Goal: Task Accomplishment & Management: Manage account settings

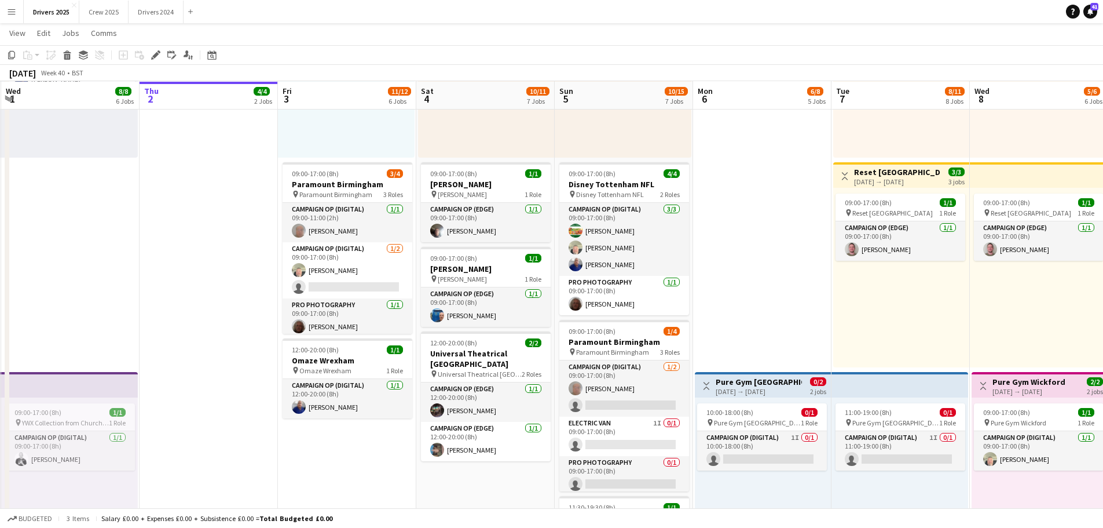
scroll to position [869, 0]
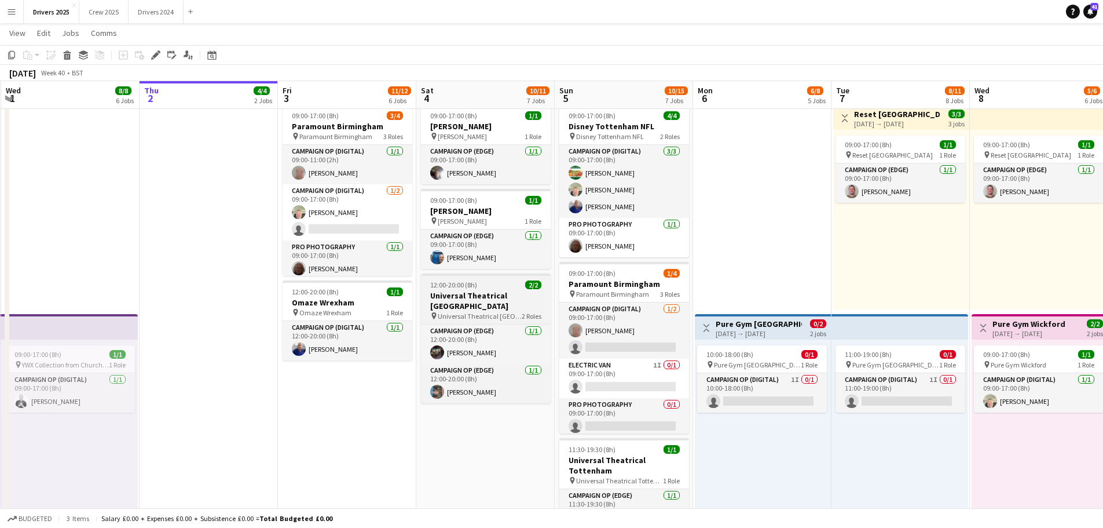
click at [477, 312] on span "Universal Theatrical [GEOGRAPHIC_DATA]" at bounding box center [480, 316] width 84 height 9
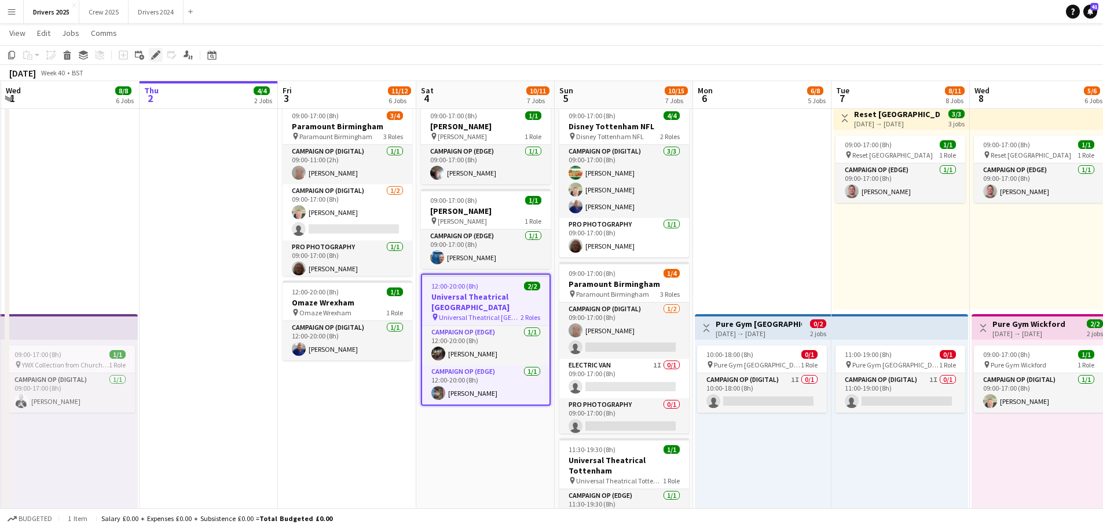
click at [155, 57] on icon at bounding box center [155, 55] width 6 height 6
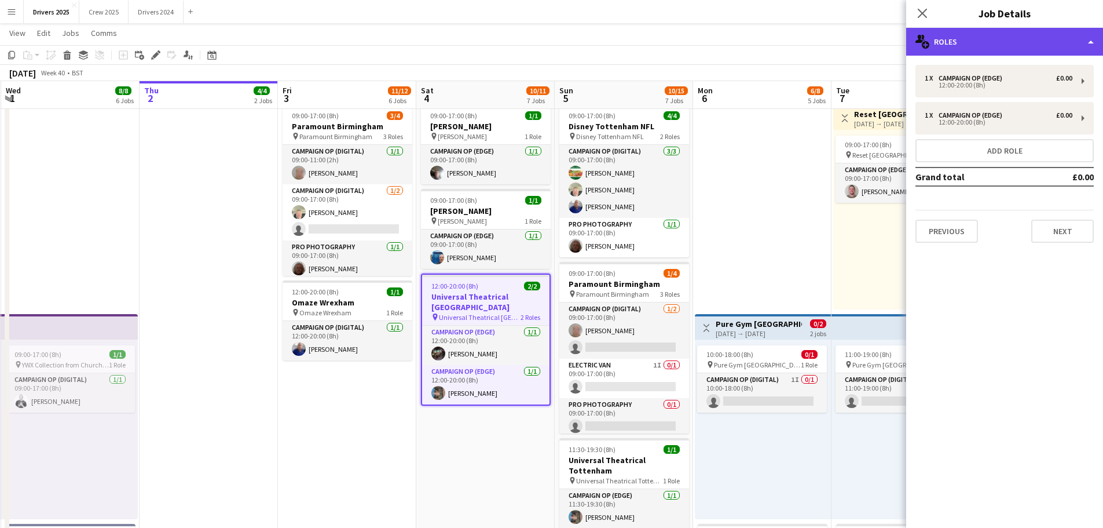
click at [989, 35] on div "multiple-users-add Roles" at bounding box center [1004, 42] width 197 height 28
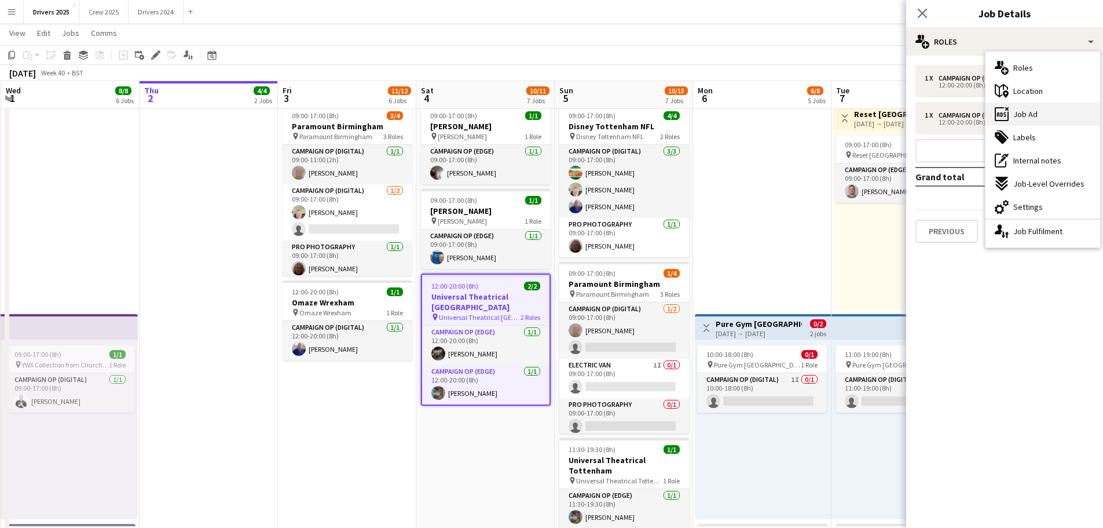
click at [1047, 106] on div "ads-window Job Ad" at bounding box center [1043, 114] width 115 height 23
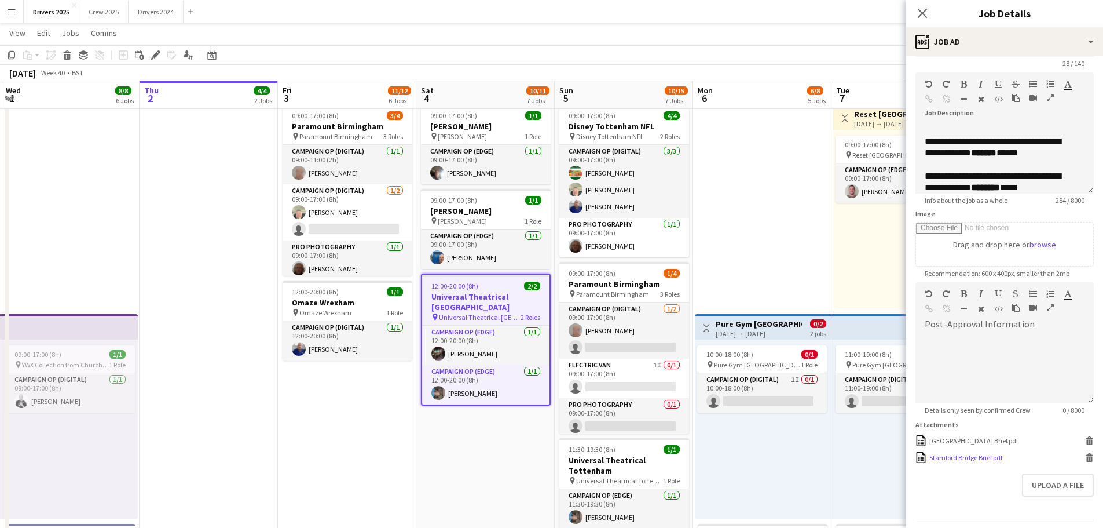
scroll to position [71, 0]
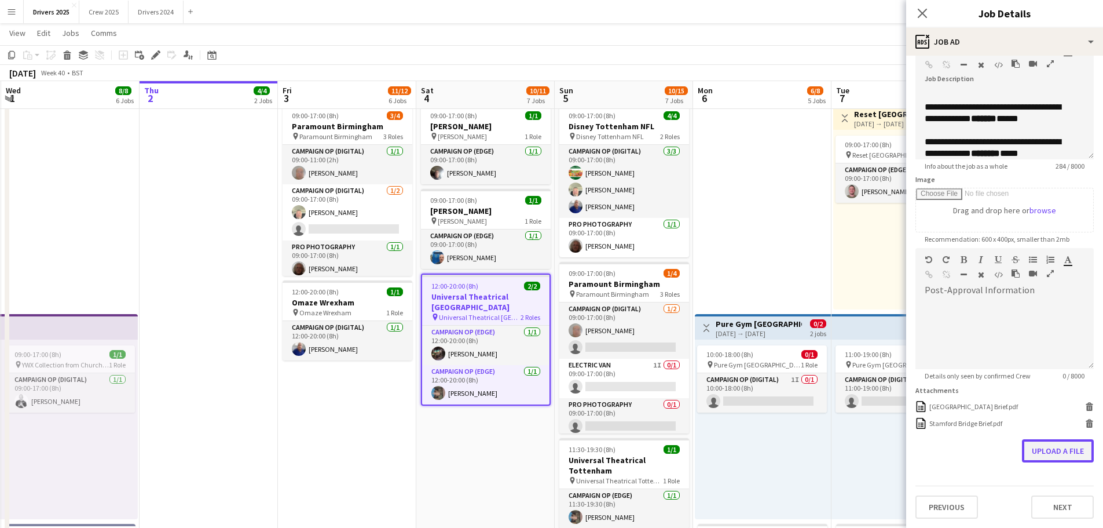
click at [1036, 444] on button "Upload a file" at bounding box center [1058, 450] width 72 height 23
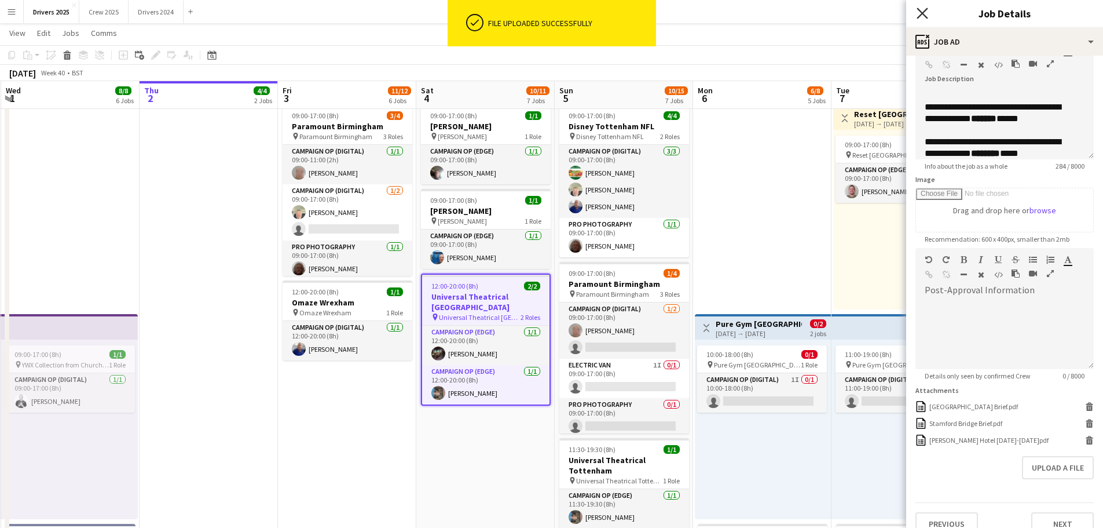
click at [920, 14] on icon "Close pop-in" at bounding box center [922, 13] width 11 height 11
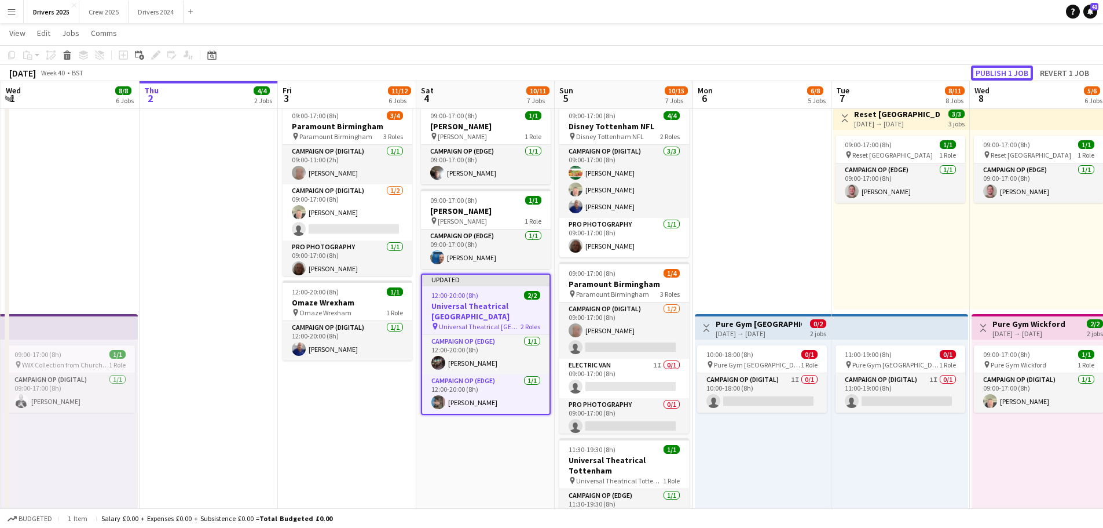
drag, startPoint x: 1019, startPoint y: 75, endPoint x: 1003, endPoint y: 76, distance: 15.7
click at [1019, 74] on button "Publish 1 job" at bounding box center [1002, 72] width 62 height 15
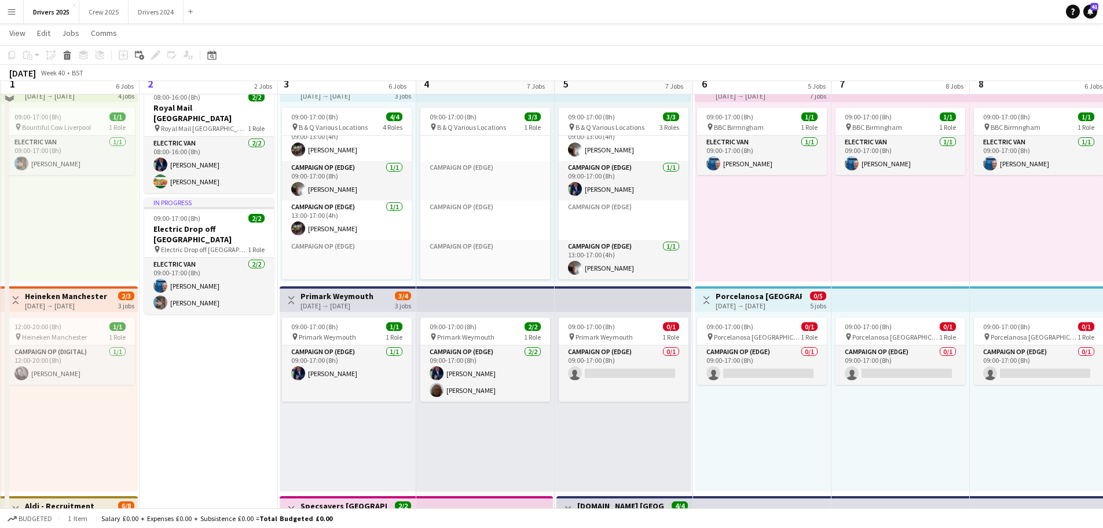
scroll to position [0, 0]
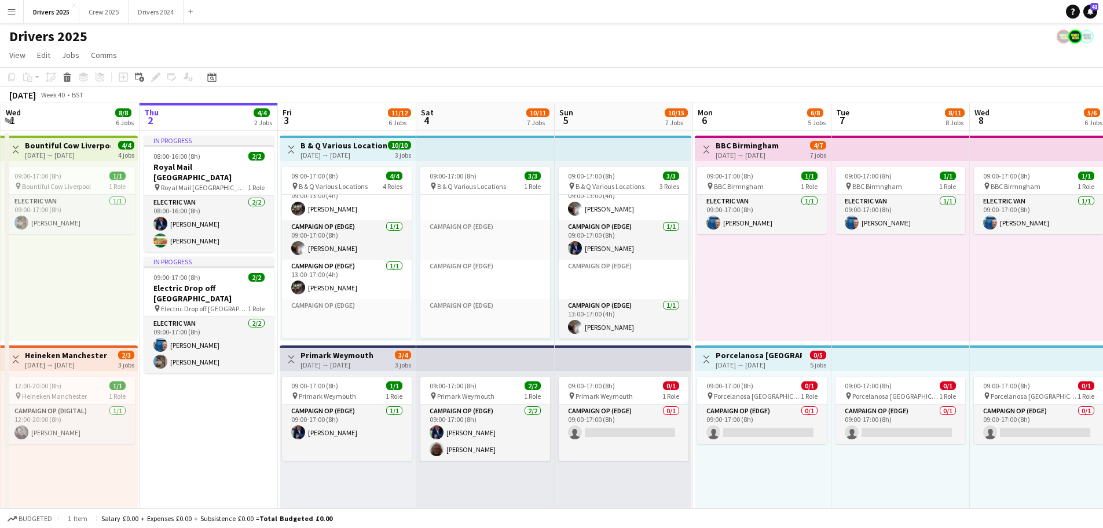
click at [357, 155] on div "[DATE] → [DATE]" at bounding box center [344, 155] width 86 height 9
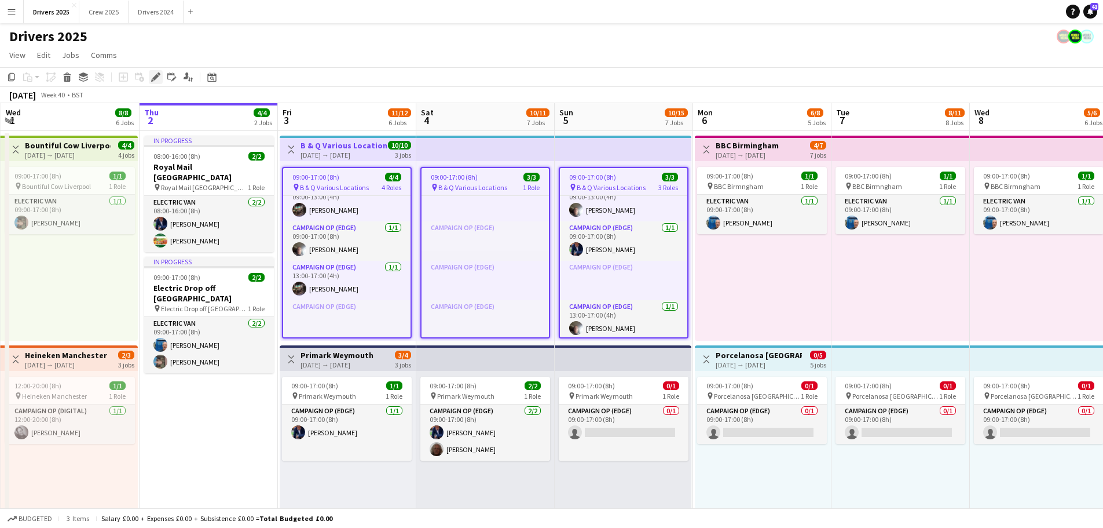
click at [155, 81] on icon "Edit" at bounding box center [155, 76] width 9 height 9
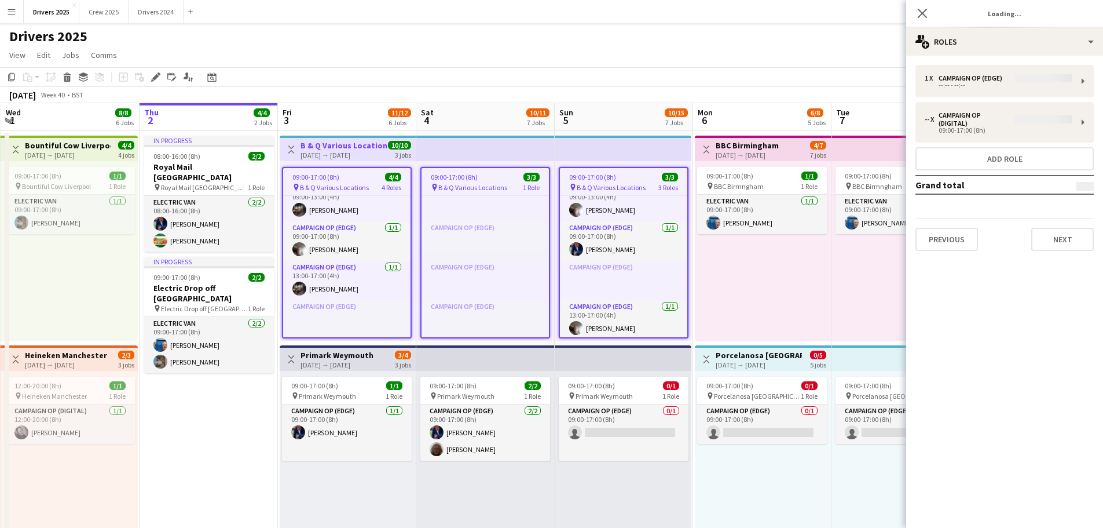
type input "**********"
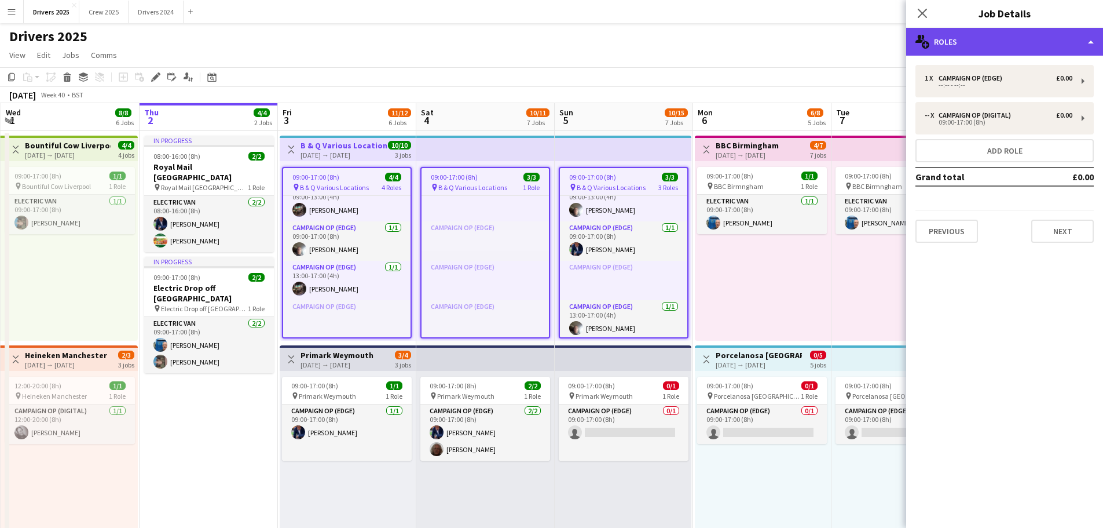
click at [987, 41] on div "multiple-users-add Roles" at bounding box center [1004, 42] width 197 height 28
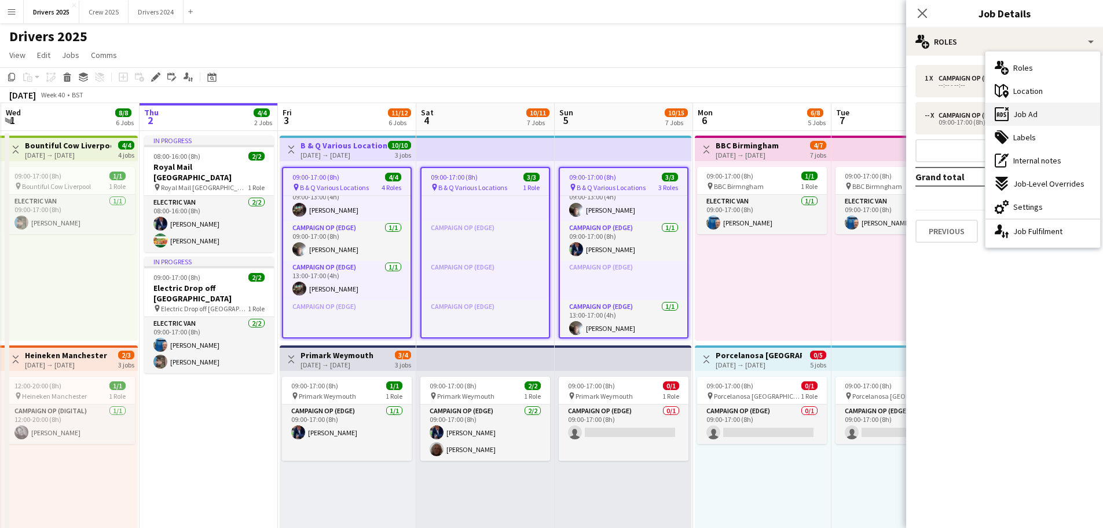
click at [1033, 113] on span "Job Ad" at bounding box center [1026, 114] width 24 height 10
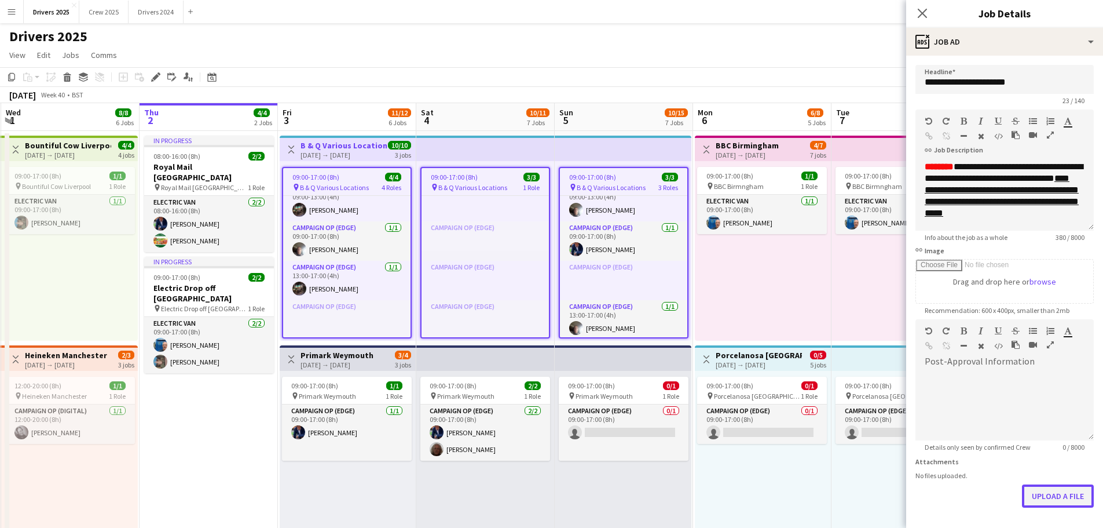
click at [1057, 491] on button "Upload a file" at bounding box center [1058, 495] width 72 height 23
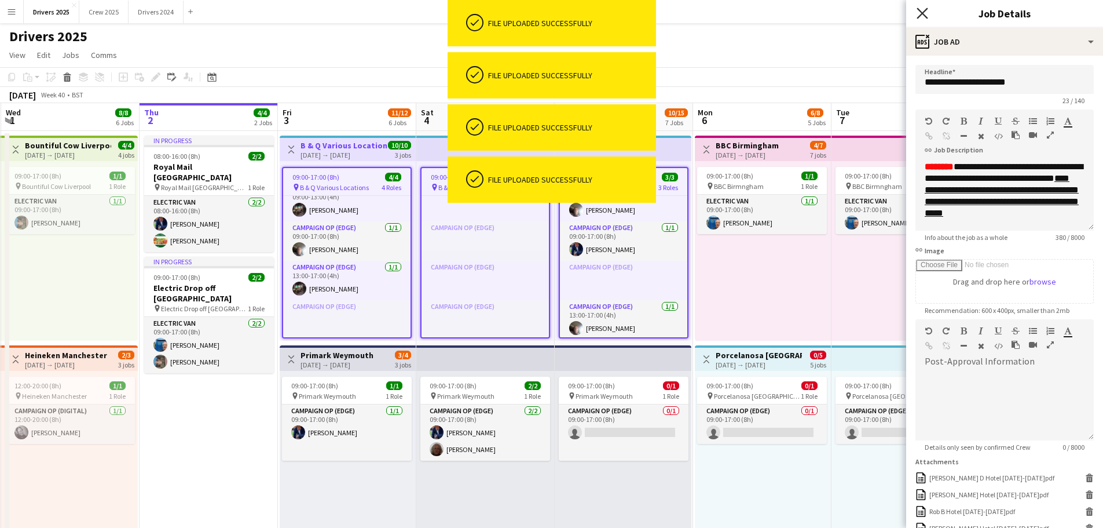
click at [926, 10] on icon at bounding box center [922, 13] width 11 height 11
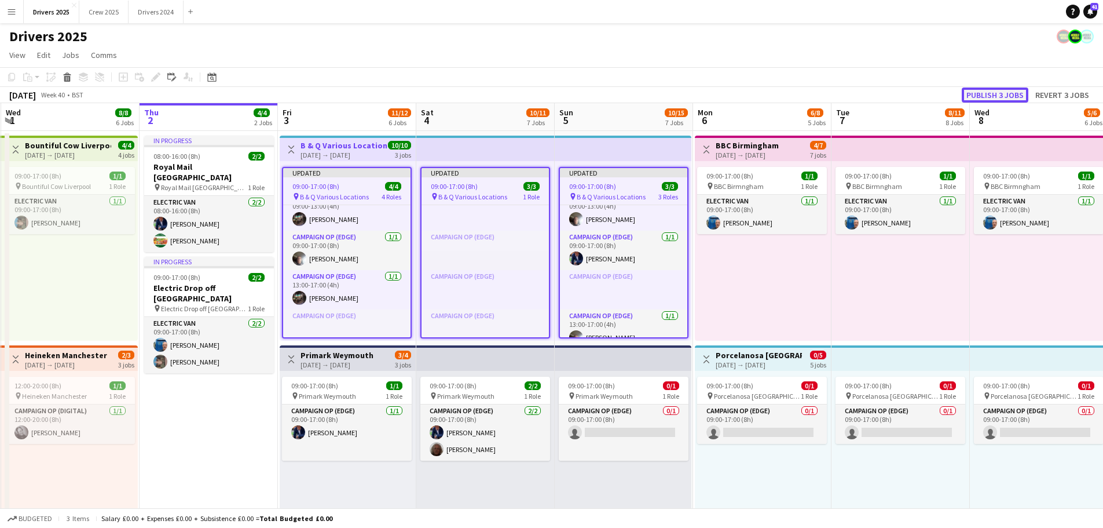
click at [1004, 97] on button "Publish 3 jobs" at bounding box center [995, 94] width 67 height 15
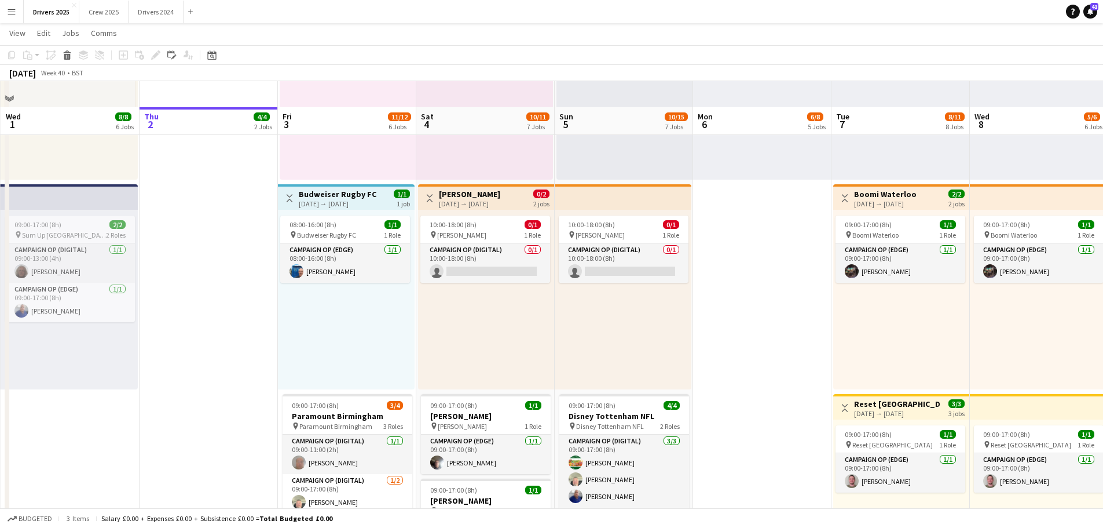
scroll to position [695, 0]
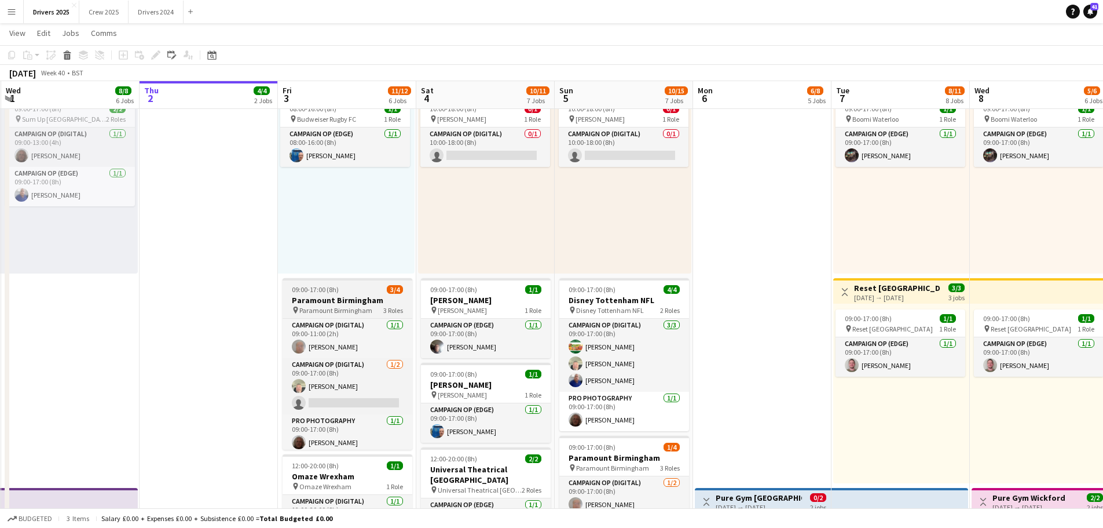
click at [329, 295] on h3 "Paramount Birmingham" at bounding box center [348, 300] width 130 height 10
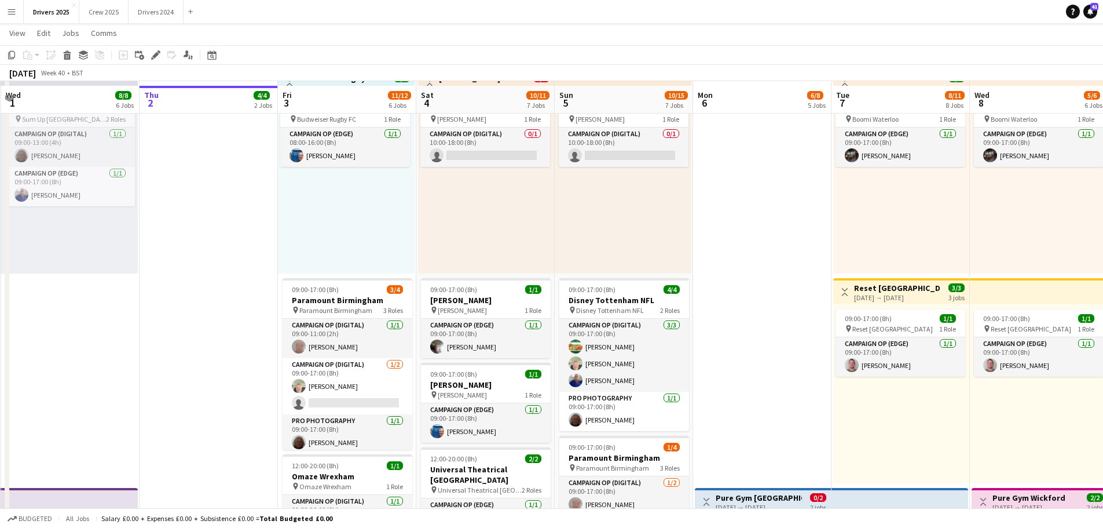
scroll to position [811, 0]
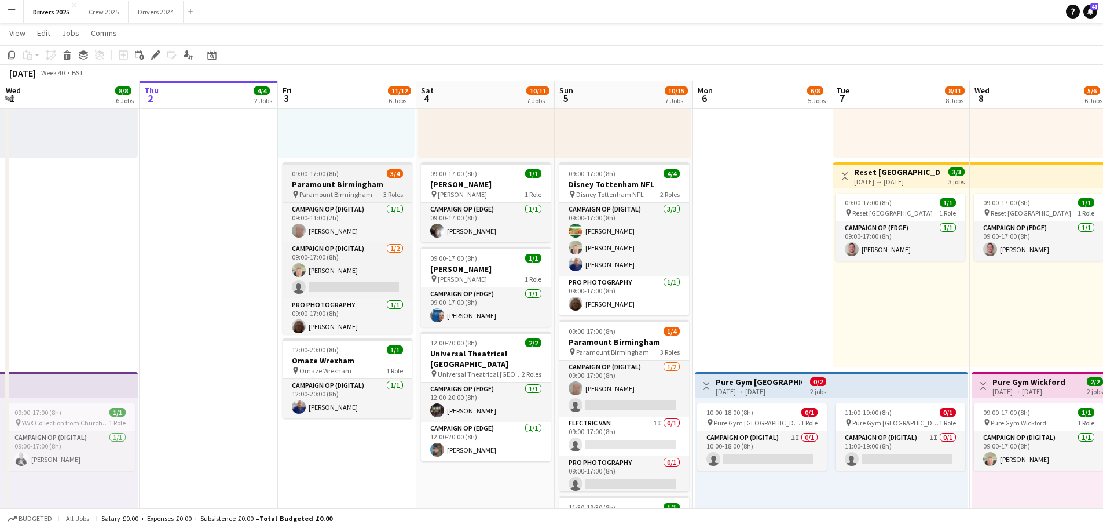
click at [341, 173] on div "09:00-17:00 (8h) 3/4" at bounding box center [348, 173] width 130 height 9
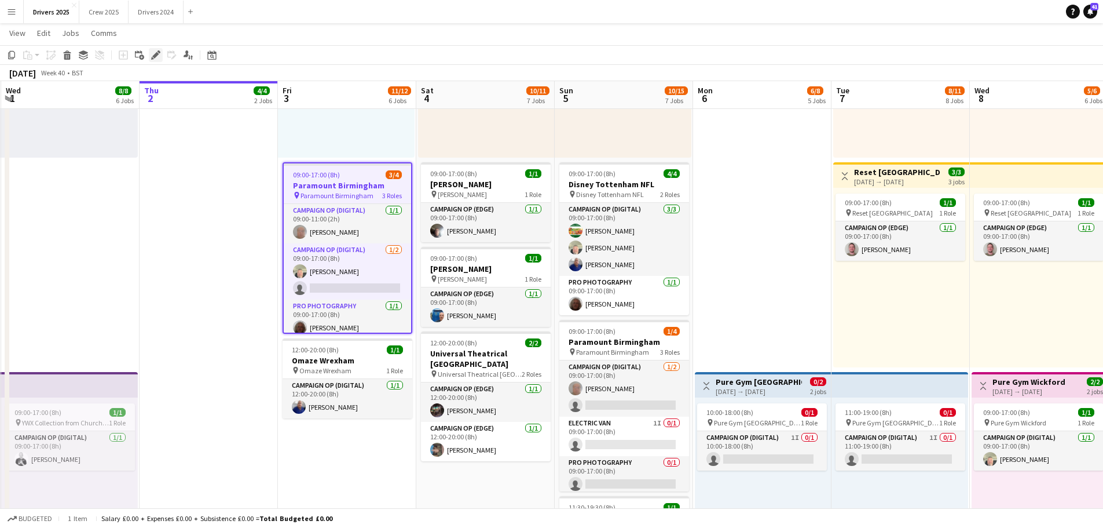
click at [156, 56] on icon at bounding box center [155, 55] width 6 height 6
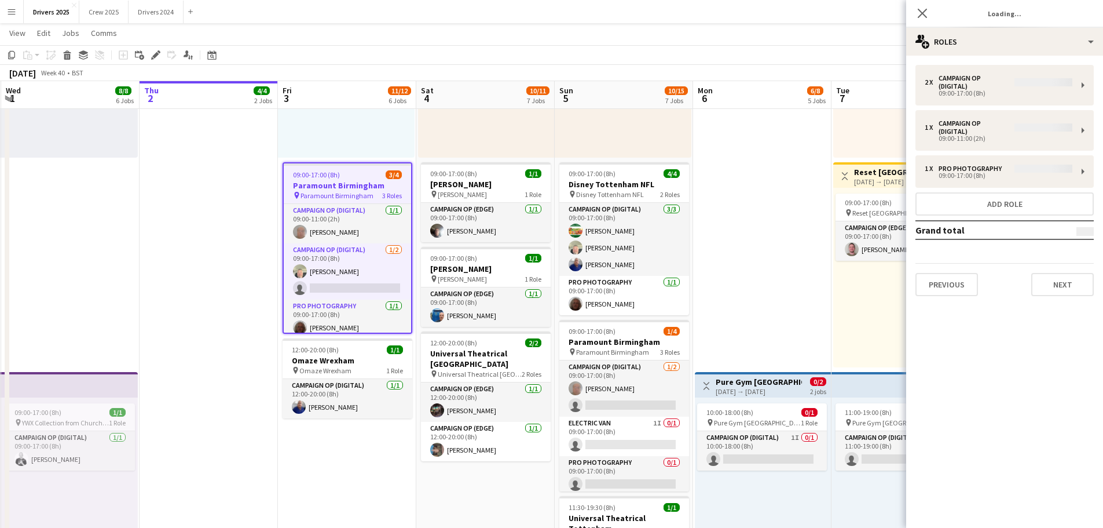
type input "**********"
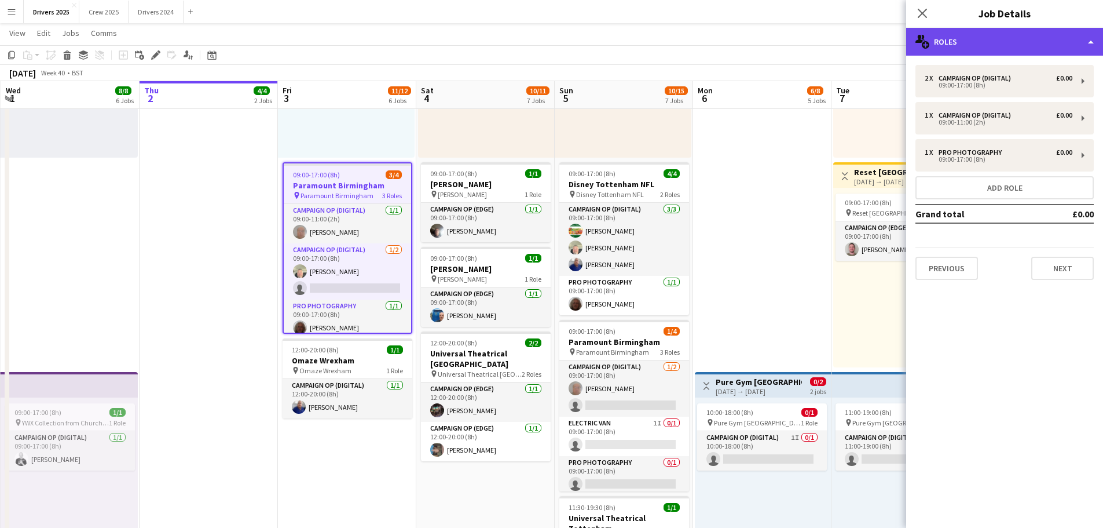
click at [988, 43] on div "multiple-users-add Roles" at bounding box center [1004, 42] width 197 height 28
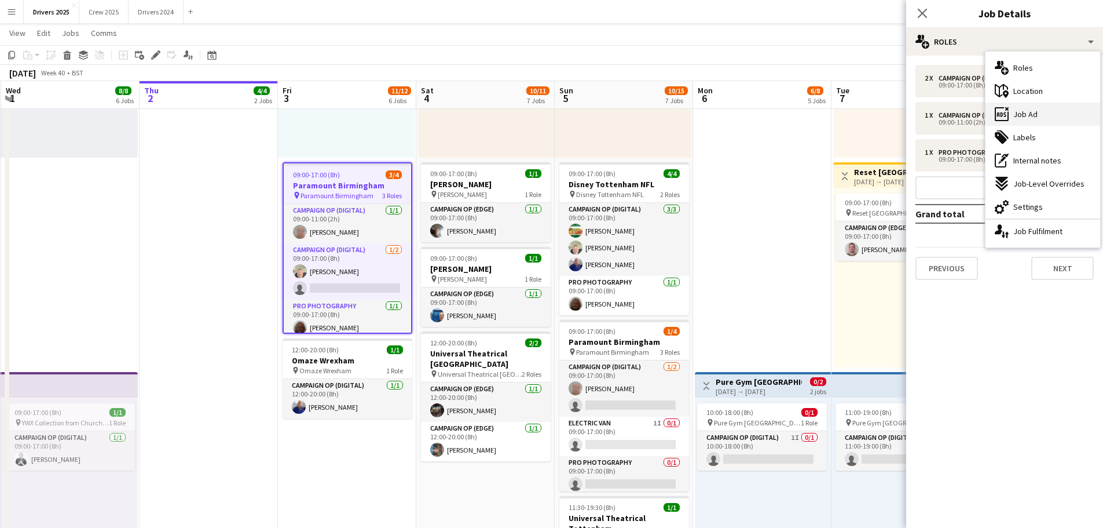
click at [1023, 111] on span "Job Ad" at bounding box center [1026, 114] width 24 height 10
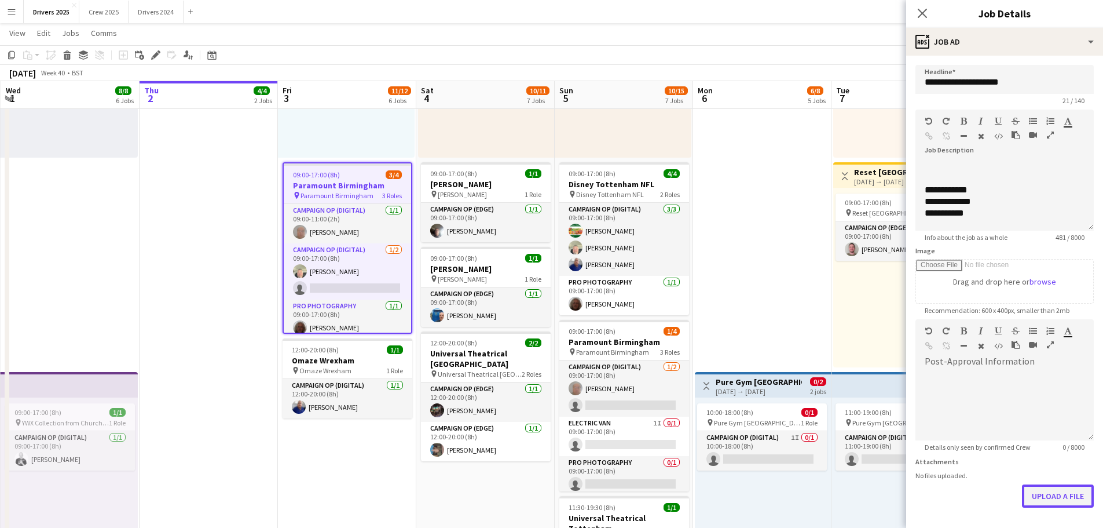
click at [1063, 494] on button "Upload a file" at bounding box center [1058, 495] width 72 height 23
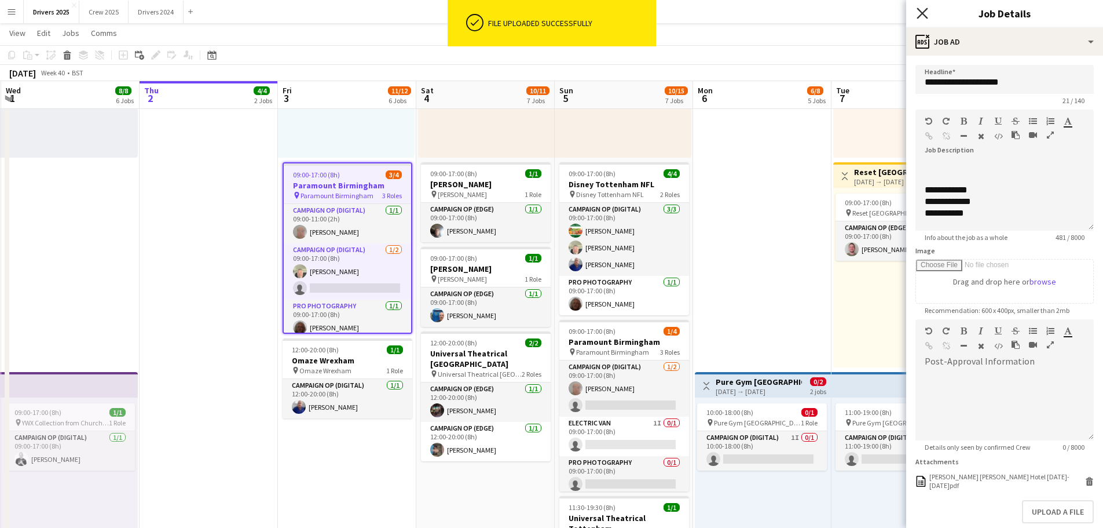
click at [922, 13] on icon at bounding box center [922, 13] width 11 height 11
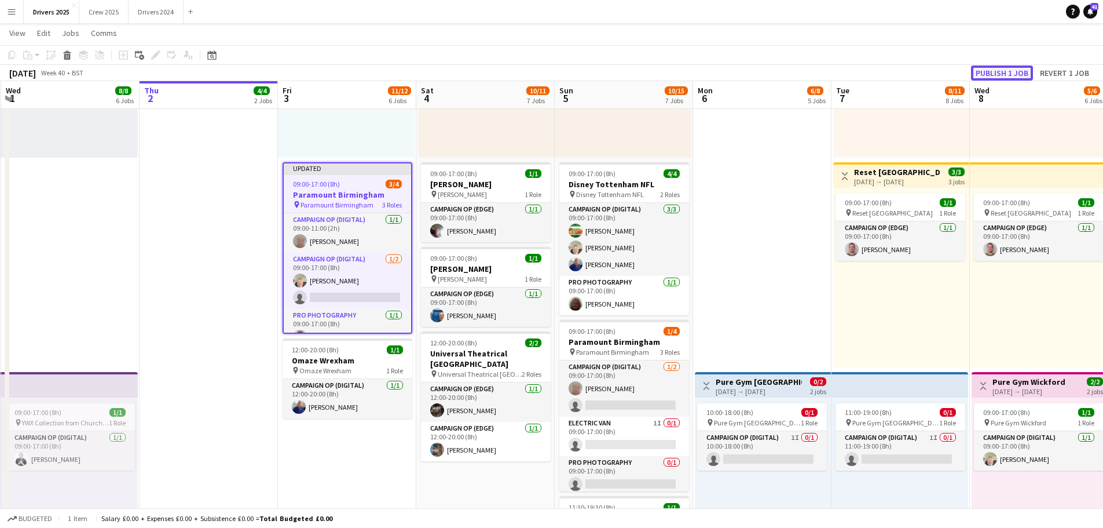
click at [1009, 76] on button "Publish 1 job" at bounding box center [1002, 72] width 62 height 15
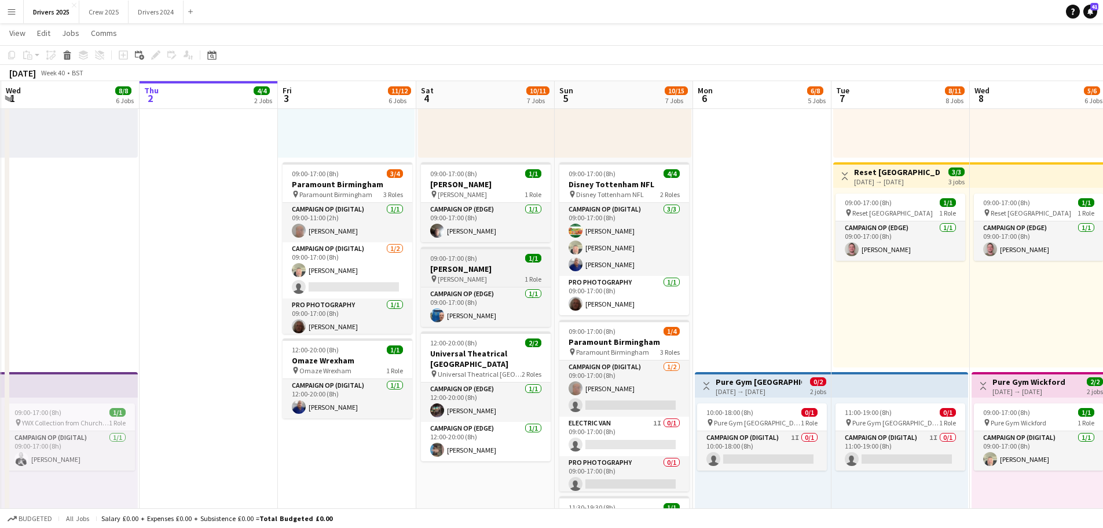
click at [482, 277] on span "[PERSON_NAME]" at bounding box center [462, 279] width 49 height 9
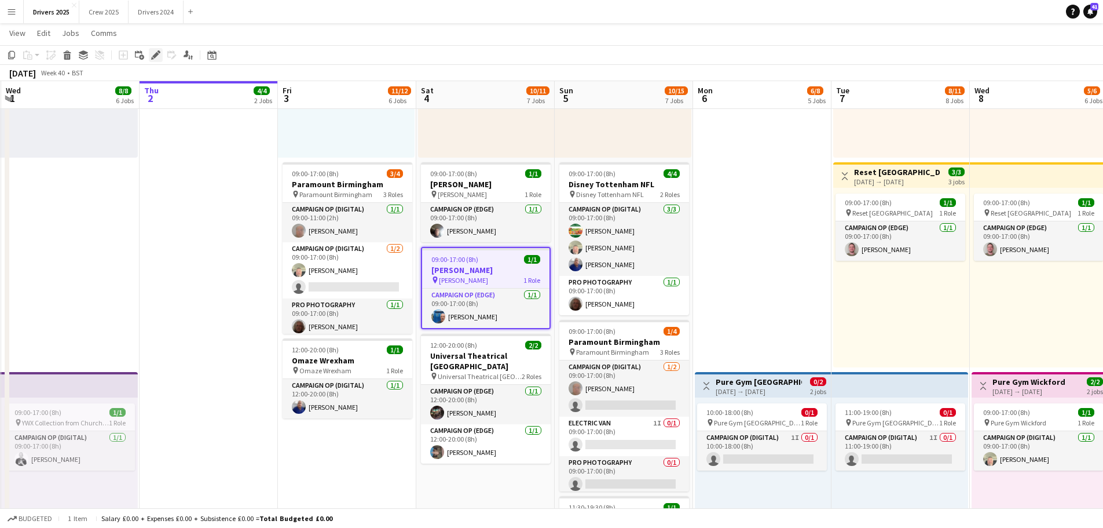
click at [155, 50] on div "Edit" at bounding box center [156, 55] width 14 height 14
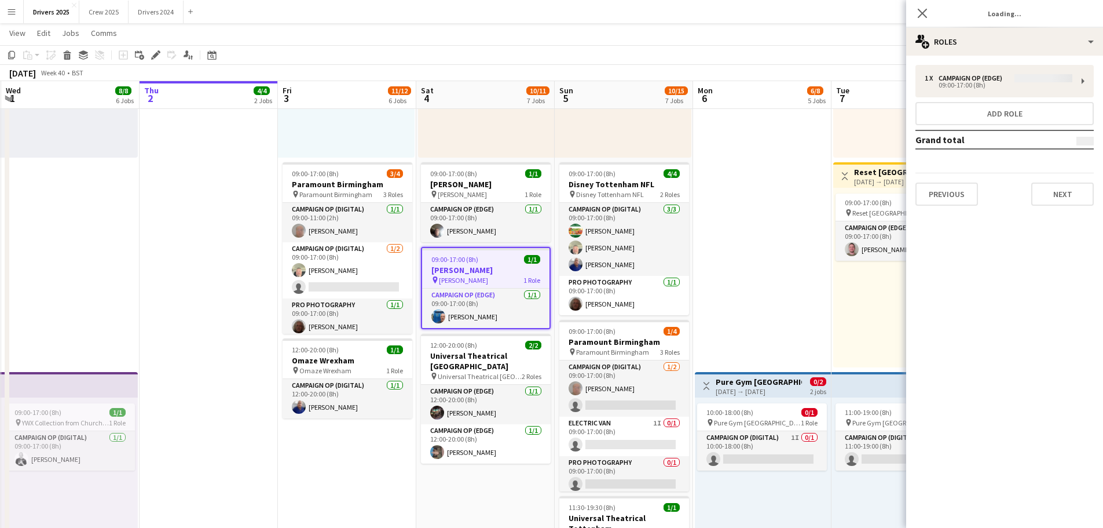
type input "**********"
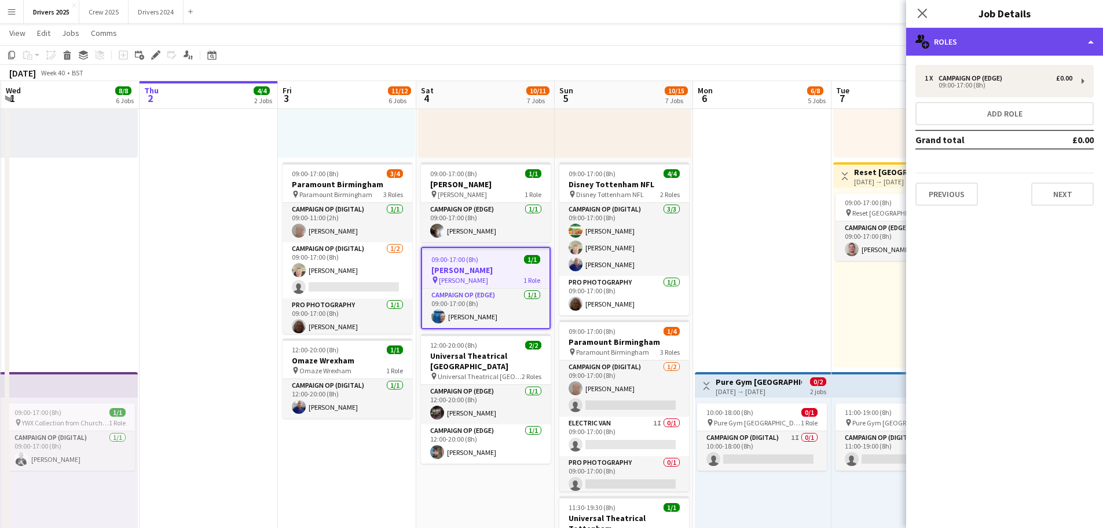
click at [1019, 49] on div "multiple-users-add Roles" at bounding box center [1004, 42] width 197 height 28
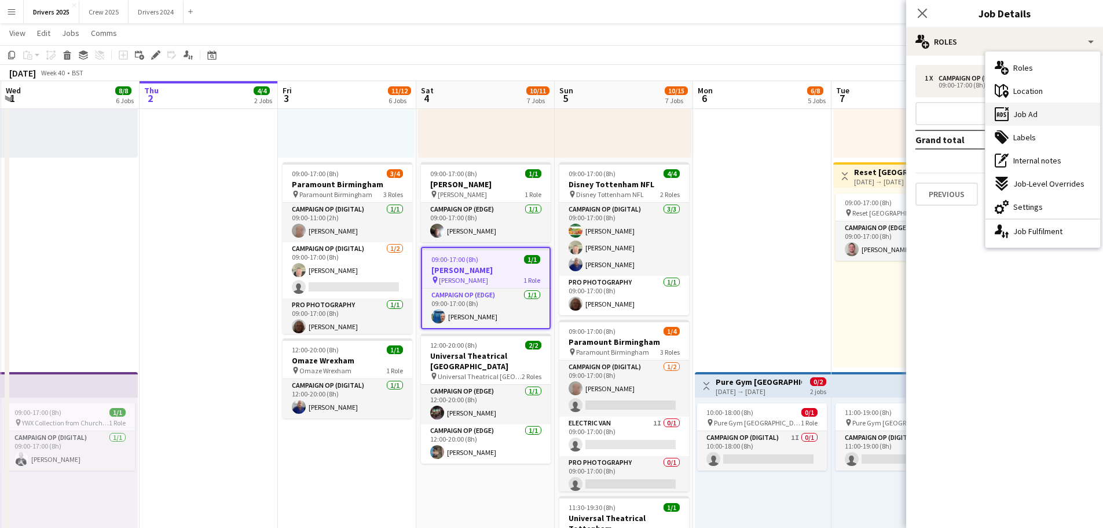
click at [1054, 118] on div "ads-window Job Ad" at bounding box center [1043, 114] width 115 height 23
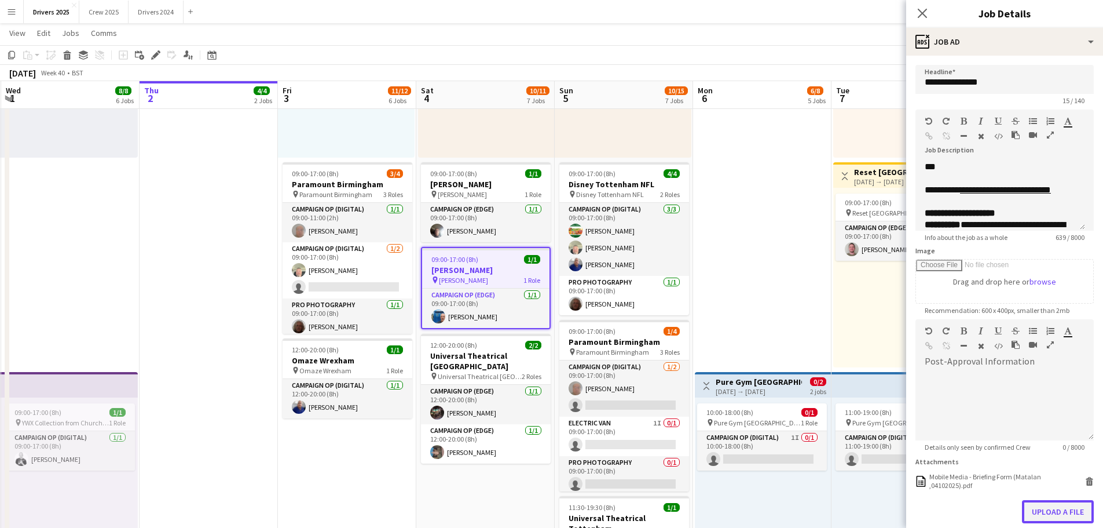
click at [1054, 511] on button "Upload a file" at bounding box center [1058, 511] width 72 height 23
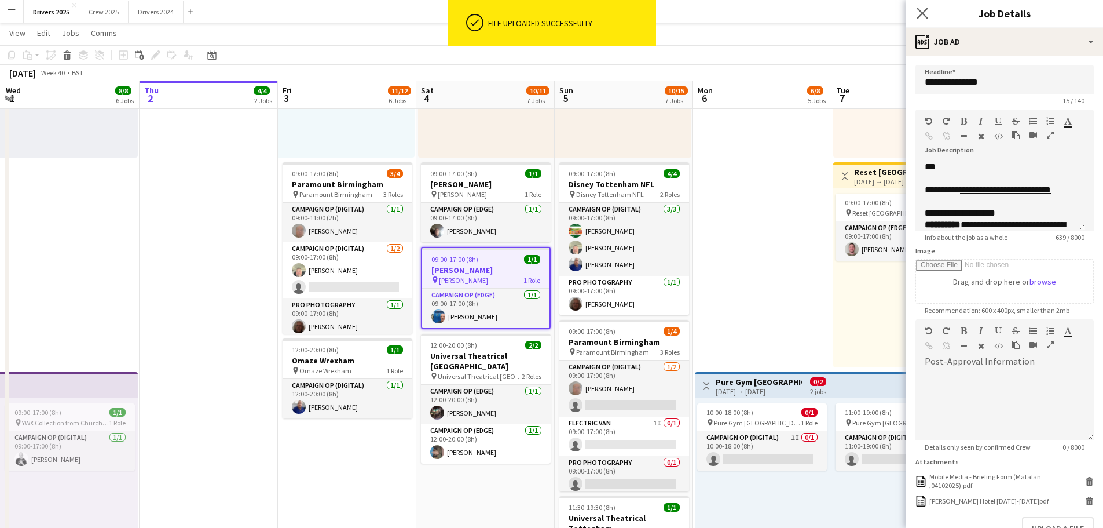
click at [928, 12] on app-icon "Close pop-in" at bounding box center [922, 13] width 17 height 17
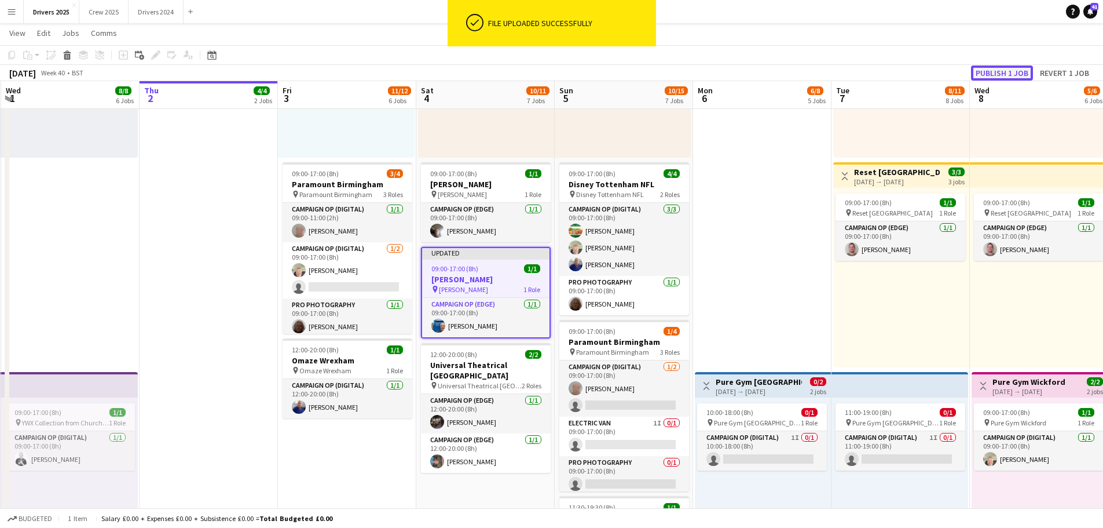
click at [1014, 71] on button "Publish 1 job" at bounding box center [1002, 72] width 62 height 15
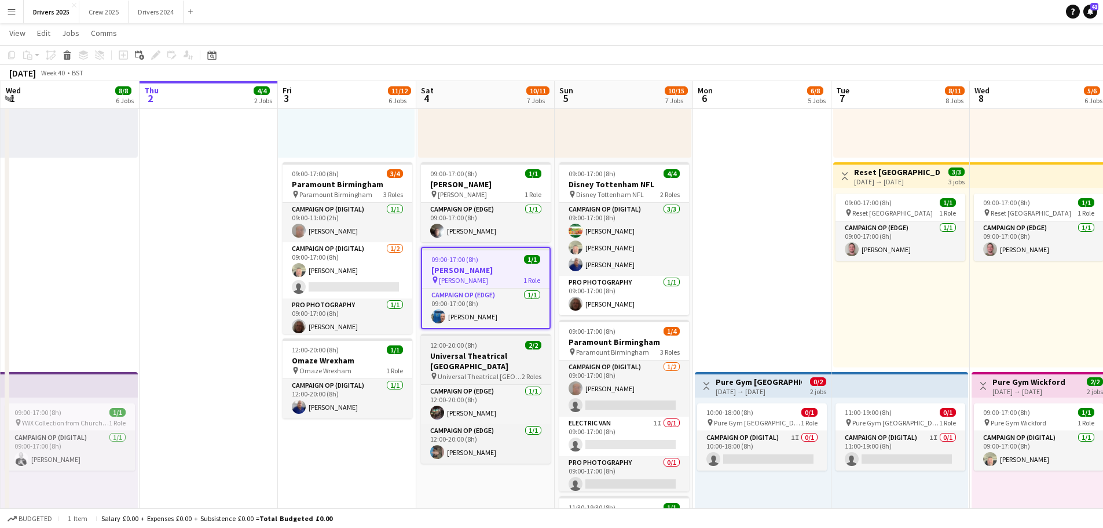
click at [491, 372] on span "Universal Theatrical [GEOGRAPHIC_DATA]" at bounding box center [480, 376] width 84 height 9
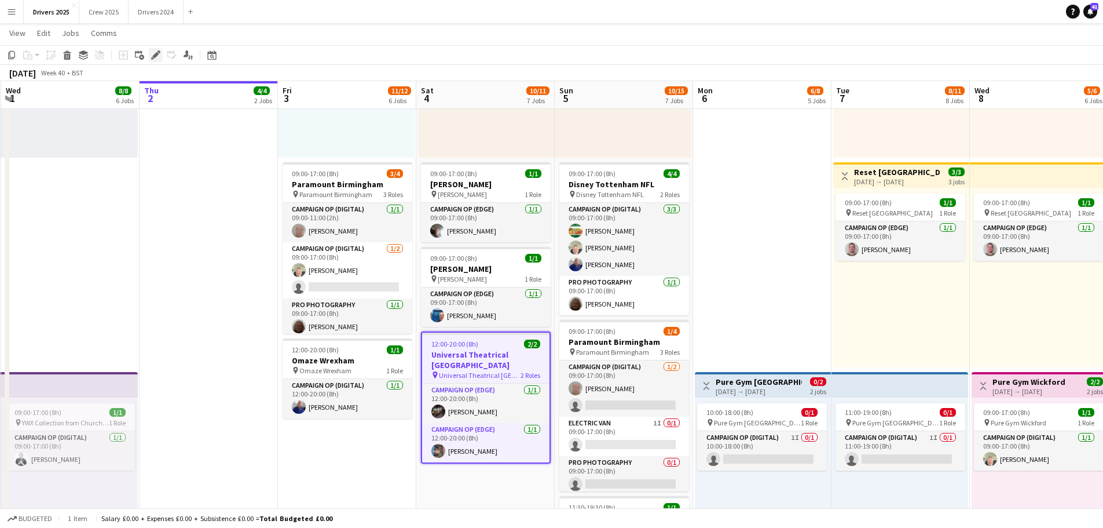
click at [155, 57] on icon at bounding box center [155, 55] width 6 height 6
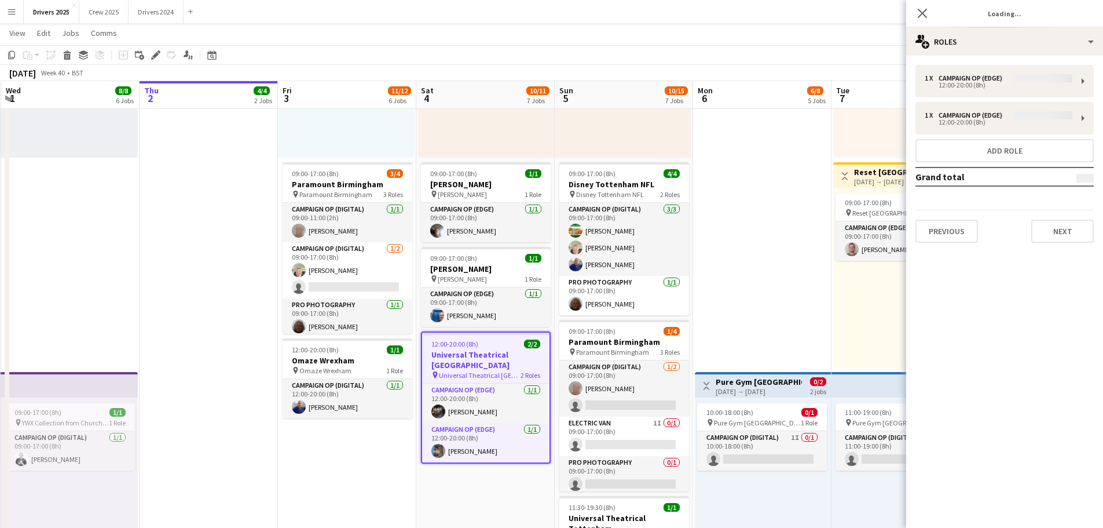
type input "**********"
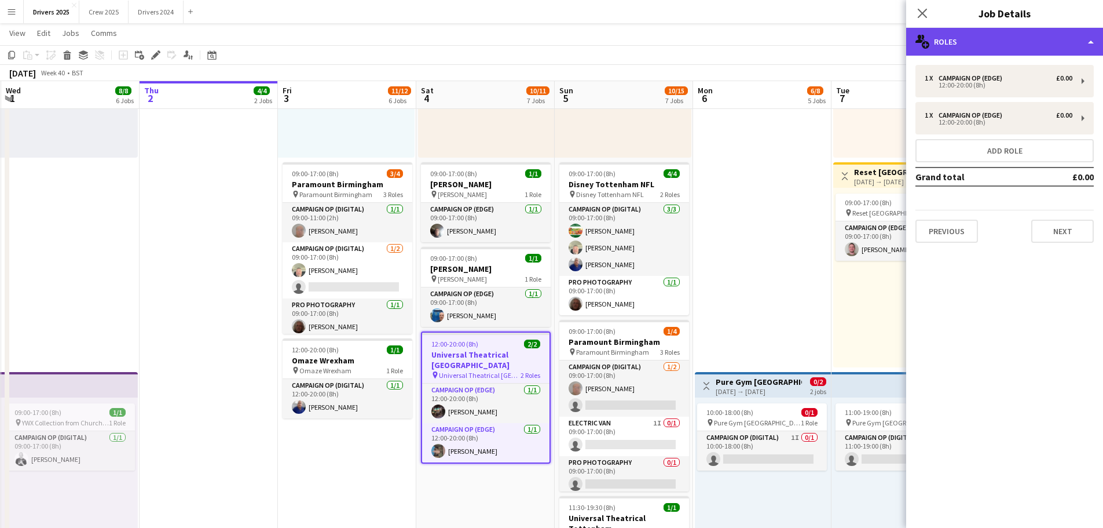
click at [996, 34] on div "multiple-users-add Roles" at bounding box center [1004, 42] width 197 height 28
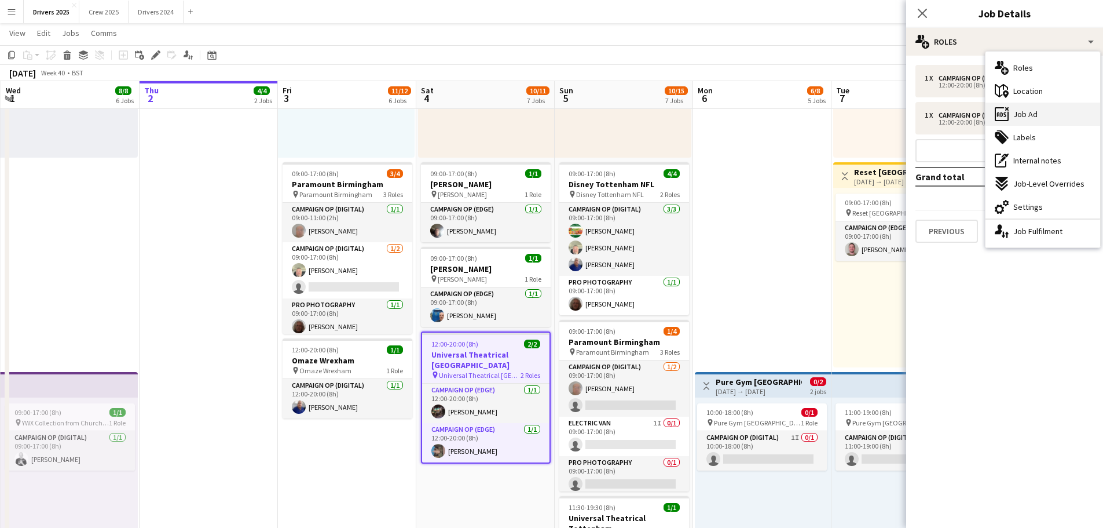
click at [1049, 109] on div "ads-window Job Ad" at bounding box center [1043, 114] width 115 height 23
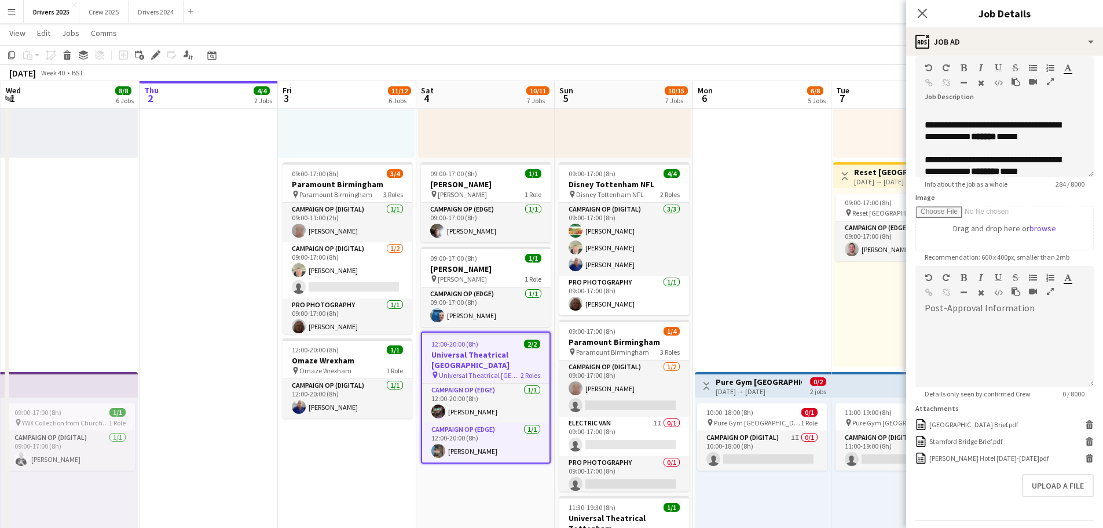
scroll to position [88, 0]
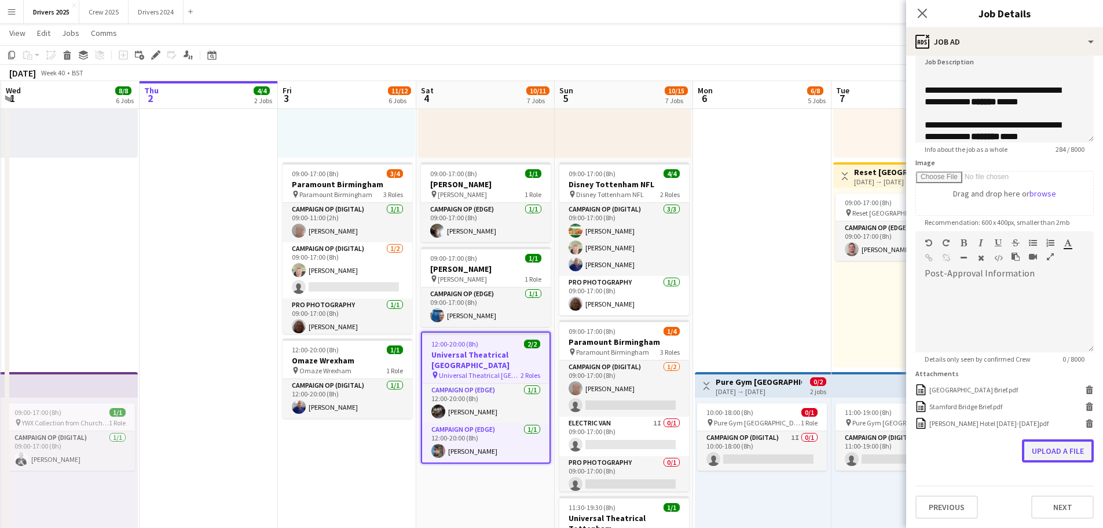
click at [1051, 441] on button "Upload a file" at bounding box center [1058, 450] width 72 height 23
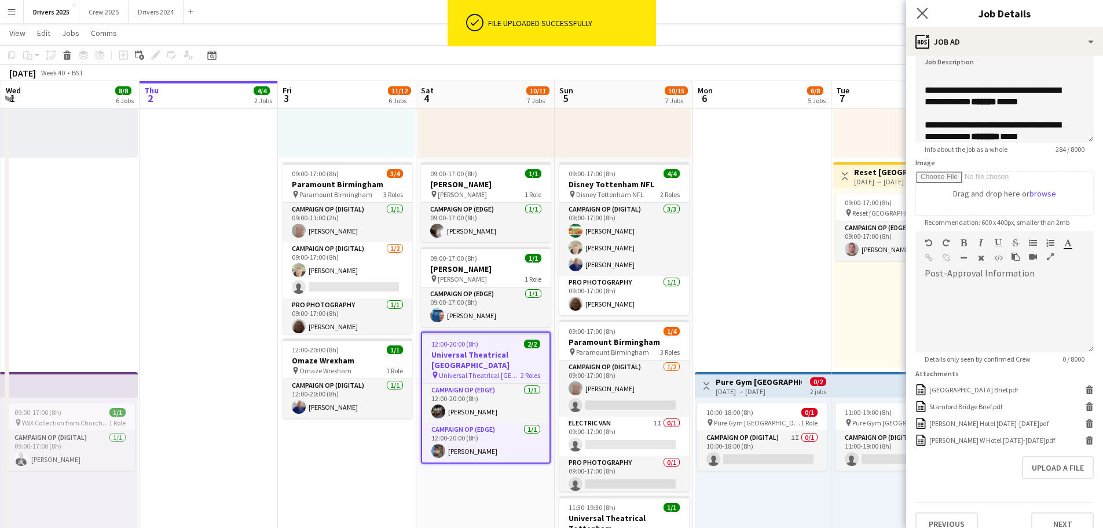
click at [922, 19] on app-icon "Close pop-in" at bounding box center [922, 13] width 17 height 17
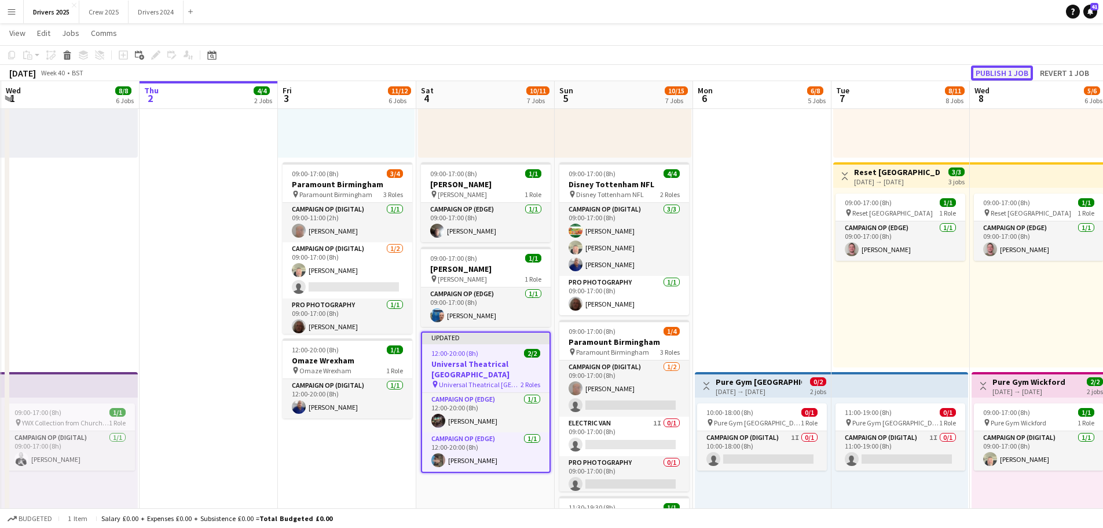
click at [1006, 67] on button "Publish 1 job" at bounding box center [1002, 72] width 62 height 15
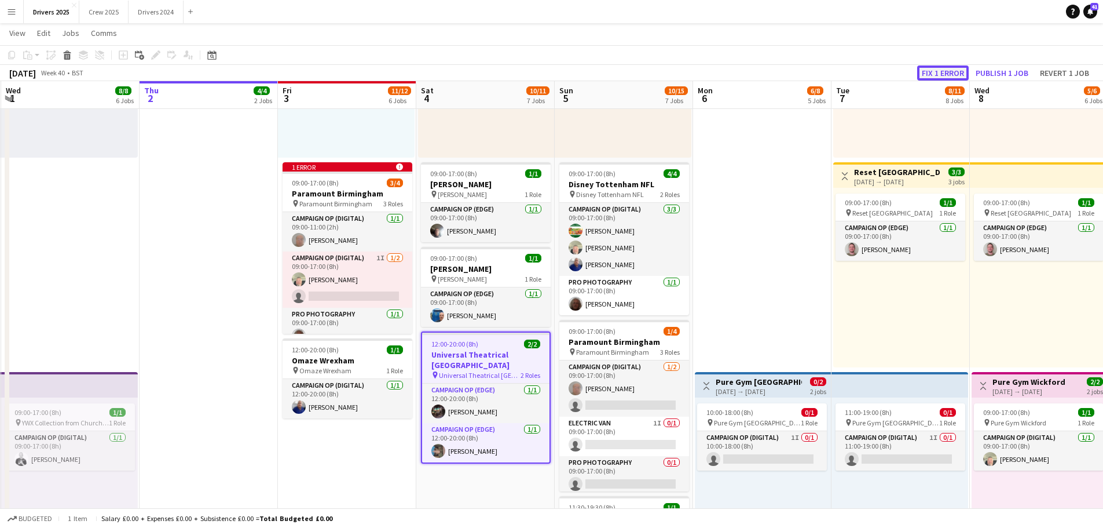
click at [958, 74] on button "Fix 1 error" at bounding box center [943, 72] width 52 height 15
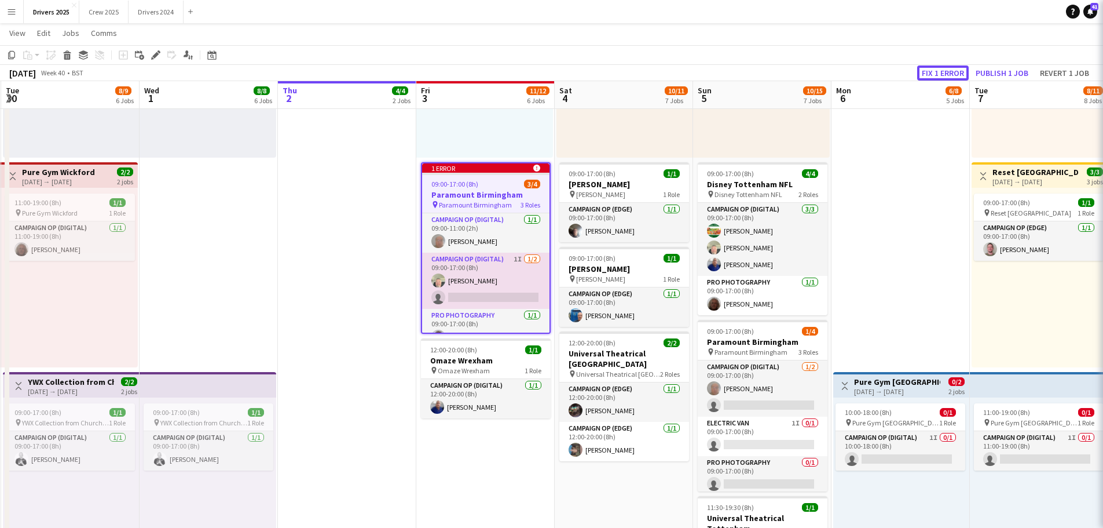
scroll to position [0, 398]
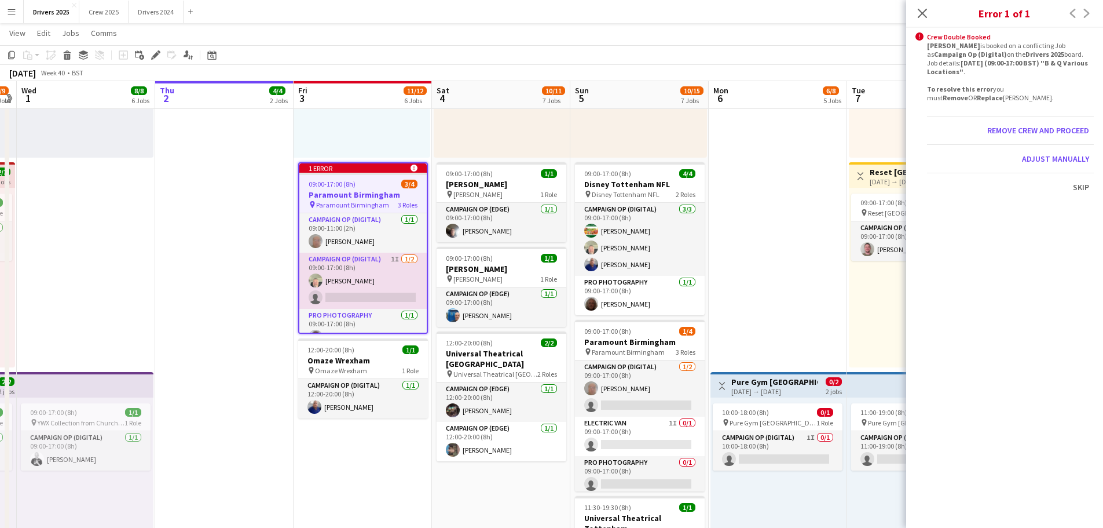
click at [829, 34] on app-page-menu "View Day view expanded Day view collapsed Month view Date picker Jump to [DATE]…" at bounding box center [551, 34] width 1103 height 22
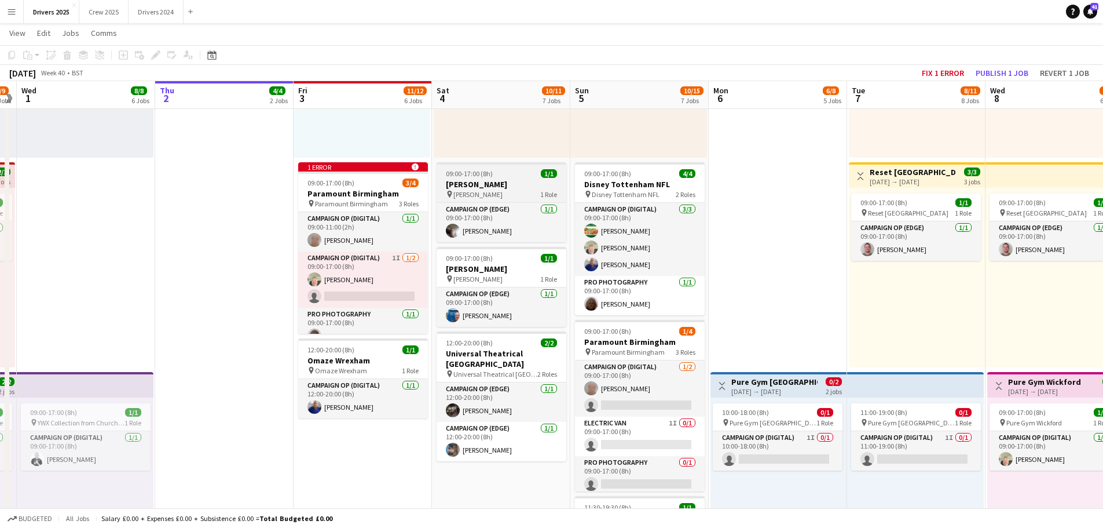
click at [467, 188] on h3 "[PERSON_NAME]" at bounding box center [502, 184] width 130 height 10
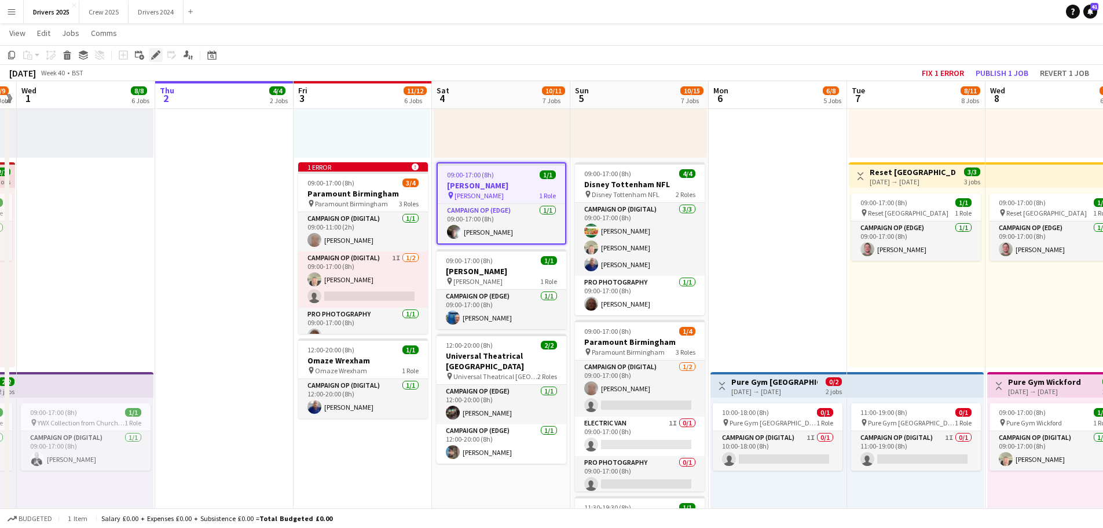
click at [153, 52] on icon "Edit" at bounding box center [155, 54] width 9 height 9
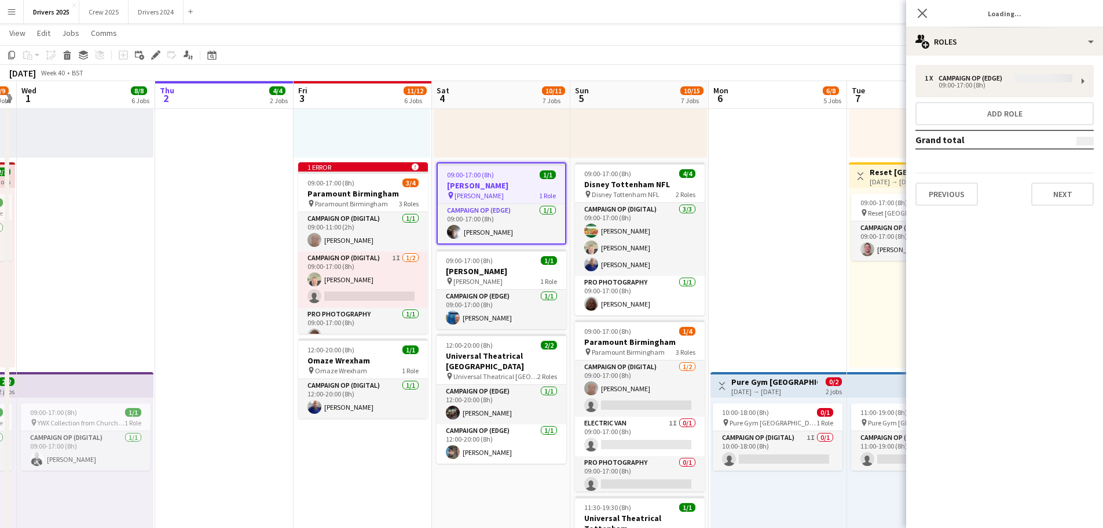
type input "**********"
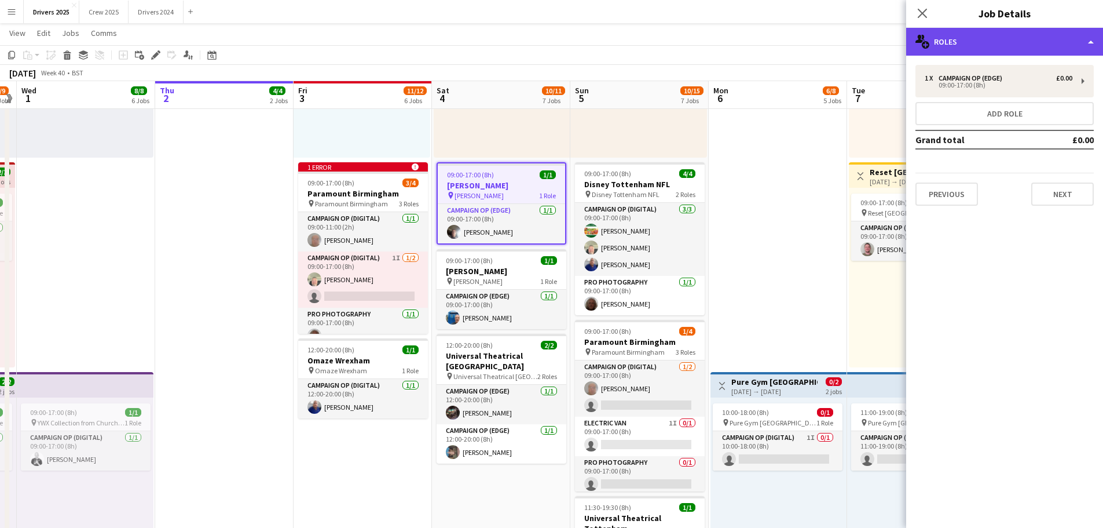
click at [1000, 43] on div "multiple-users-add Roles" at bounding box center [1004, 42] width 197 height 28
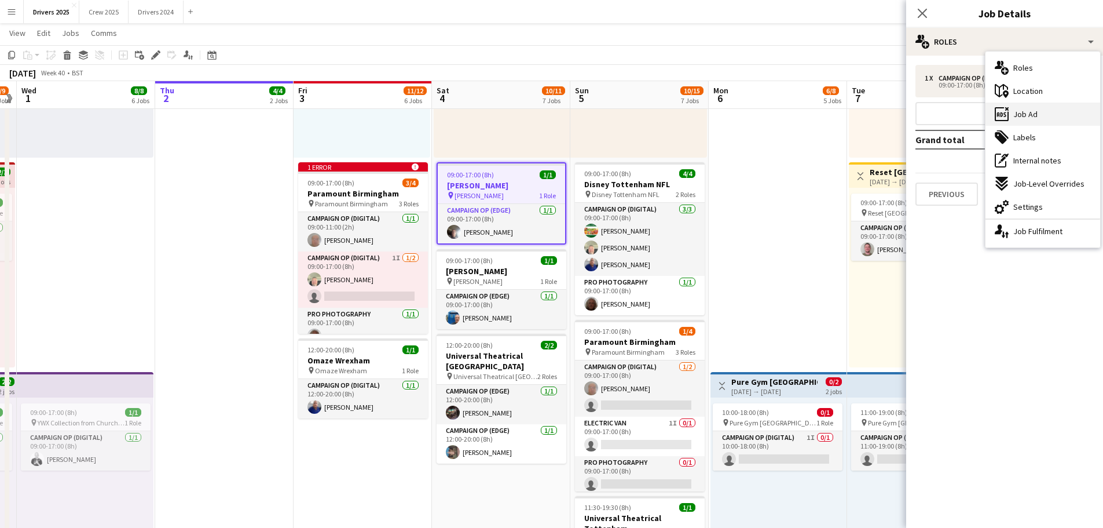
click at [1026, 109] on span "Job Ad" at bounding box center [1026, 114] width 24 height 10
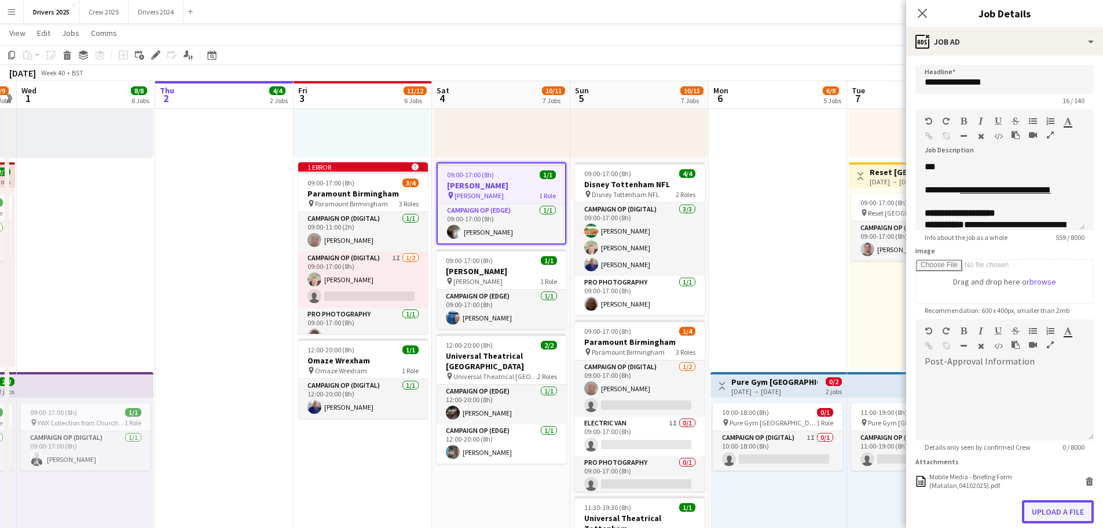
click at [1053, 509] on button "Upload a file" at bounding box center [1058, 511] width 72 height 23
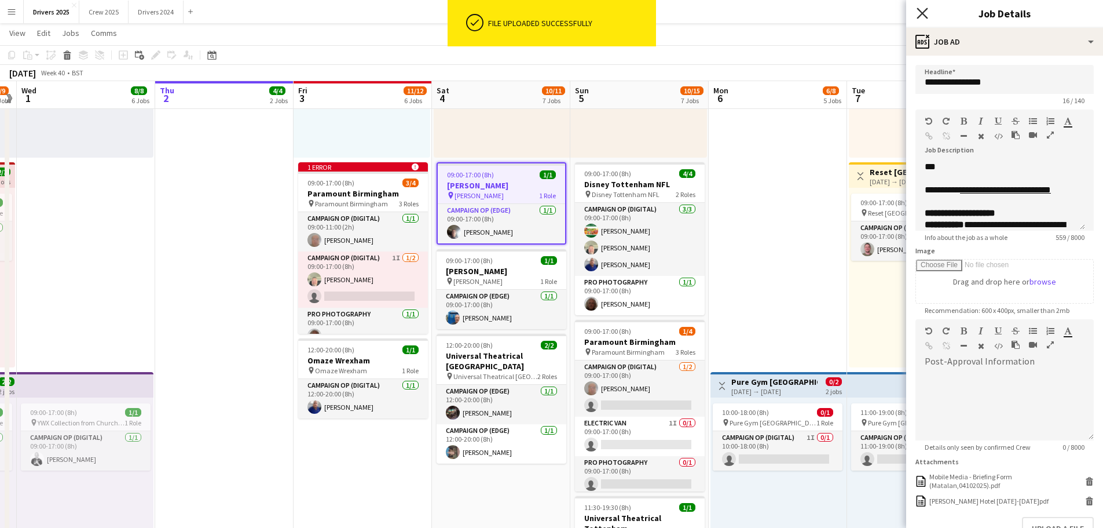
click at [920, 10] on icon at bounding box center [922, 13] width 11 height 11
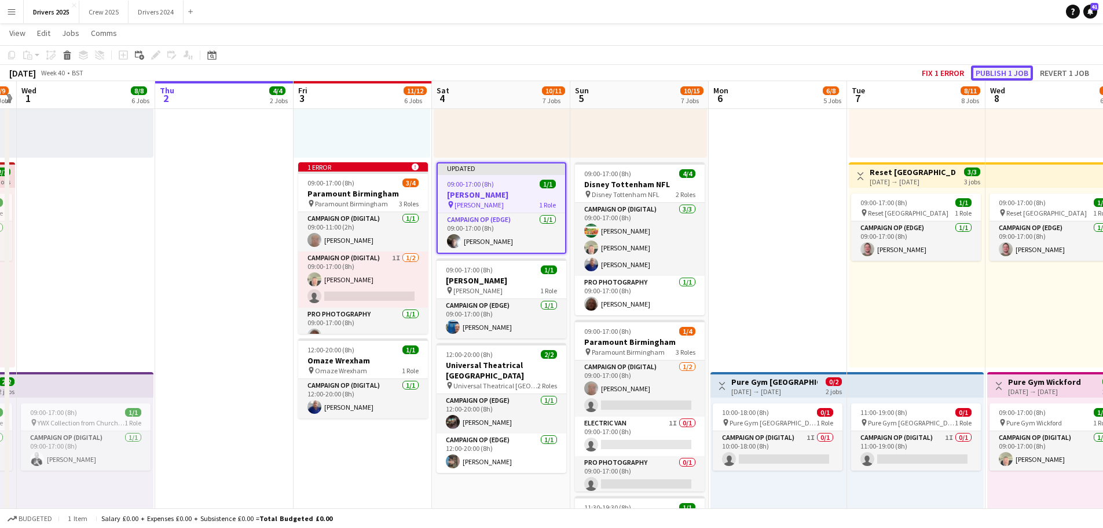
click at [1009, 77] on button "Publish 1 job" at bounding box center [1002, 72] width 62 height 15
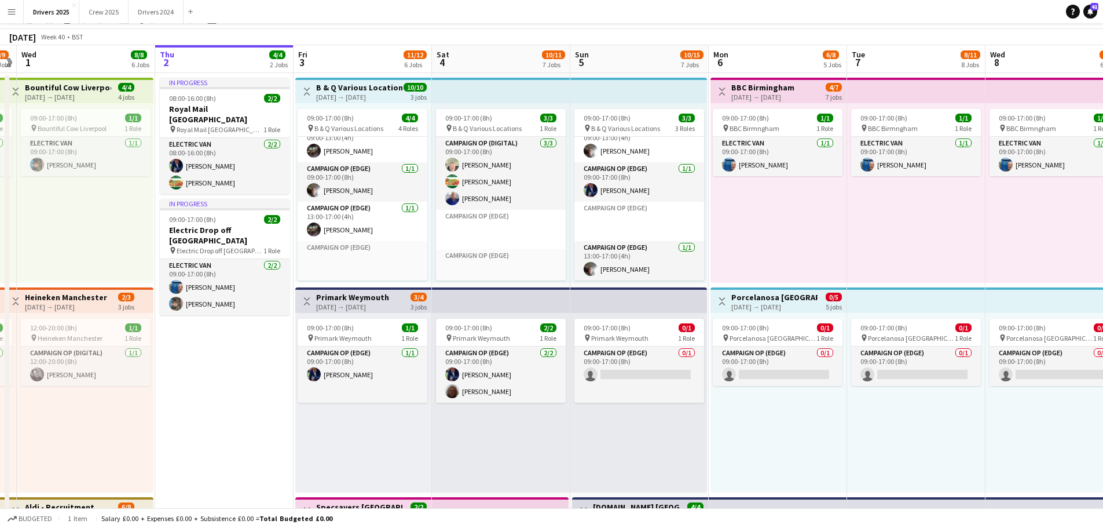
scroll to position [0, 0]
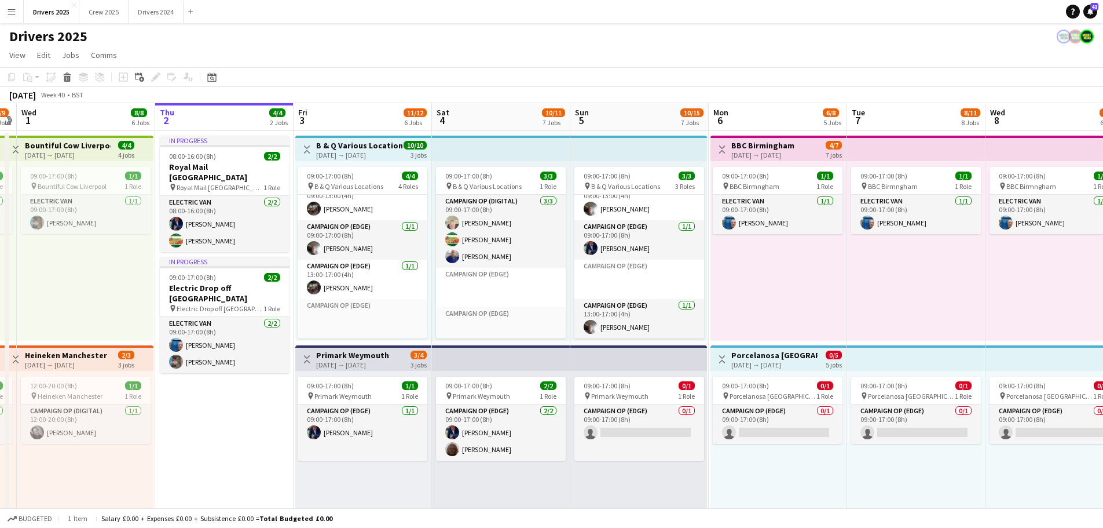
drag, startPoint x: 357, startPoint y: 158, endPoint x: 332, endPoint y: 138, distance: 31.4
click at [357, 156] on div "[DATE] → [DATE]" at bounding box center [359, 155] width 86 height 9
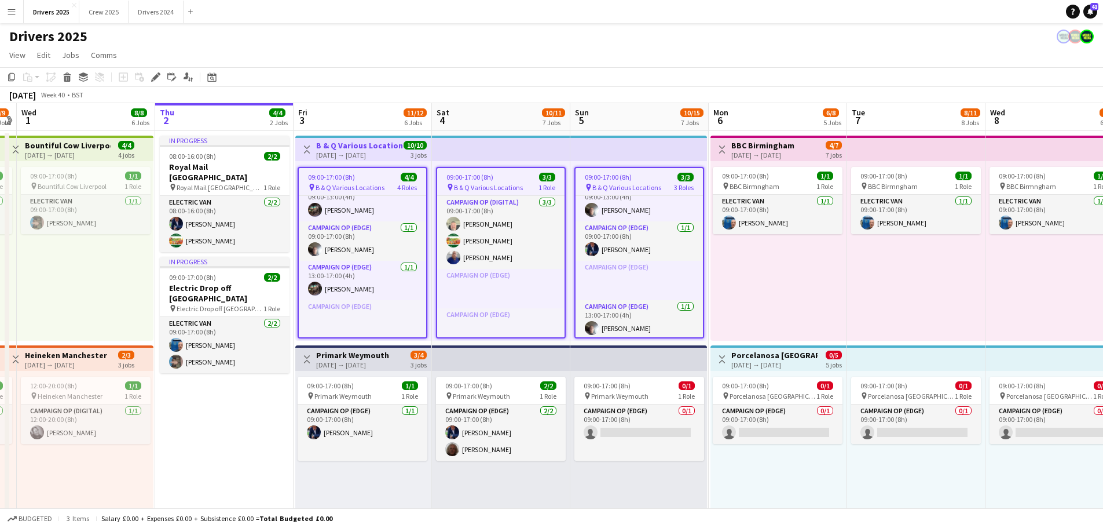
click at [152, 71] on div "Edit" at bounding box center [156, 77] width 14 height 14
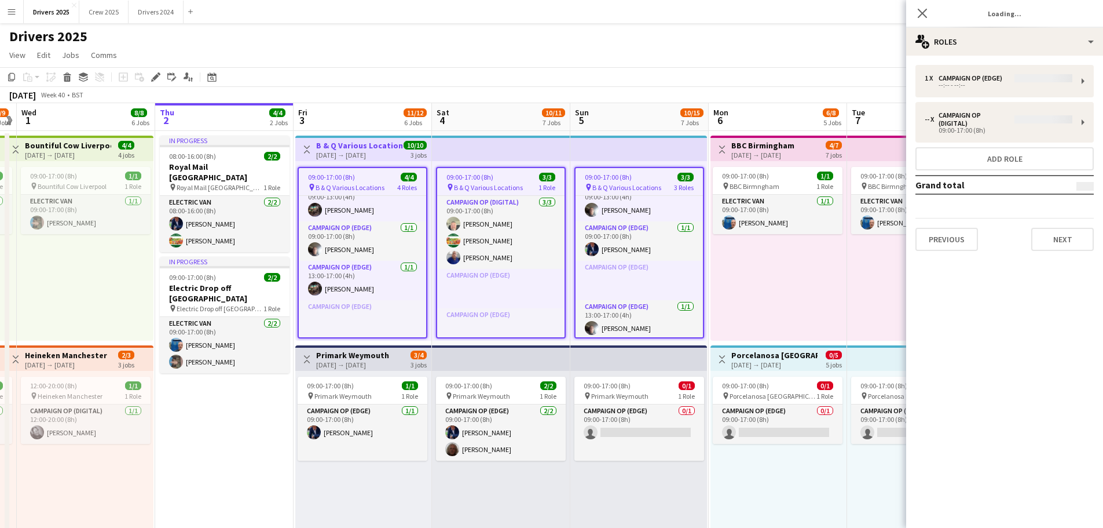
type input "**********"
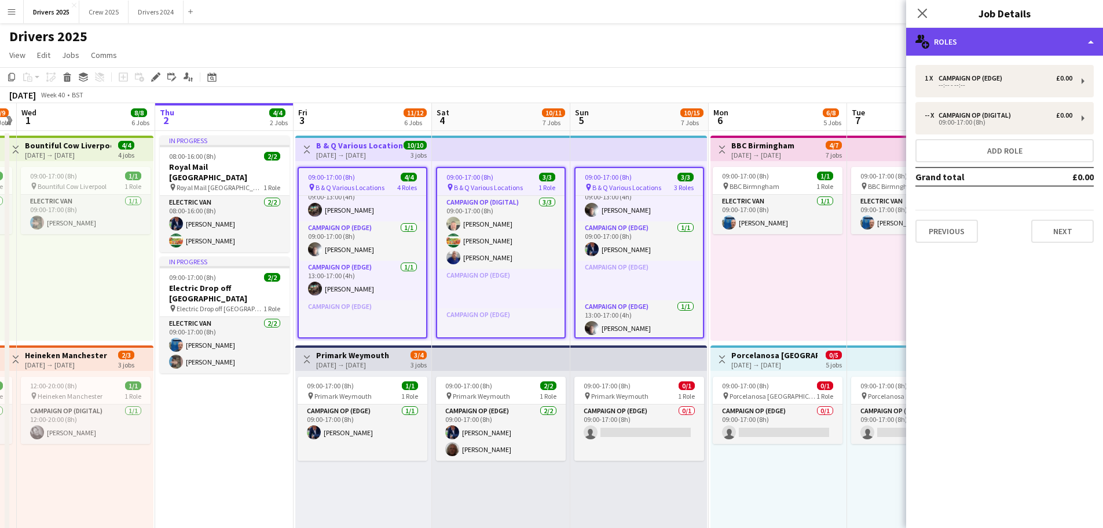
click at [980, 34] on div "multiple-users-add Roles" at bounding box center [1004, 42] width 197 height 28
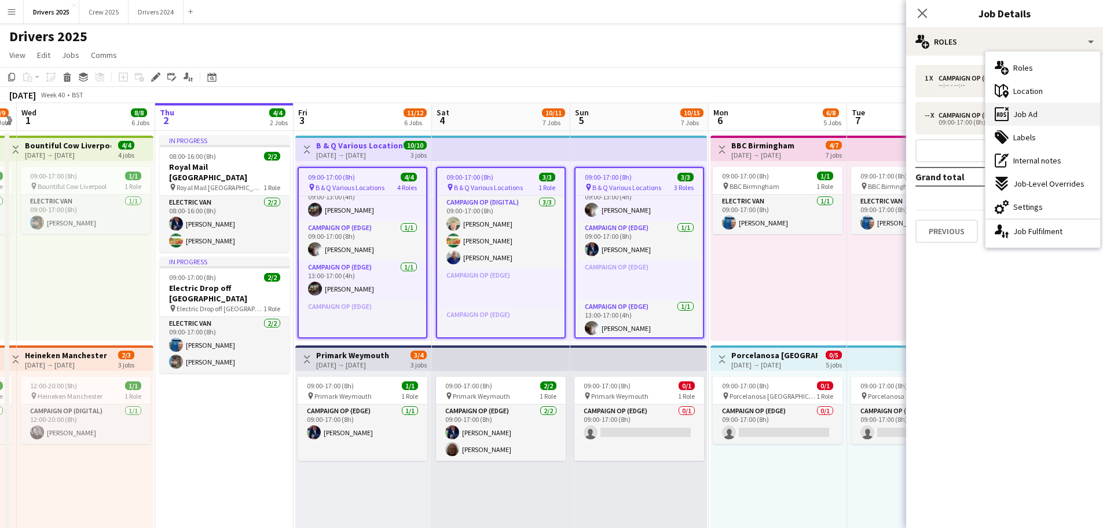
click at [1044, 116] on div "ads-window Job Ad" at bounding box center [1043, 114] width 115 height 23
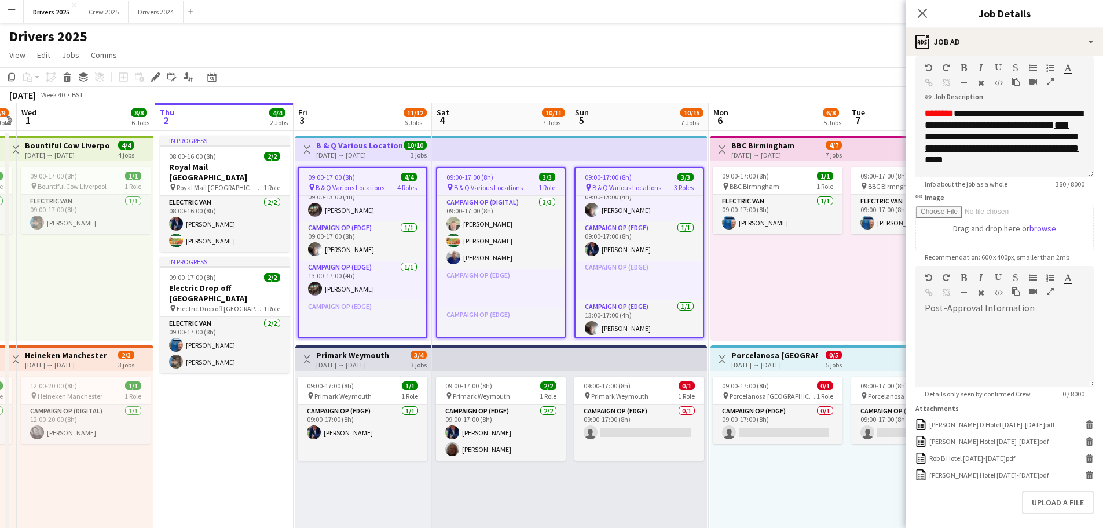
scroll to position [105, 0]
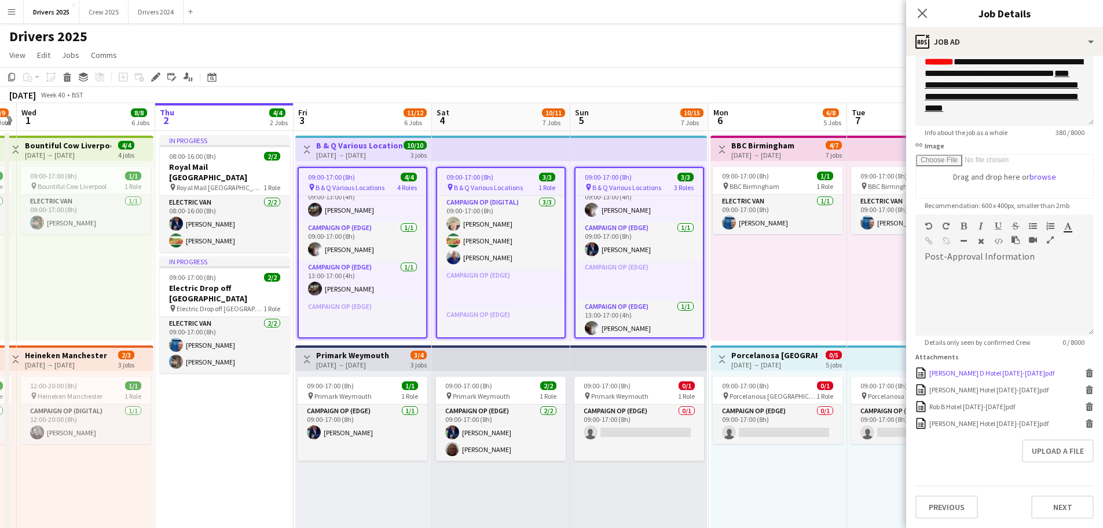
click at [1085, 371] on icon "Delete" at bounding box center [1089, 372] width 9 height 9
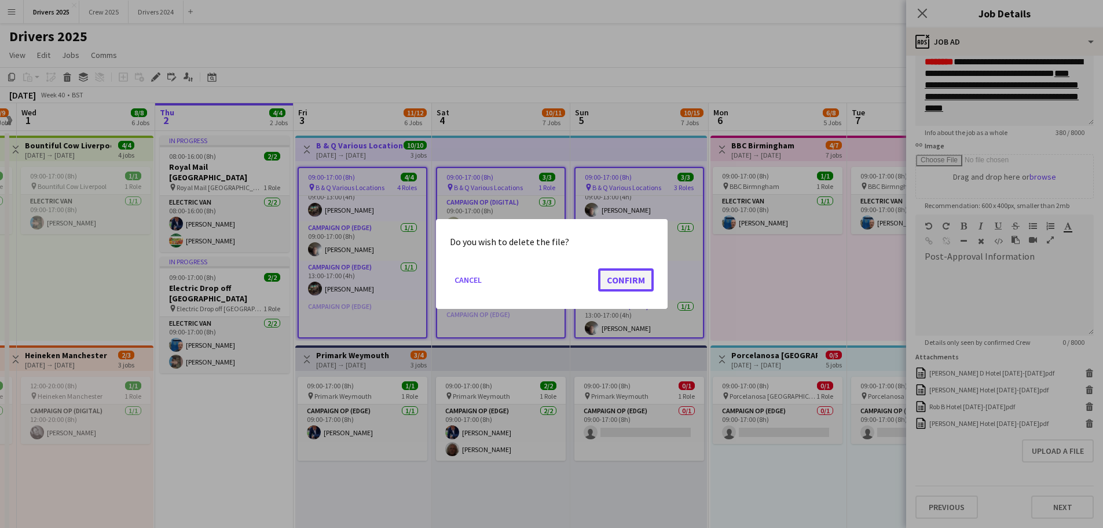
click at [612, 273] on button "Confirm" at bounding box center [626, 279] width 56 height 23
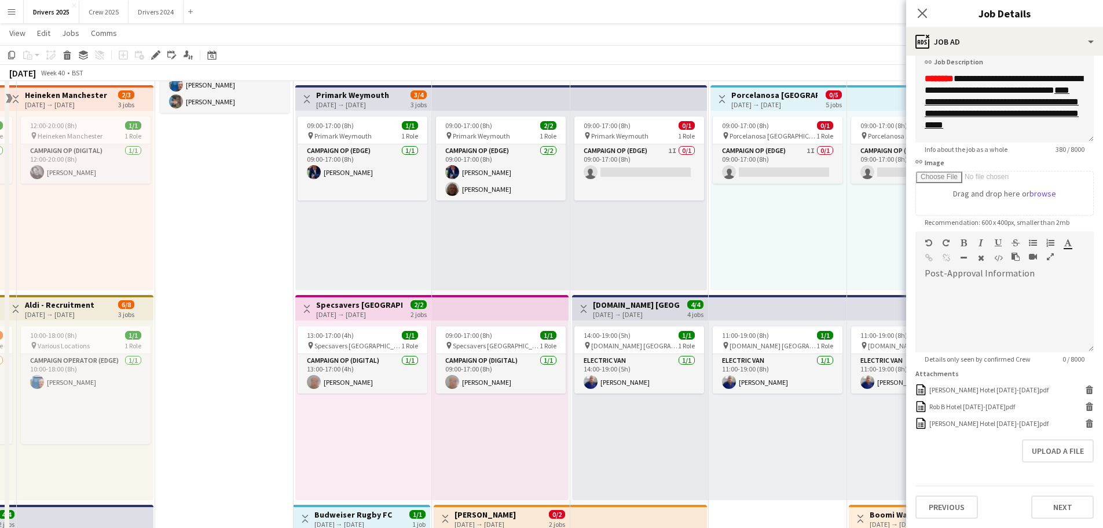
scroll to position [290, 0]
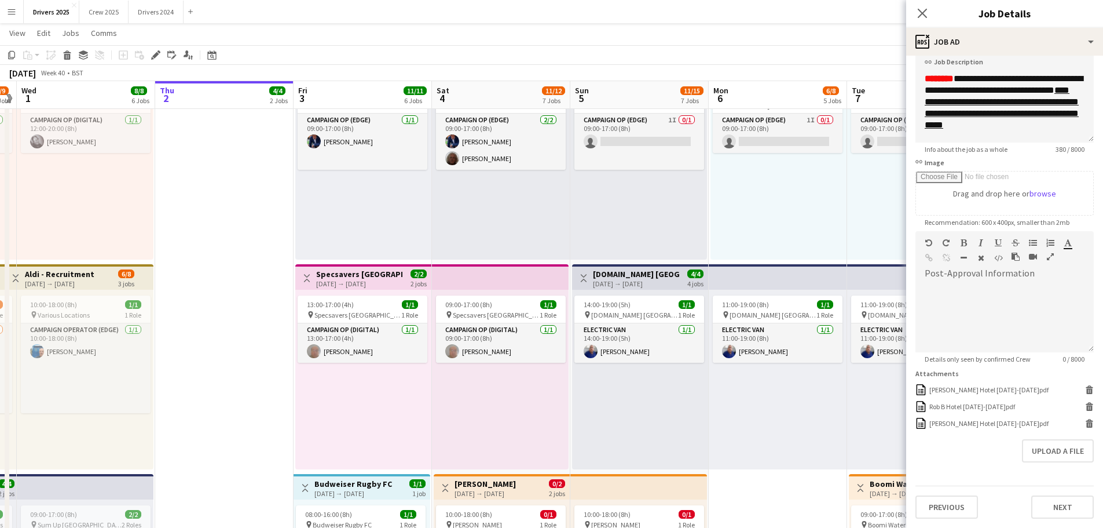
click at [627, 272] on h3 "[DOMAIN_NAME] [GEOGRAPHIC_DATA]" at bounding box center [636, 274] width 86 height 10
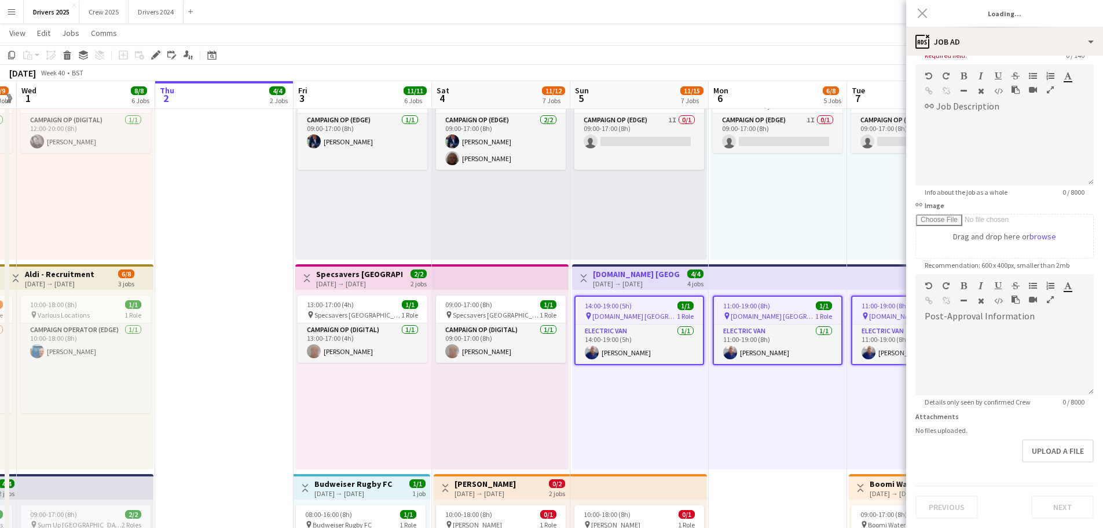
scroll to position [45, 0]
type input "**********"
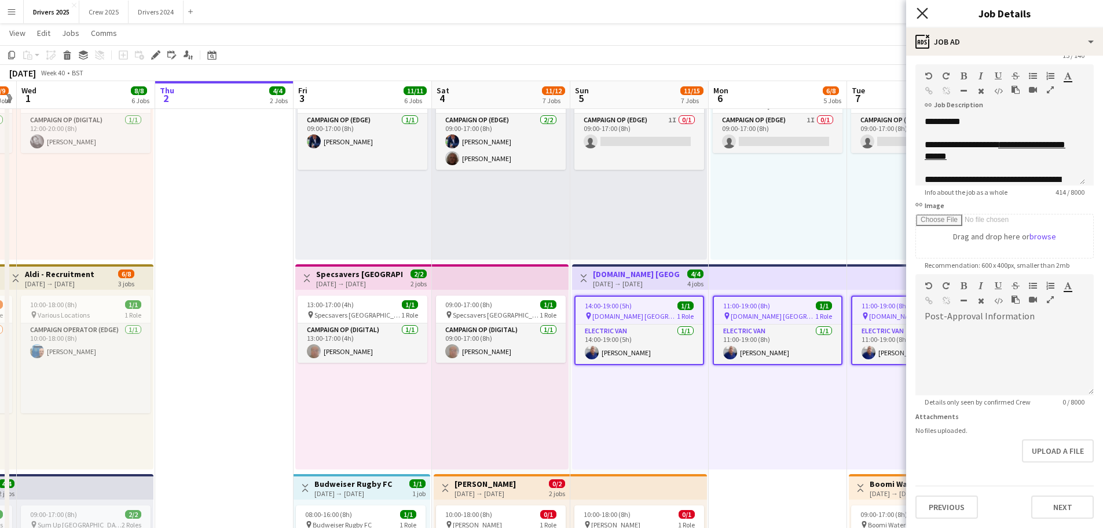
click at [925, 9] on icon "Close pop-in" at bounding box center [922, 13] width 11 height 11
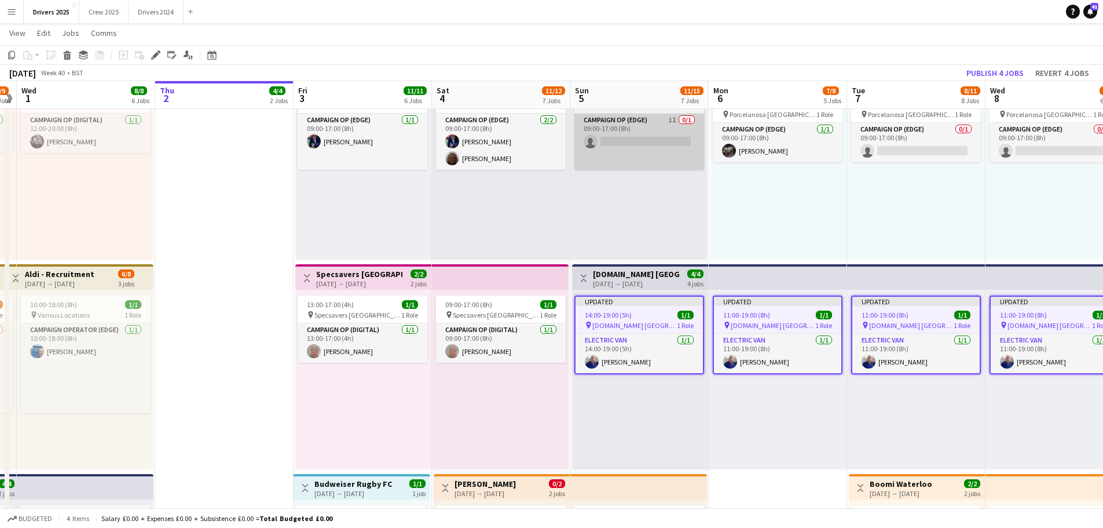
scroll to position [104, 0]
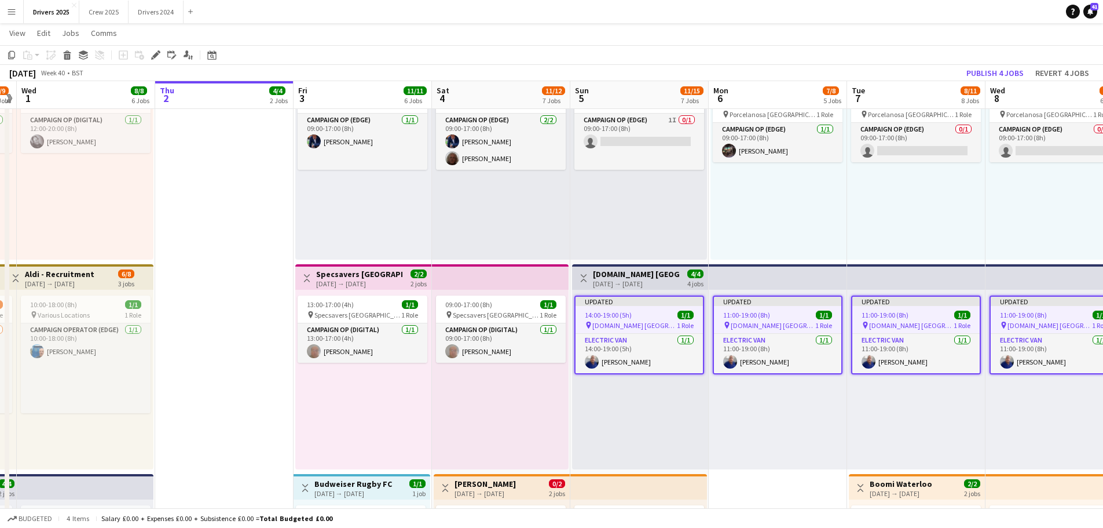
click at [647, 272] on h3 "[DOMAIN_NAME] [GEOGRAPHIC_DATA]" at bounding box center [636, 274] width 86 height 10
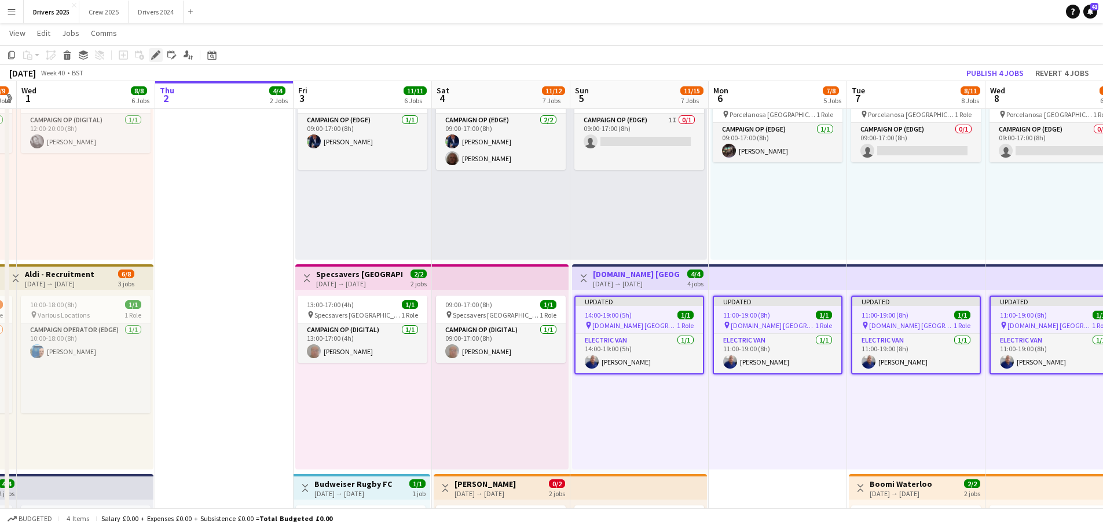
click at [152, 53] on icon "Edit" at bounding box center [155, 54] width 9 height 9
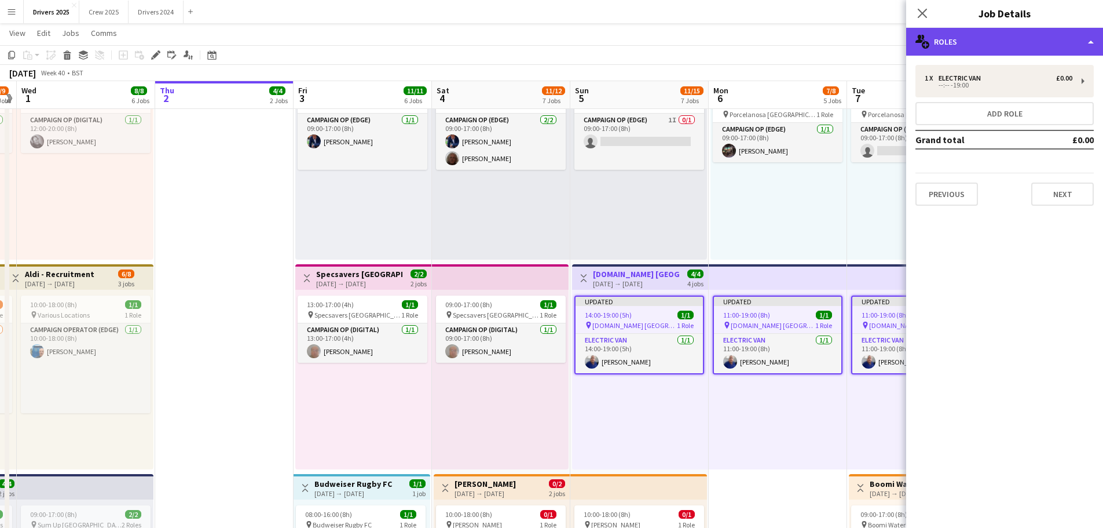
click at [1052, 41] on div "multiple-users-add Roles" at bounding box center [1004, 42] width 197 height 28
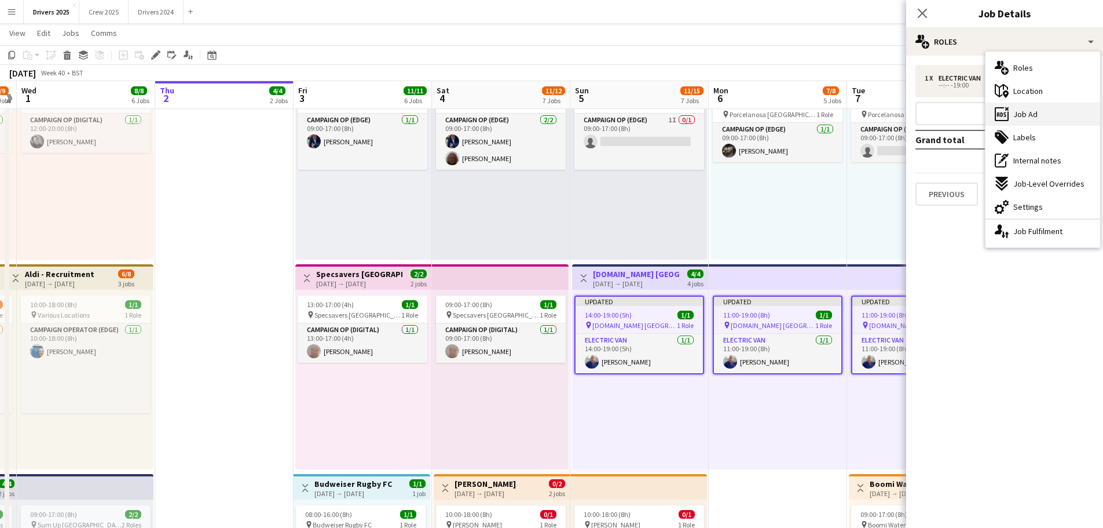
click at [1044, 112] on div "ads-window Job Ad" at bounding box center [1043, 114] width 115 height 23
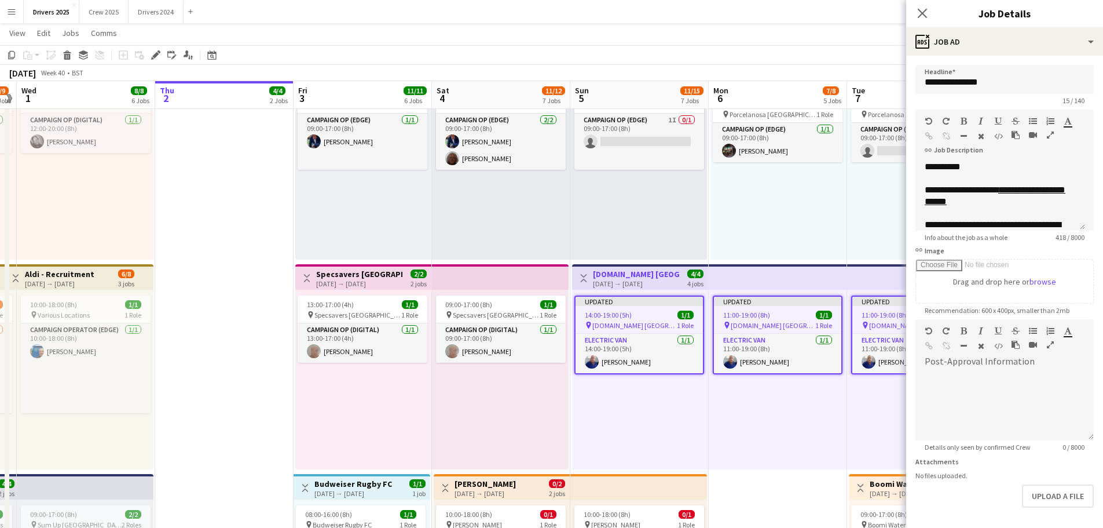
click at [1061, 483] on form "**********" at bounding box center [1004, 314] width 197 height 499
click at [1056, 492] on button "Upload a file" at bounding box center [1058, 495] width 72 height 23
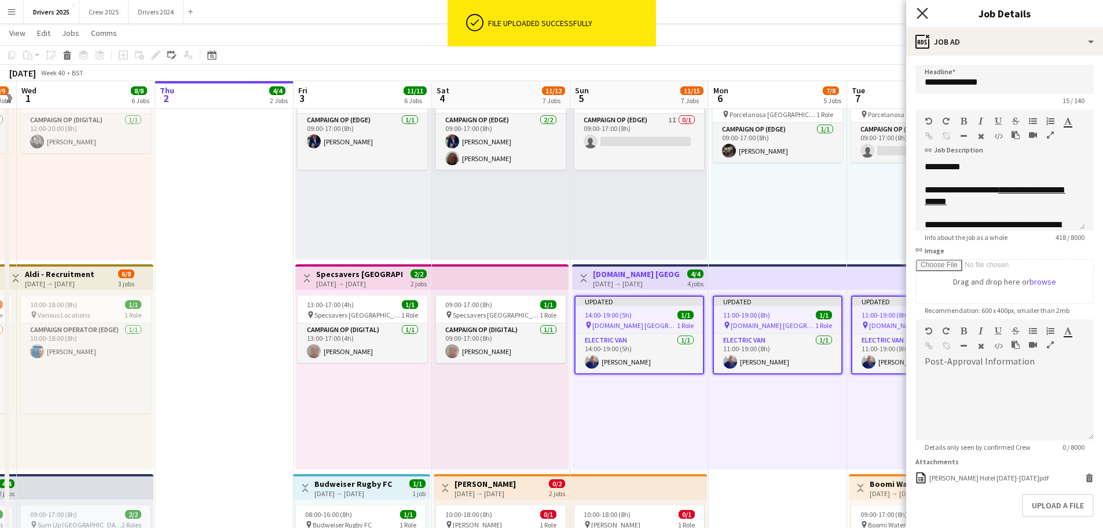
click at [923, 17] on icon "Close pop-in" at bounding box center [922, 13] width 11 height 11
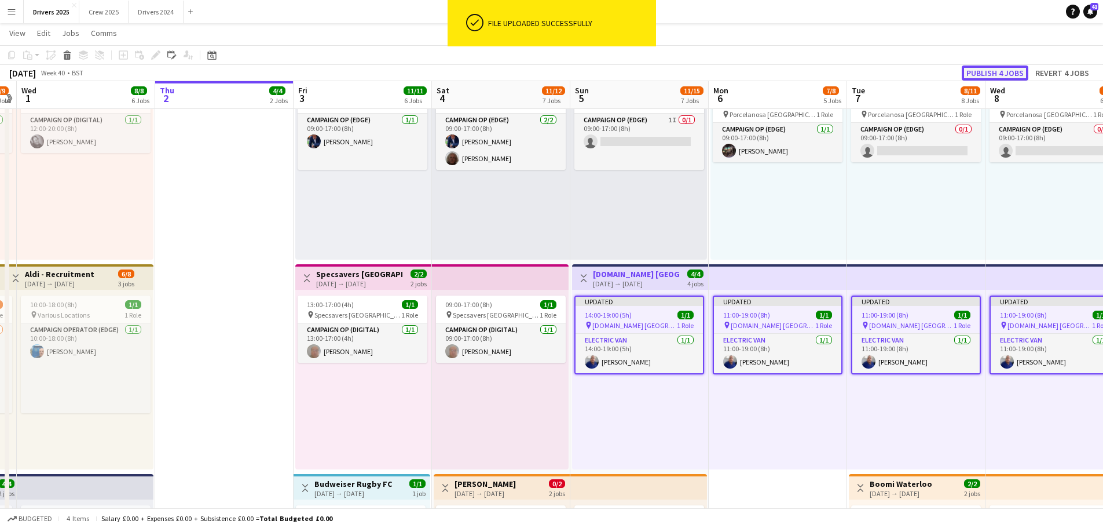
click at [1009, 69] on button "Publish 4 jobs" at bounding box center [995, 72] width 67 height 15
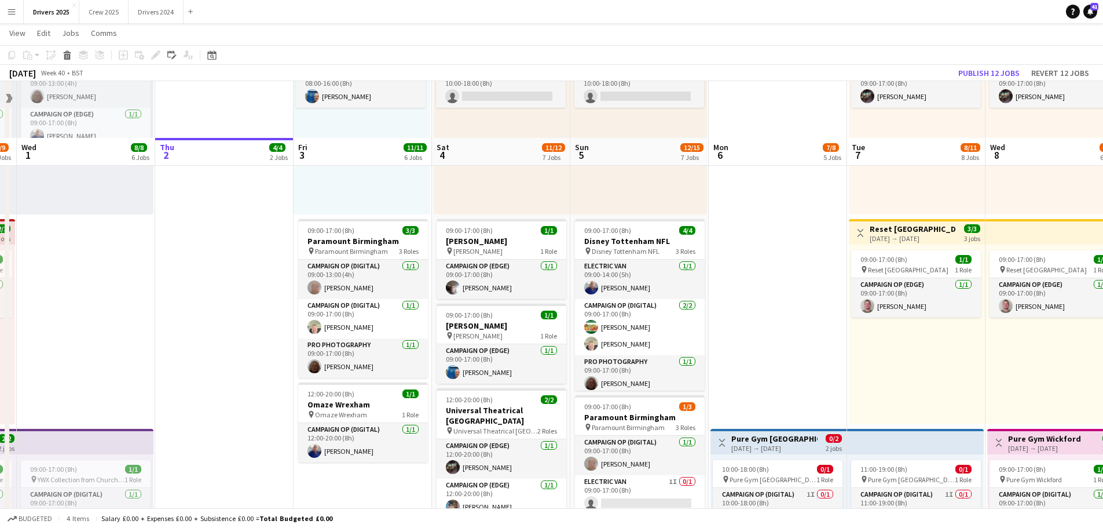
scroll to position [811, 0]
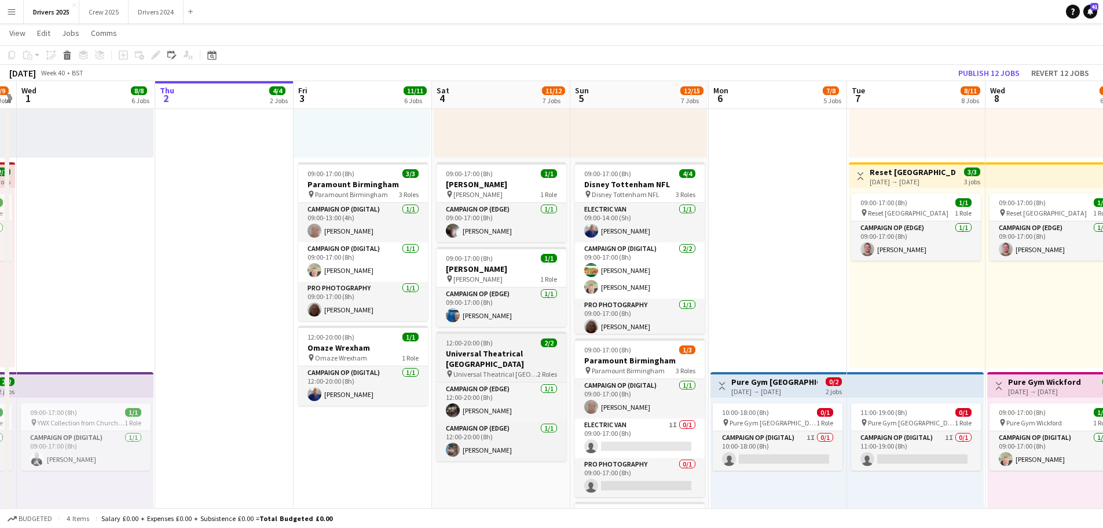
click at [505, 357] on h3 "Universal Theatrical [GEOGRAPHIC_DATA]" at bounding box center [502, 358] width 130 height 21
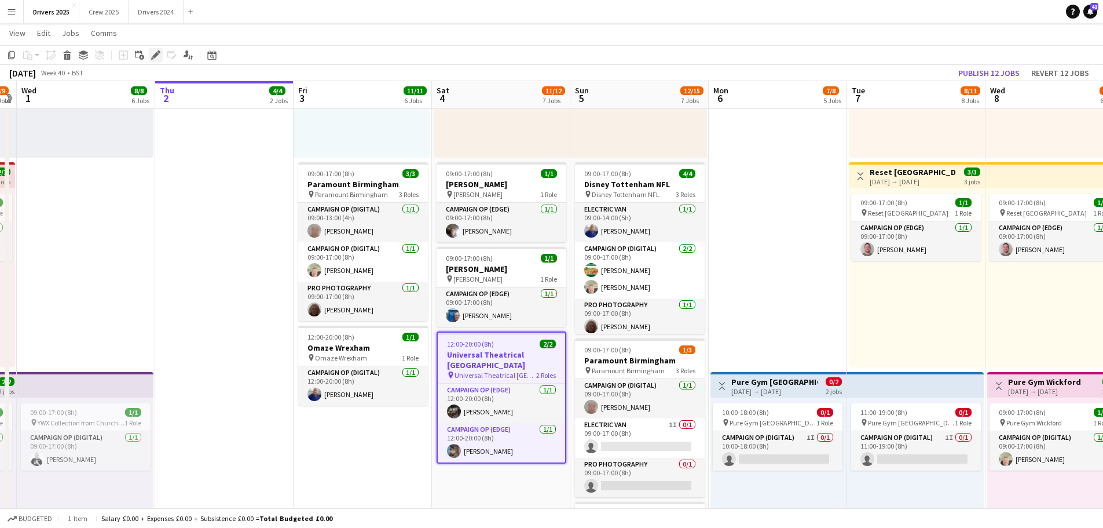
click at [156, 52] on icon "Edit" at bounding box center [155, 54] width 9 height 9
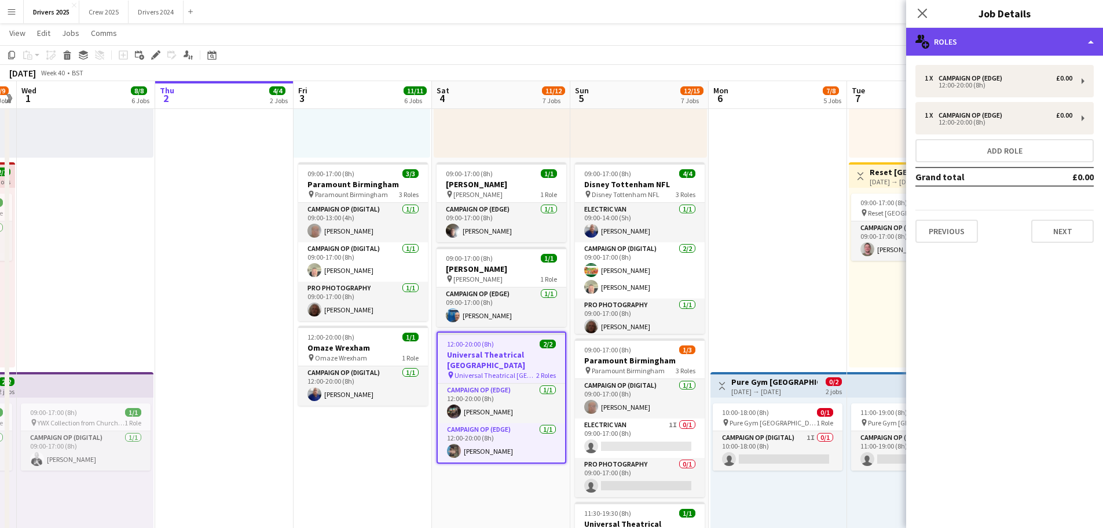
click at [982, 45] on div "multiple-users-add Roles" at bounding box center [1004, 42] width 197 height 28
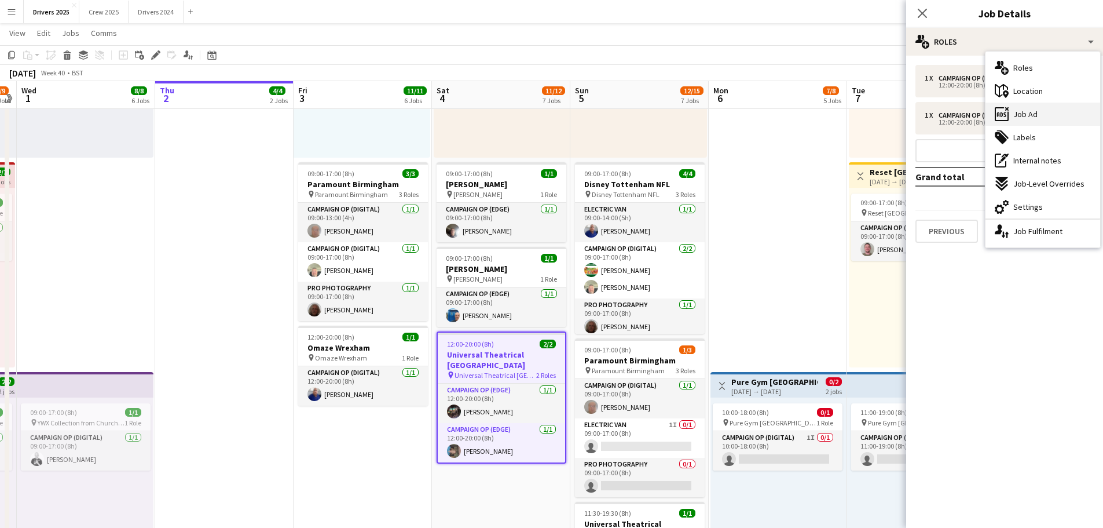
click at [1015, 111] on span "Job Ad" at bounding box center [1026, 114] width 24 height 10
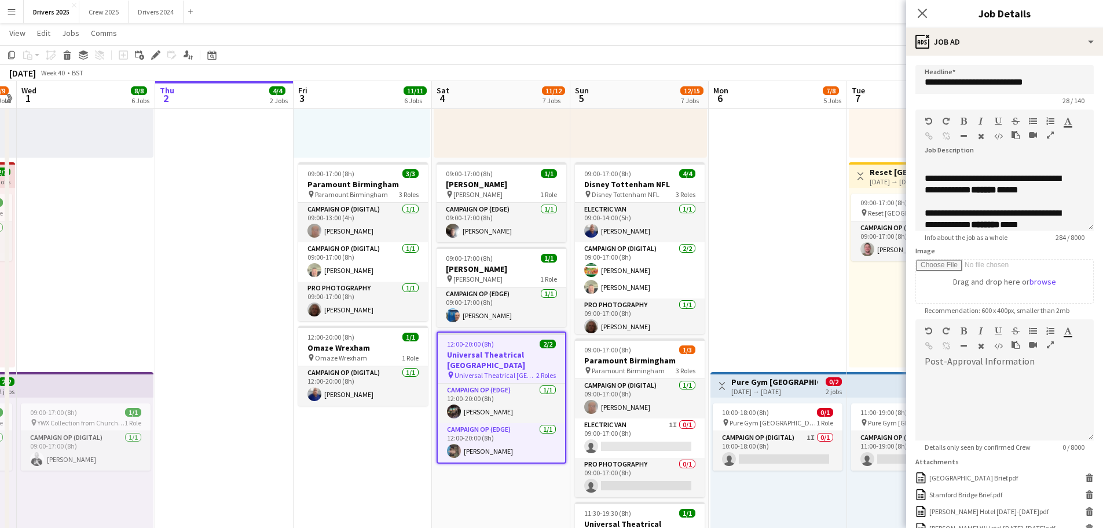
scroll to position [105, 0]
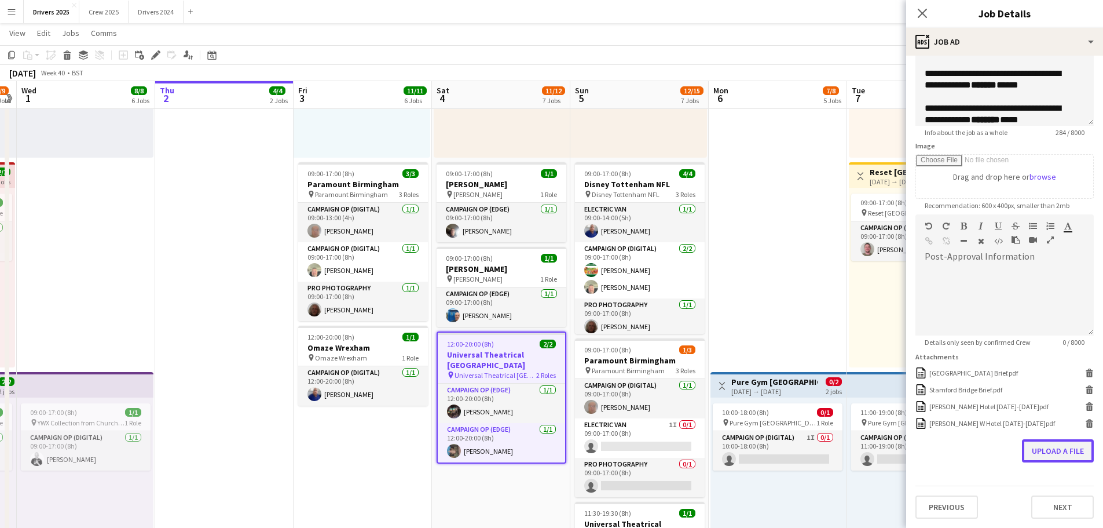
click at [1063, 450] on button "Upload a file" at bounding box center [1058, 450] width 72 height 23
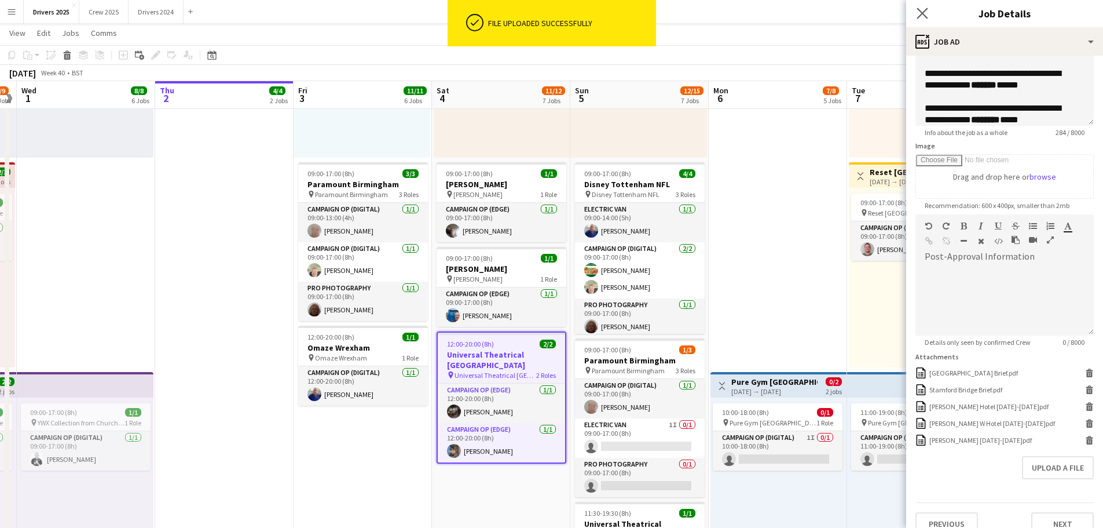
click at [928, 9] on app-icon "Close pop-in" at bounding box center [922, 13] width 17 height 17
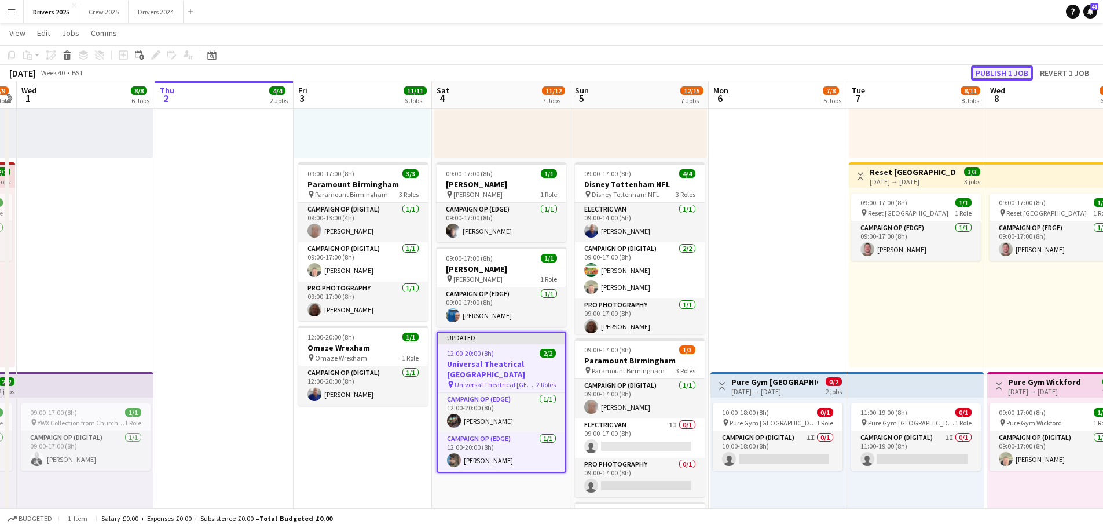
click at [1027, 72] on button "Publish 1 job" at bounding box center [1002, 72] width 62 height 15
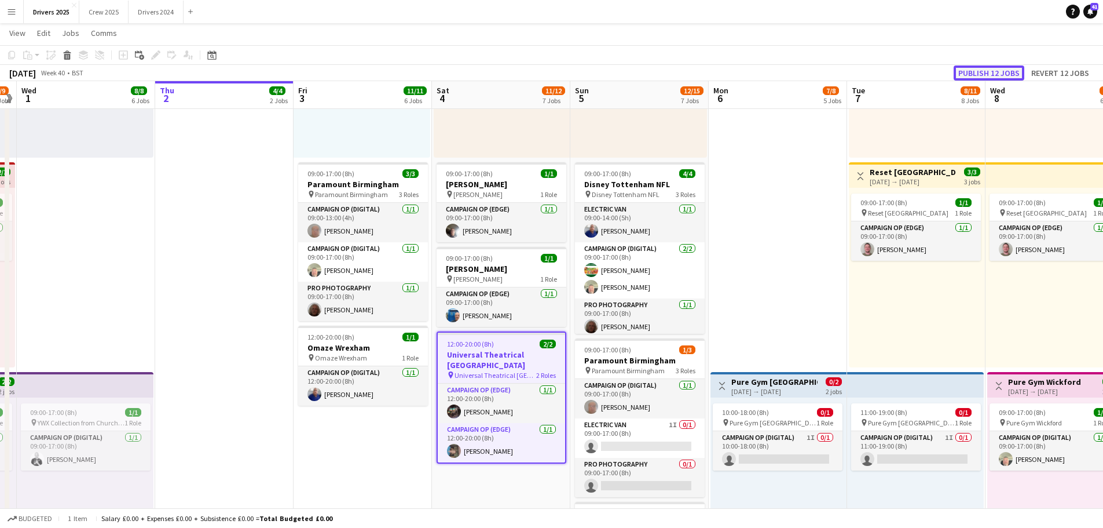
click at [1000, 76] on button "Publish 12 jobs" at bounding box center [989, 72] width 71 height 15
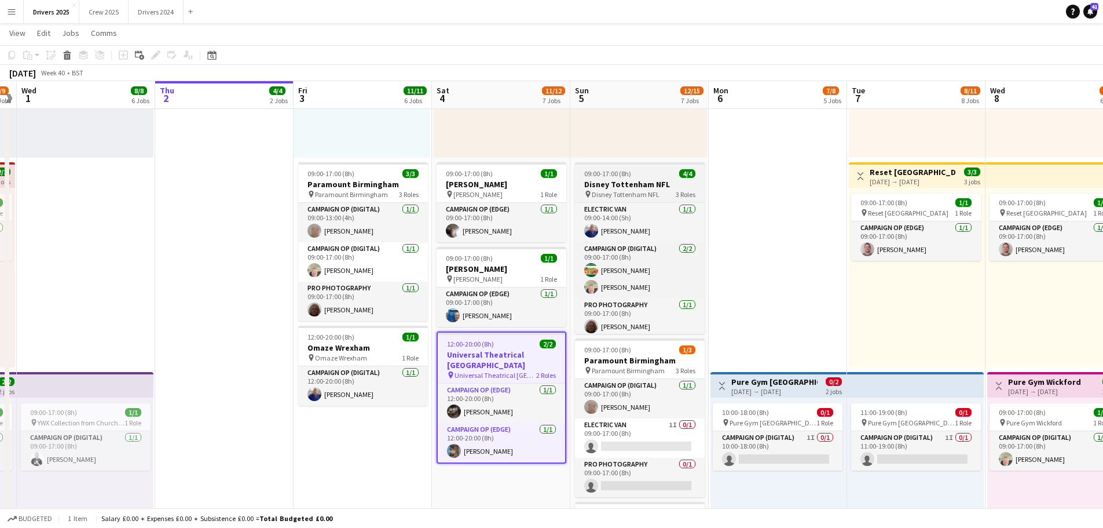
click at [615, 173] on span "09:00-17:00 (8h)" at bounding box center [607, 173] width 47 height 9
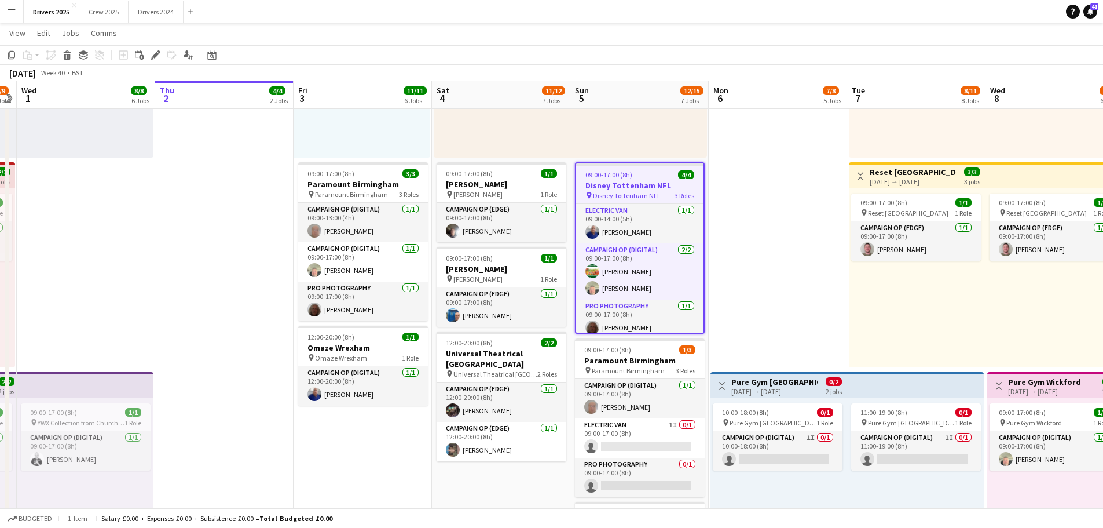
click at [613, 176] on span "09:00-17:00 (8h)" at bounding box center [609, 174] width 47 height 9
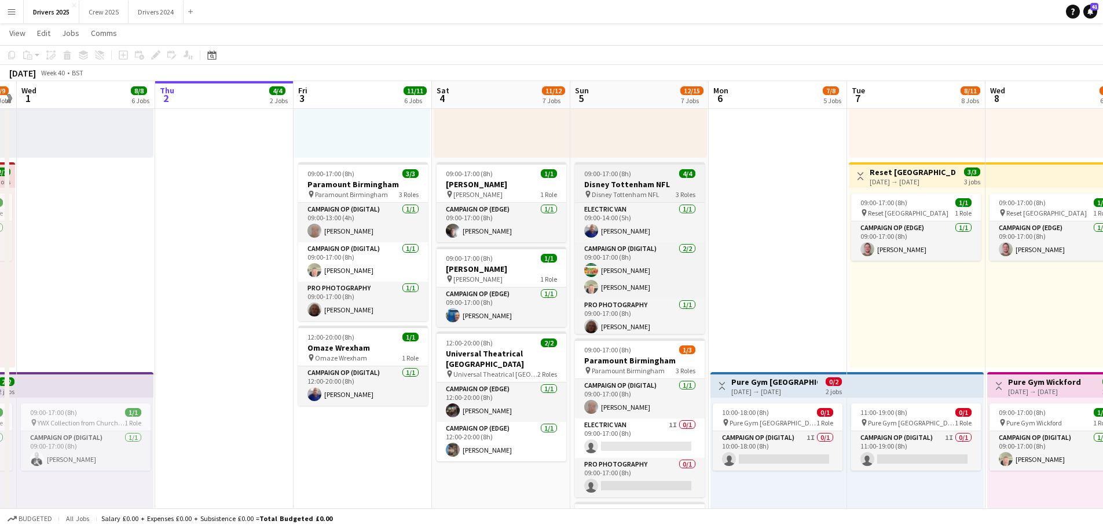
click at [613, 176] on span "09:00-17:00 (8h)" at bounding box center [607, 173] width 47 height 9
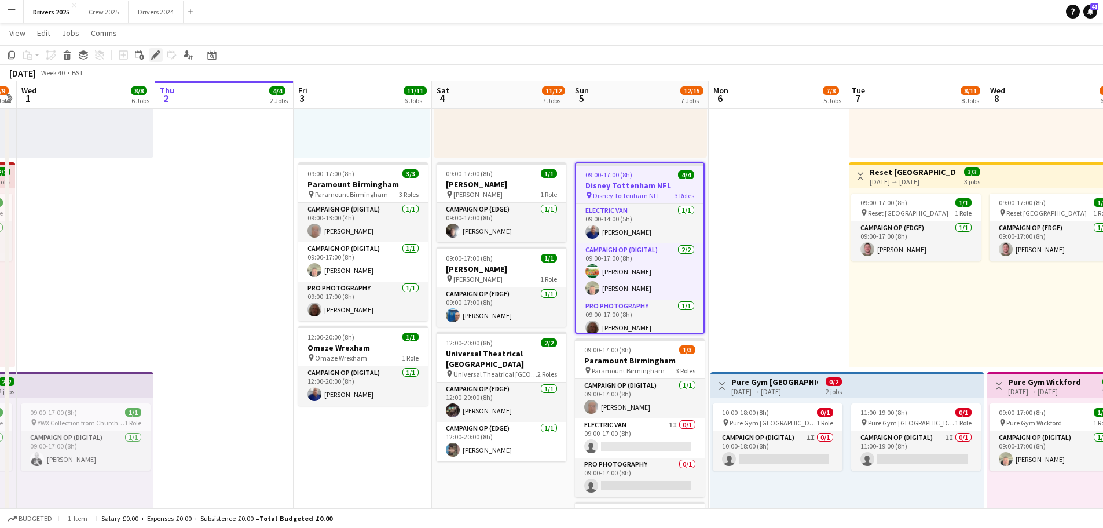
click at [158, 52] on icon at bounding box center [159, 51] width 3 height 3
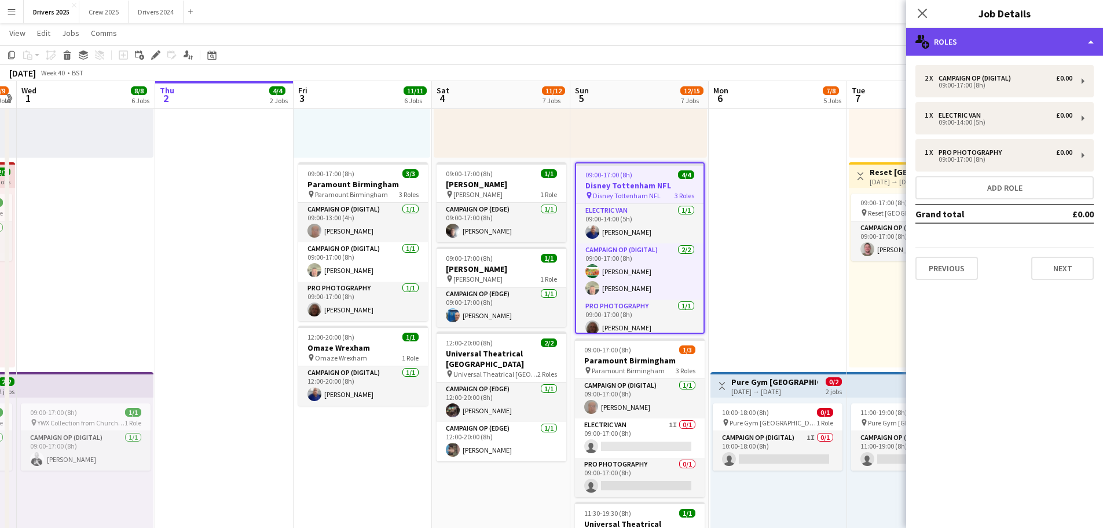
click at [1036, 42] on div "multiple-users-add Roles" at bounding box center [1004, 42] width 197 height 28
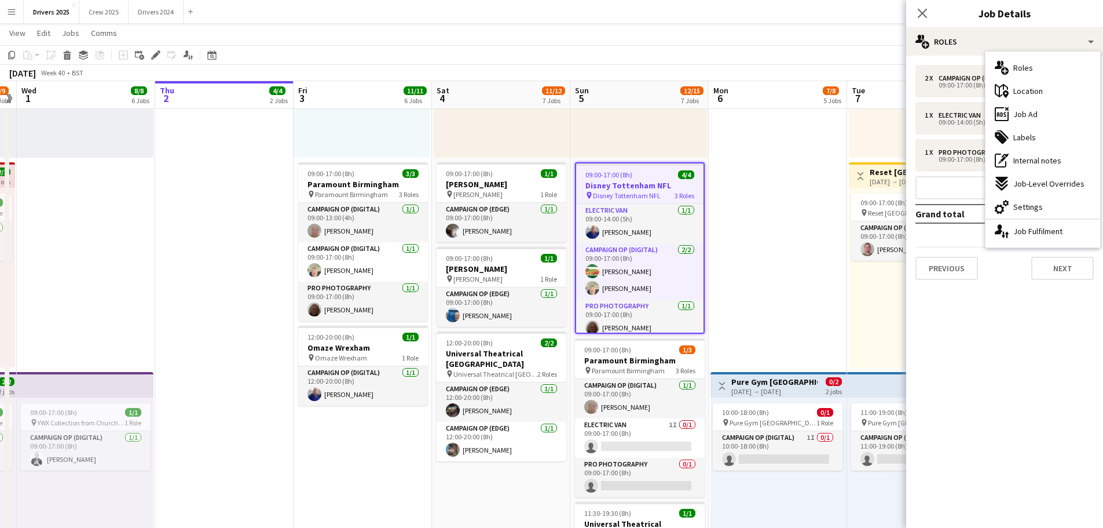
click at [1042, 112] on div "ads-window Job Ad" at bounding box center [1043, 114] width 115 height 23
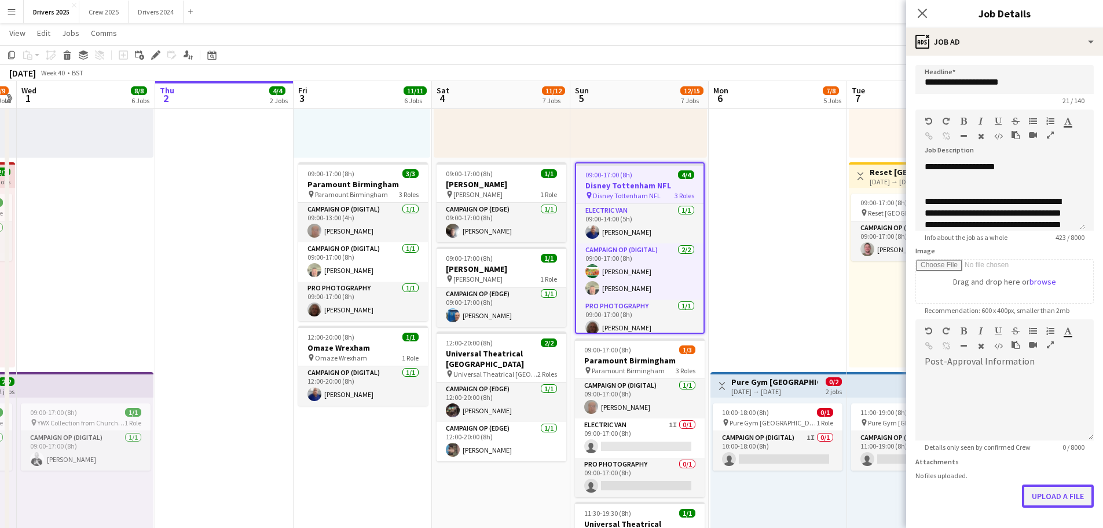
click at [1066, 490] on button "Upload a file" at bounding box center [1058, 495] width 72 height 23
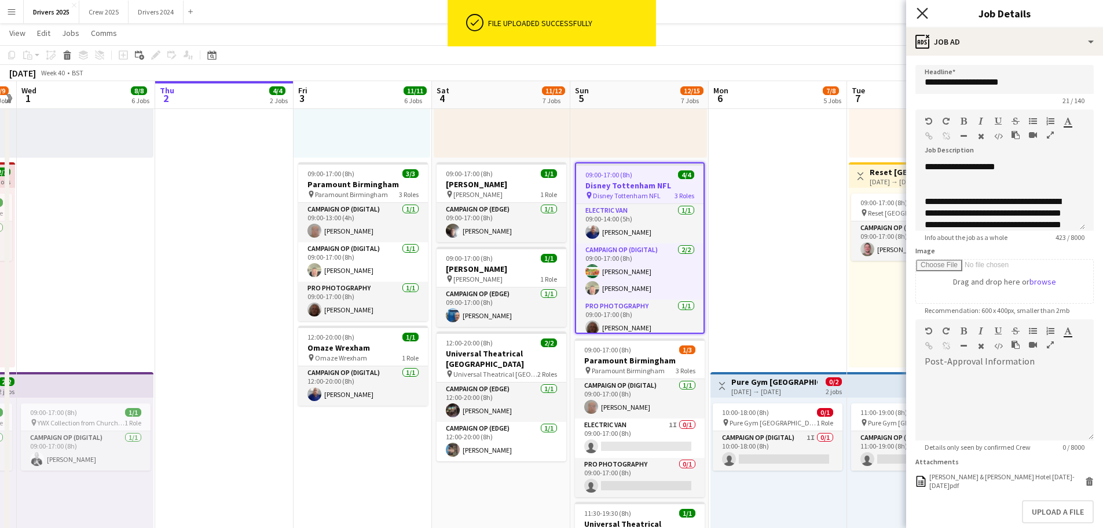
click at [923, 13] on icon at bounding box center [922, 13] width 11 height 11
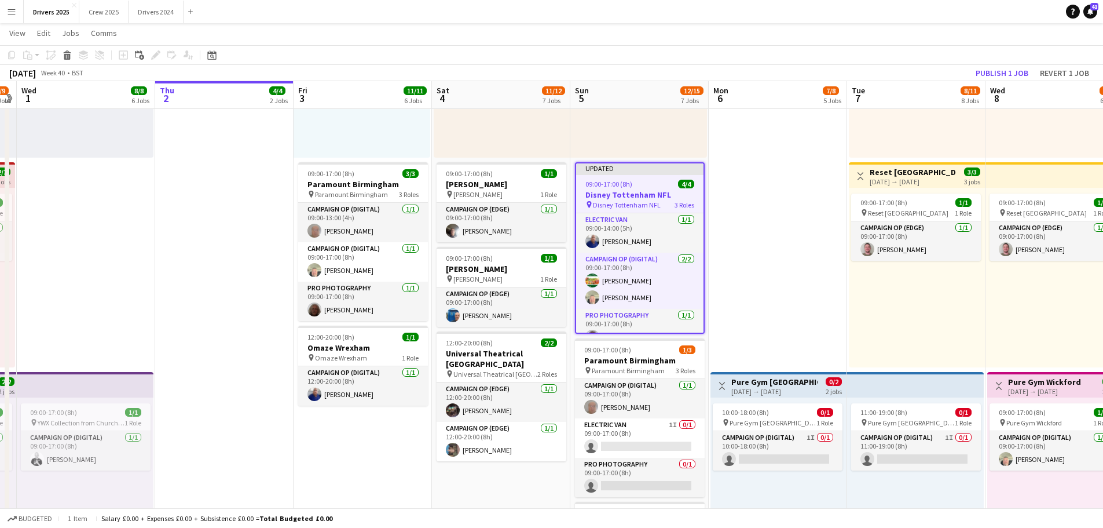
click at [999, 64] on app-toolbar "Copy Paste Paste Ctrl+V Paste with crew Ctrl+Shift+V Paste linked Job [GEOGRAPH…" at bounding box center [551, 55] width 1103 height 20
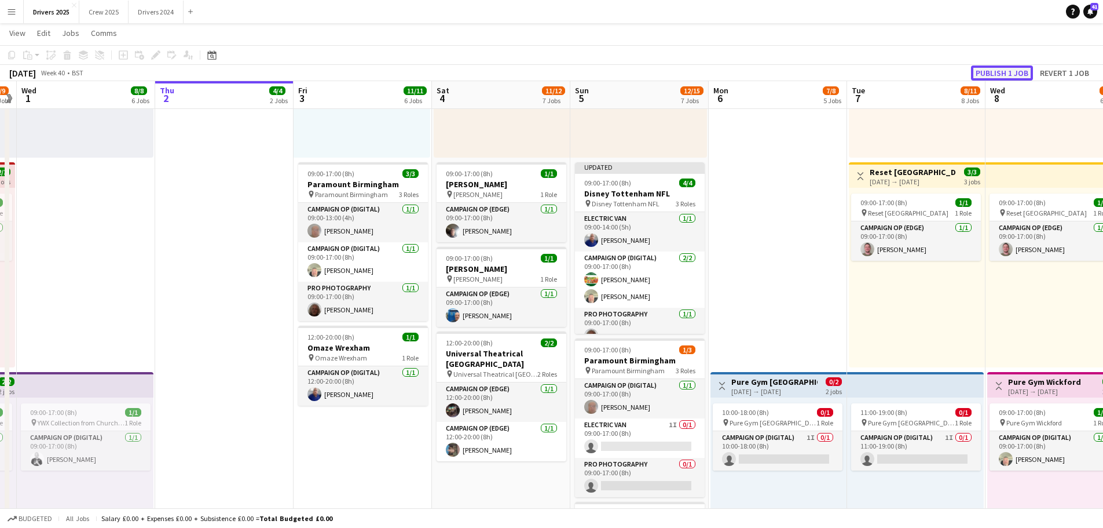
click at [1016, 71] on button "Publish 1 job" at bounding box center [1002, 72] width 62 height 15
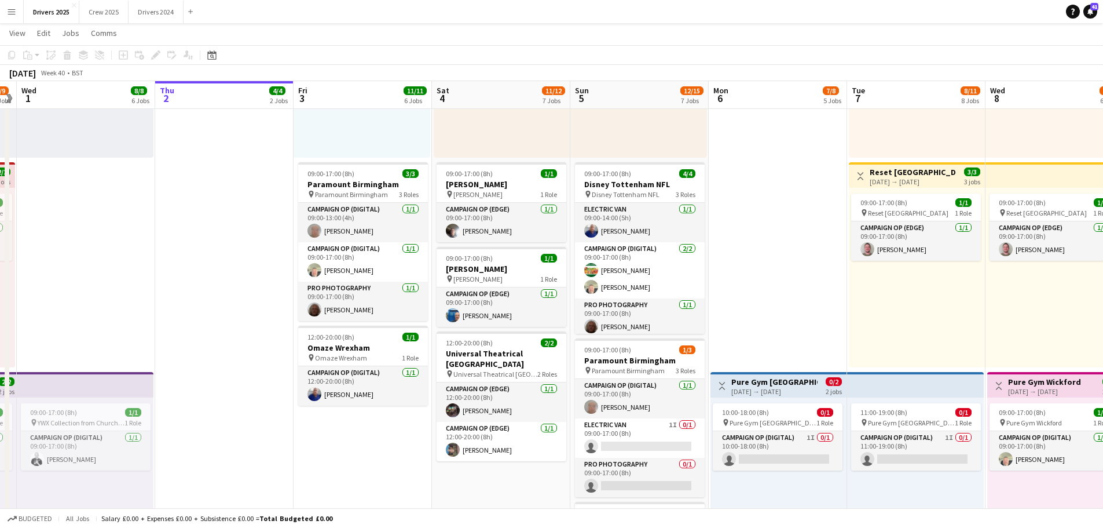
drag, startPoint x: 814, startPoint y: 280, endPoint x: 683, endPoint y: 275, distance: 130.4
click at [683, 277] on app-calendar-viewport "Sun 28 16/16 9 Jobs Mon 29 5/7 4 Jobs Tue 30 8/9 6 Jobs Wed 1 8/8 6 Jobs Thu 2 …" at bounding box center [551, 205] width 1103 height 1943
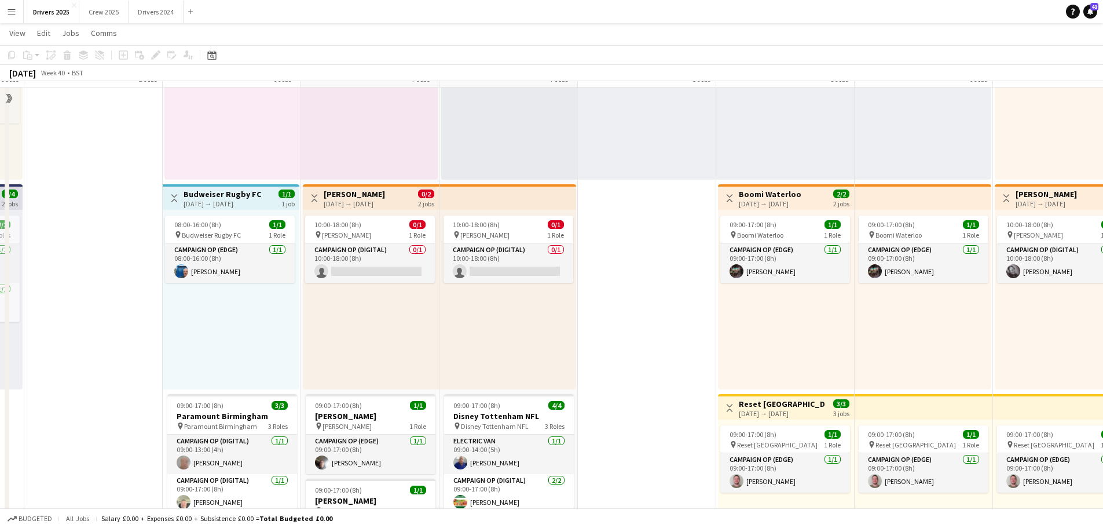
scroll to position [405, 0]
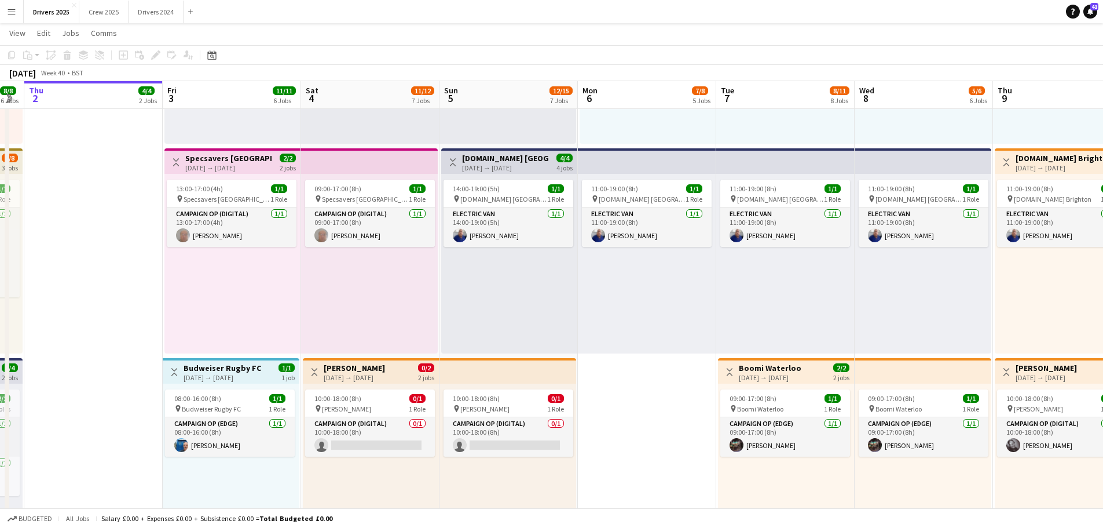
click at [788, 369] on h3 "Boomi Waterloo" at bounding box center [770, 368] width 63 height 10
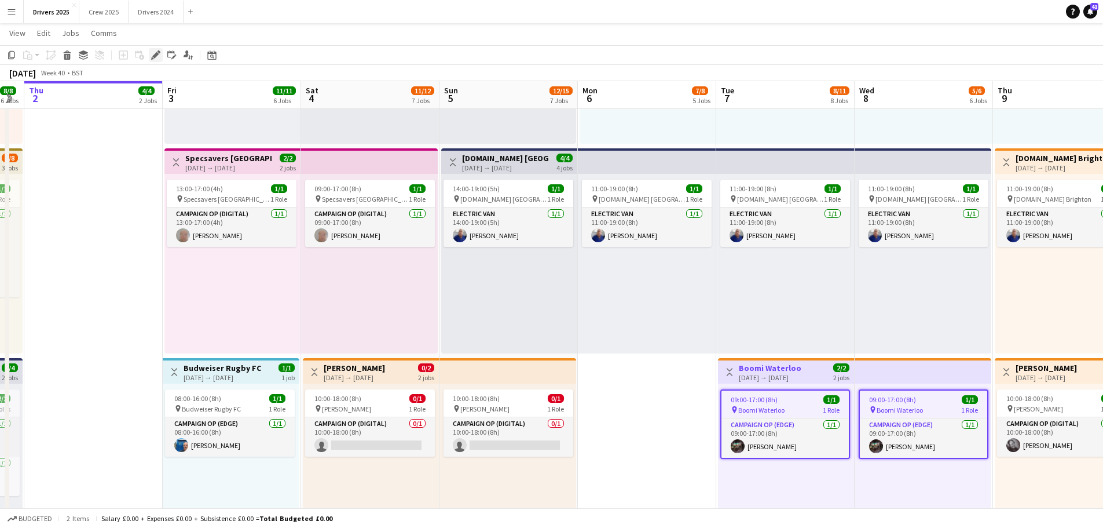
click at [154, 56] on icon at bounding box center [155, 55] width 6 height 6
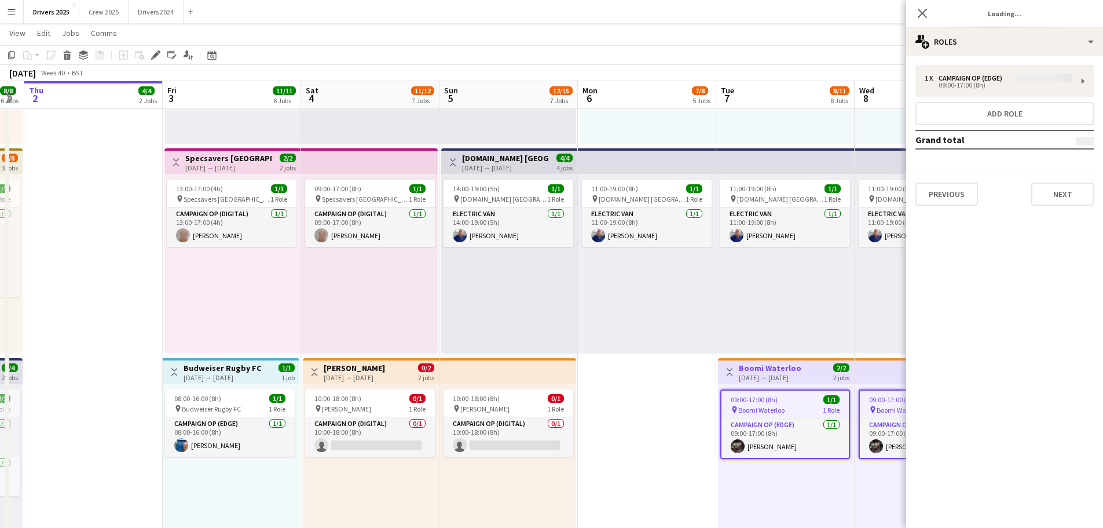
type input "**********"
click at [1000, 24] on div "Close pop-in Job Details" at bounding box center [1004, 14] width 197 height 28
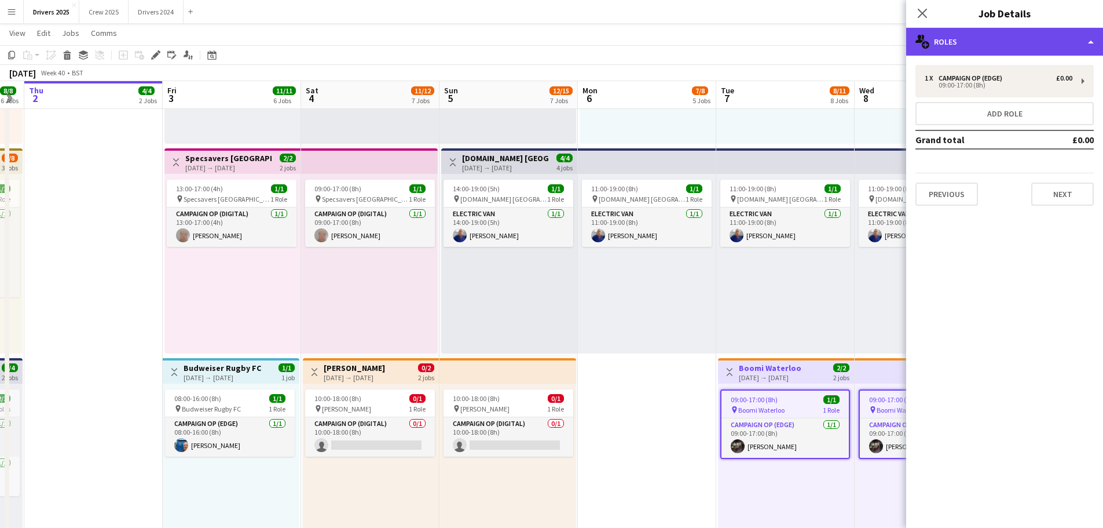
click at [1002, 35] on div "multiple-users-add Roles" at bounding box center [1004, 42] width 197 height 28
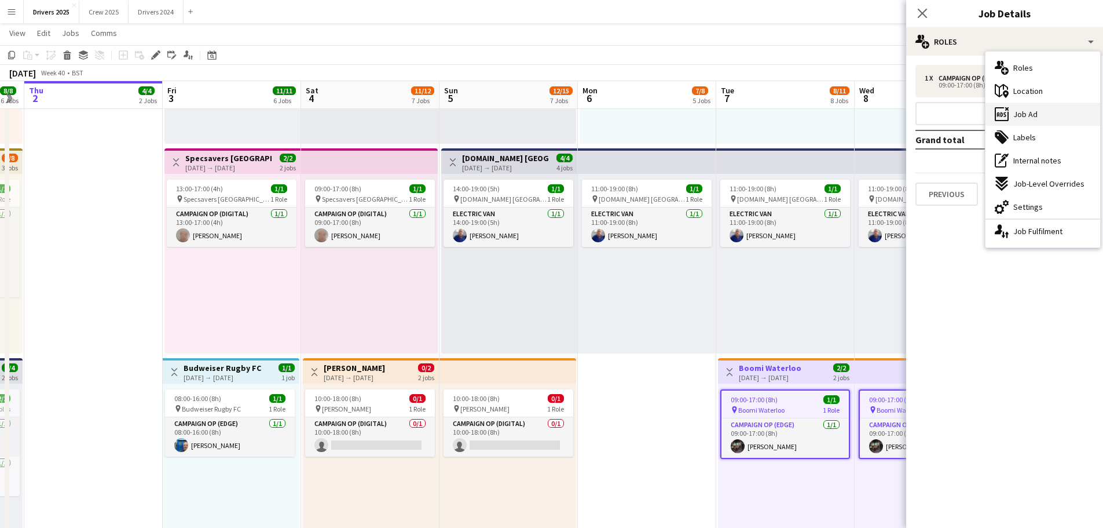
click at [1019, 114] on span "Job Ad" at bounding box center [1026, 114] width 24 height 10
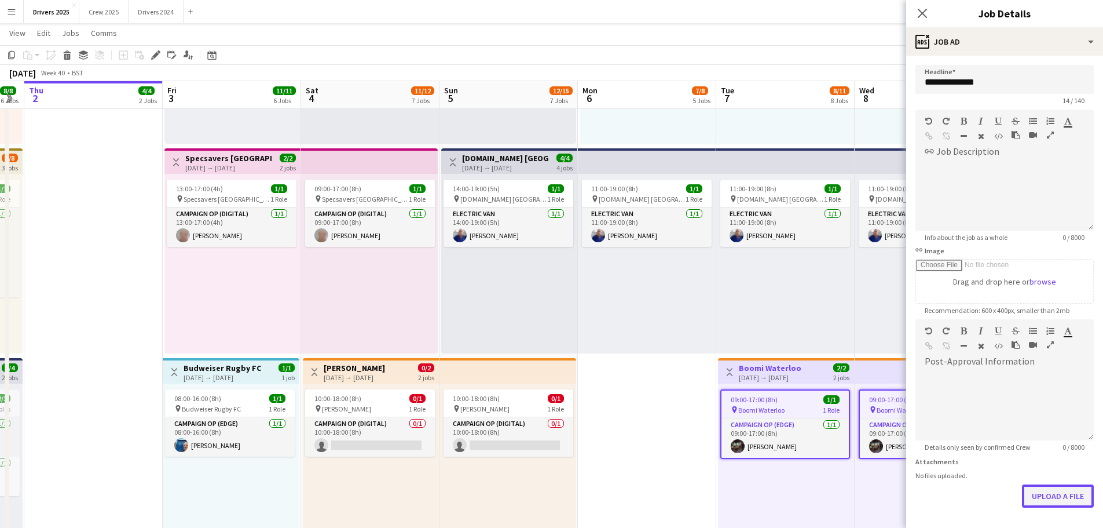
click at [1056, 497] on button "Upload a file" at bounding box center [1058, 495] width 72 height 23
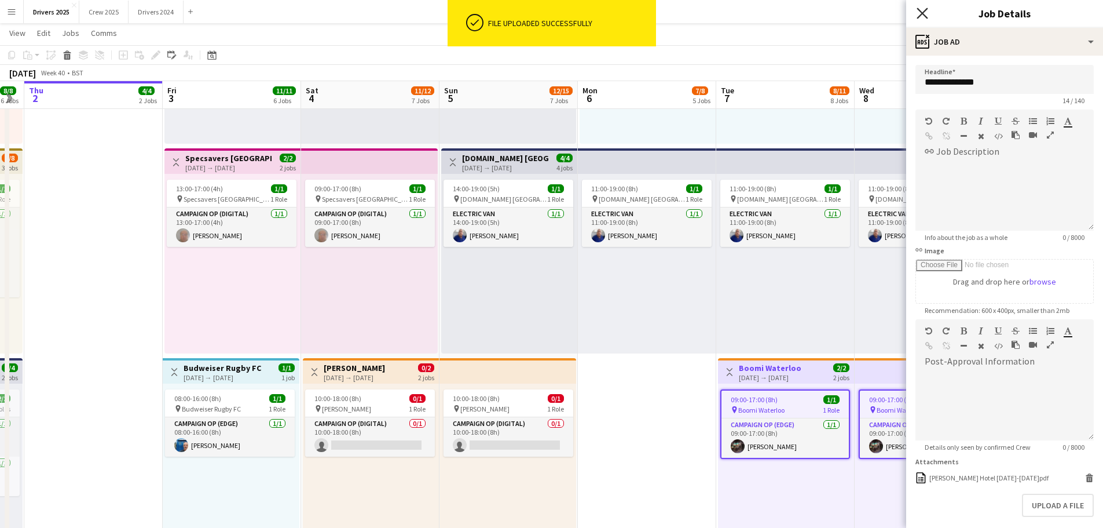
click at [927, 16] on icon "Close pop-in" at bounding box center [922, 13] width 11 height 11
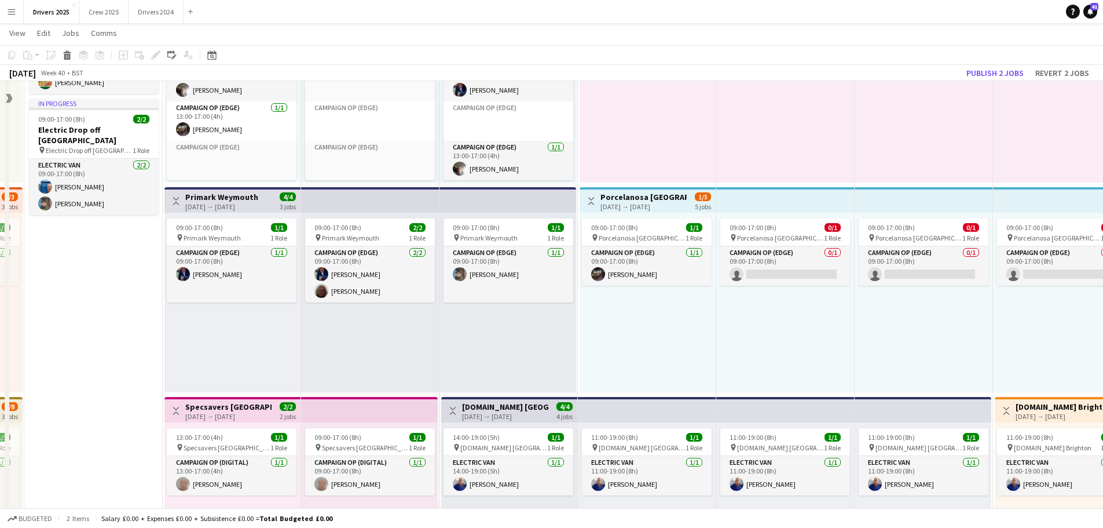
scroll to position [116, 0]
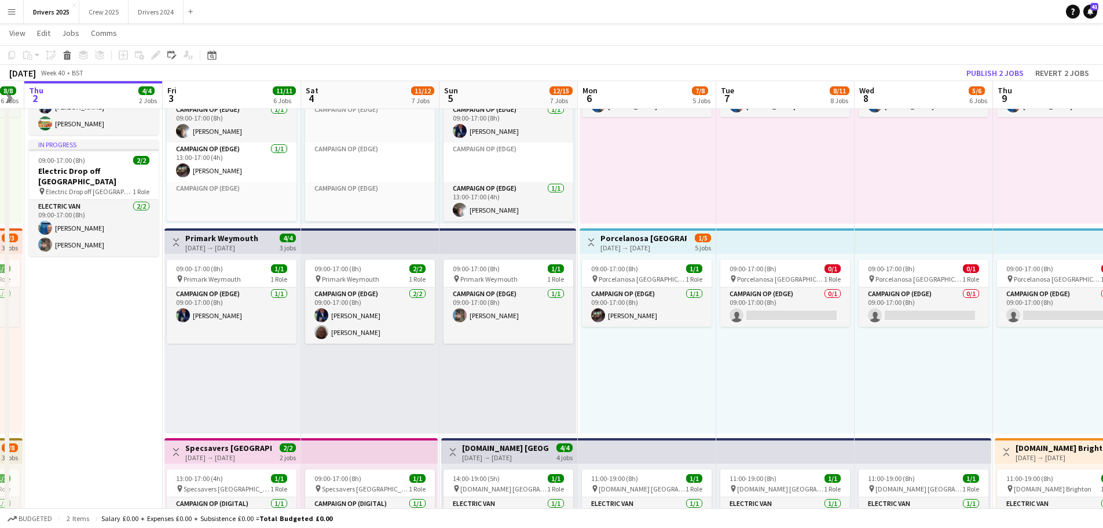
click at [649, 244] on div "[DATE] → [DATE]" at bounding box center [644, 247] width 86 height 9
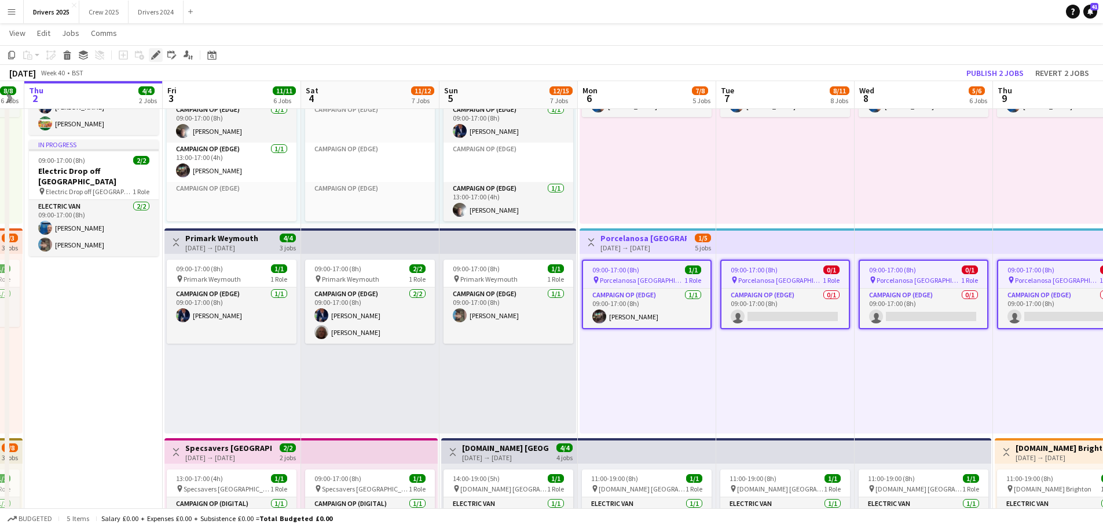
click at [160, 58] on icon "Edit" at bounding box center [155, 54] width 9 height 9
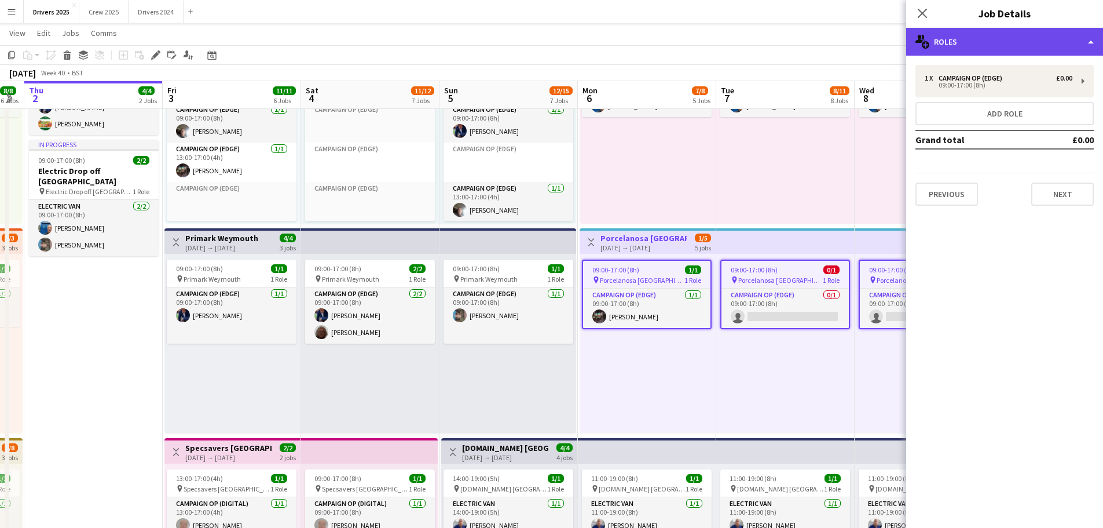
click at [973, 44] on div "multiple-users-add Roles" at bounding box center [1004, 42] width 197 height 28
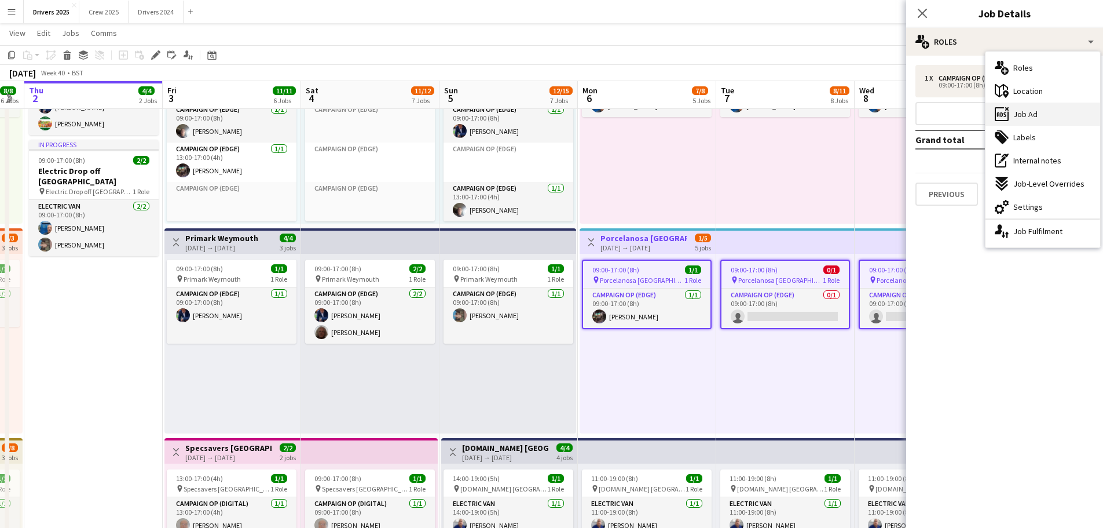
click at [1040, 118] on div "ads-window Job Ad" at bounding box center [1043, 114] width 115 height 23
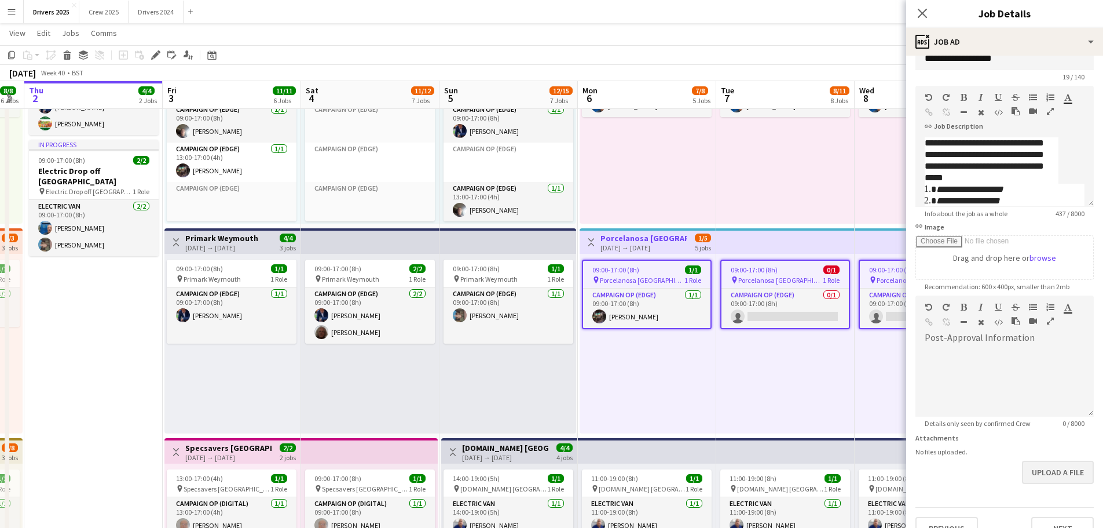
scroll to position [45, 0]
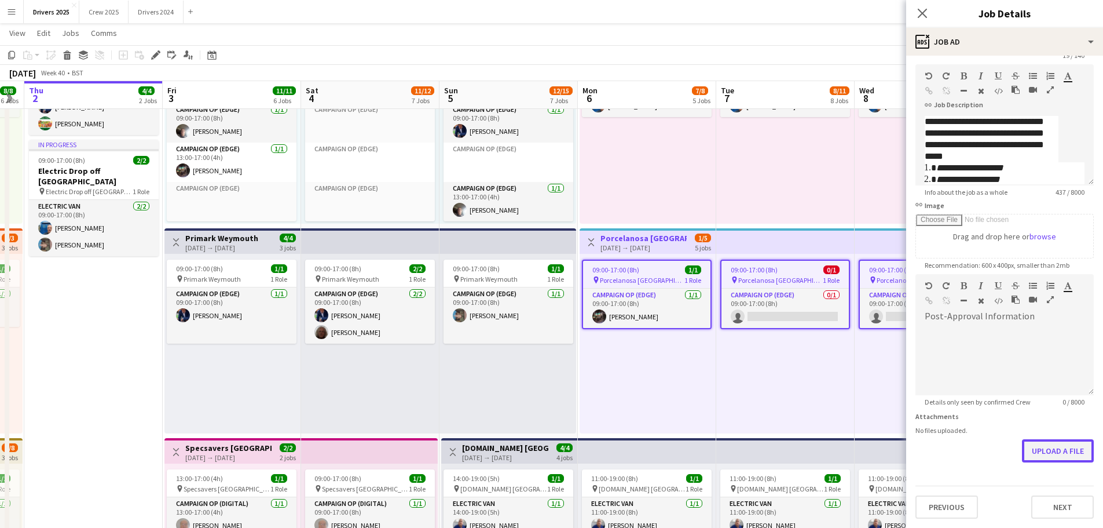
click at [1046, 489] on form "**********" at bounding box center [1004, 269] width 197 height 499
click at [1066, 444] on button "Upload a file" at bounding box center [1058, 450] width 72 height 23
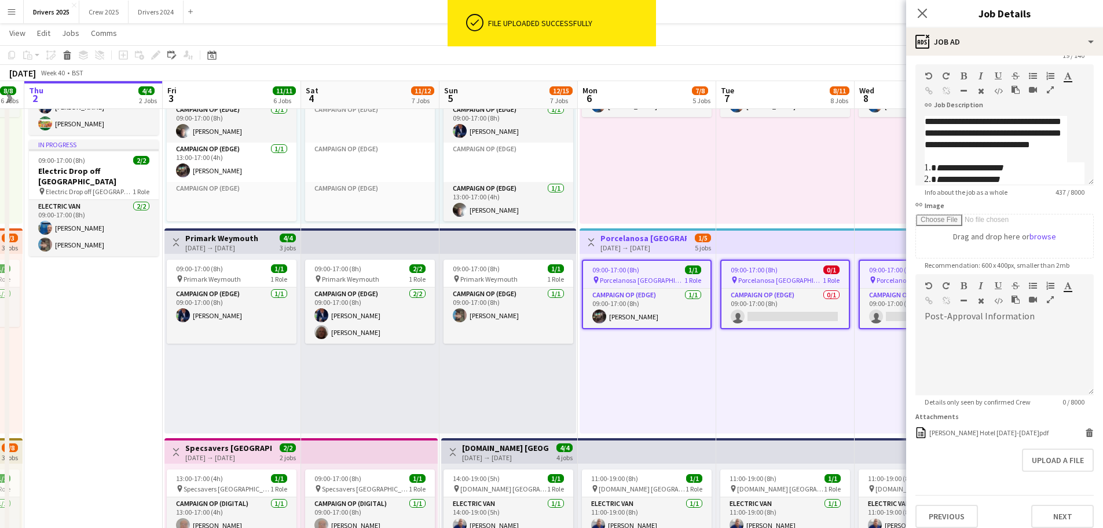
click at [921, 4] on div "Close pop-in" at bounding box center [922, 13] width 32 height 27
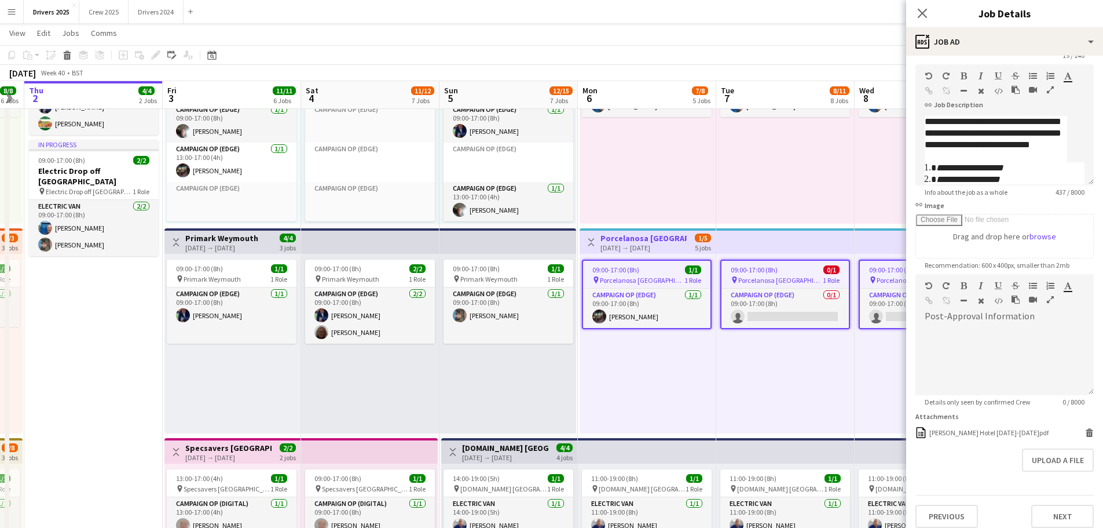
click at [912, 2] on div "Close pop-in" at bounding box center [922, 13] width 32 height 27
click at [921, 13] on icon "Close pop-in" at bounding box center [922, 13] width 11 height 11
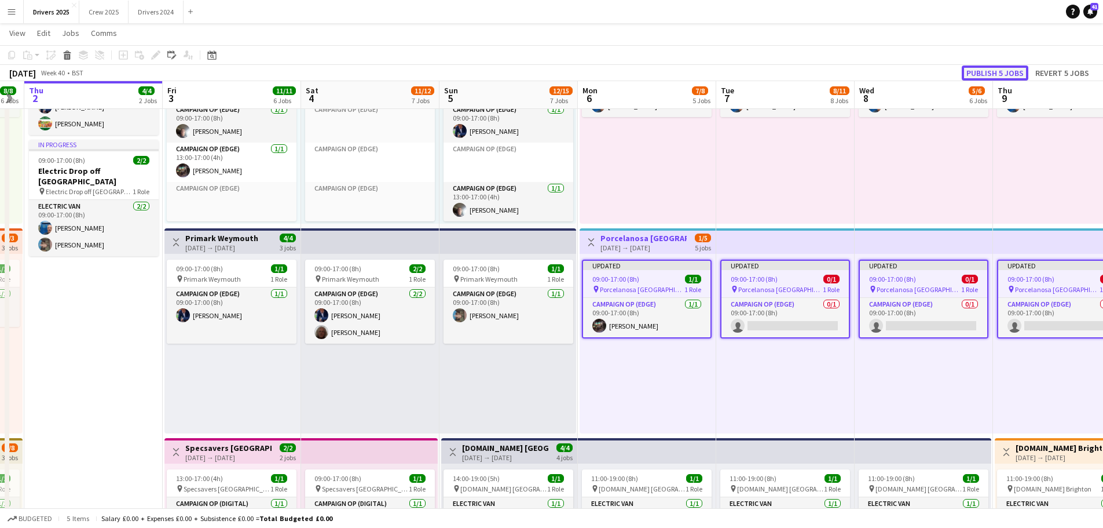
click at [984, 74] on button "Publish 5 jobs" at bounding box center [995, 72] width 67 height 15
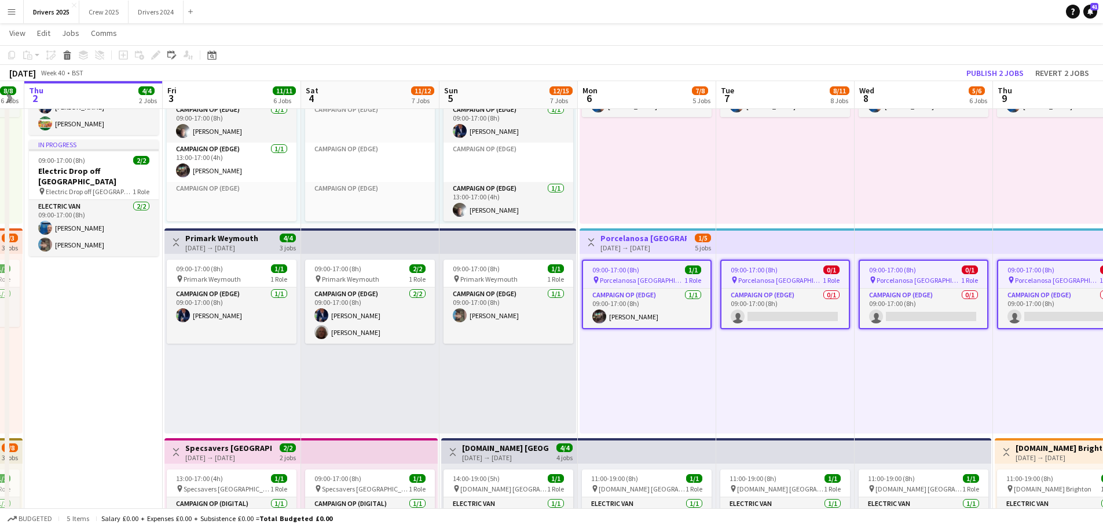
click at [483, 242] on app-top-bar at bounding box center [508, 240] width 137 height 25
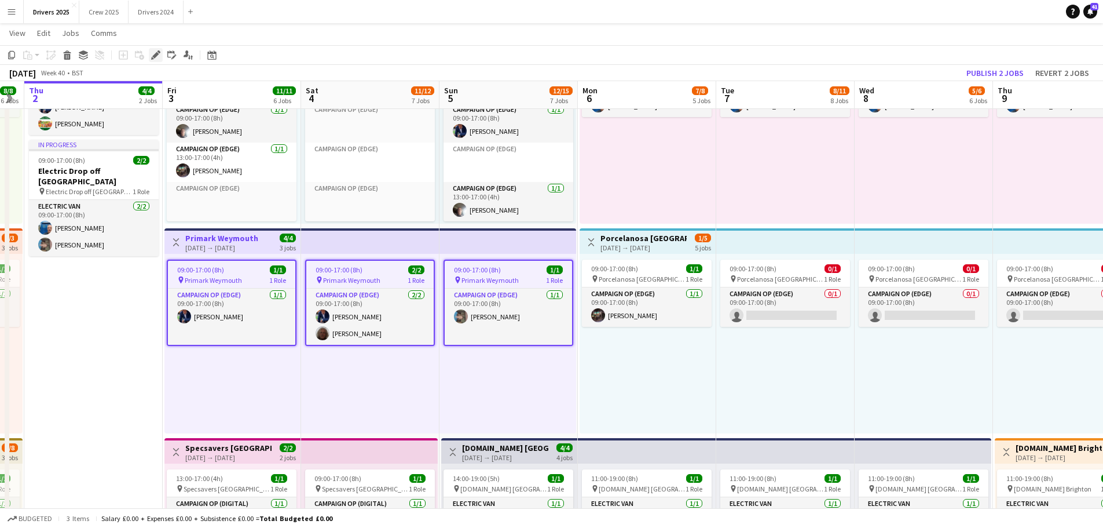
click at [155, 54] on icon at bounding box center [155, 55] width 6 height 6
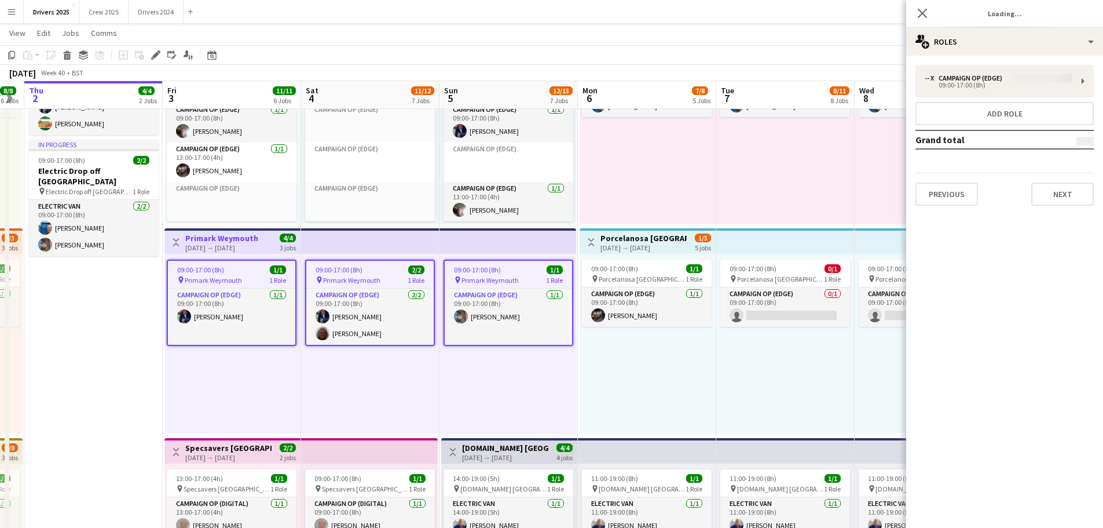
type input "**********"
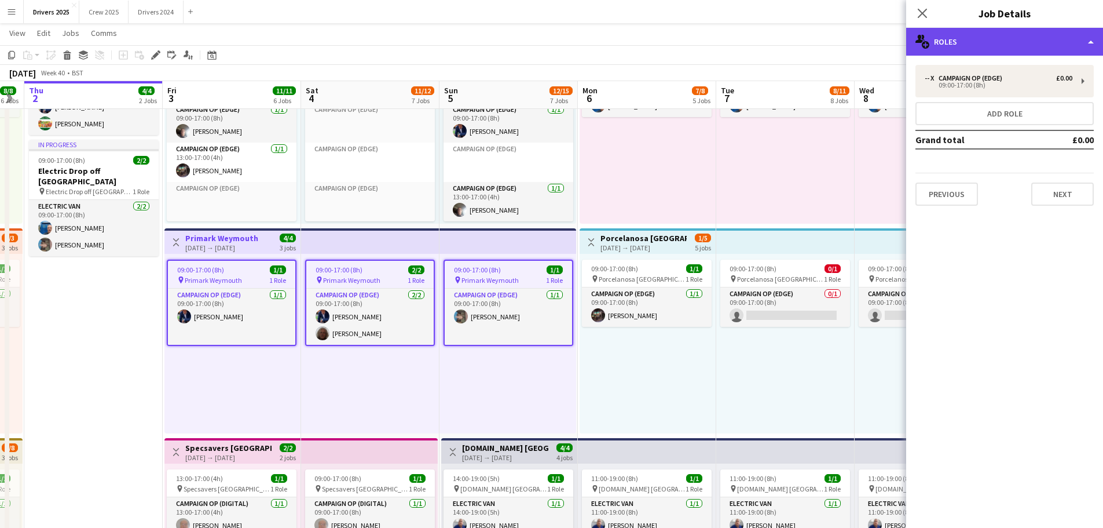
click at [988, 46] on div "multiple-users-add Roles" at bounding box center [1004, 42] width 197 height 28
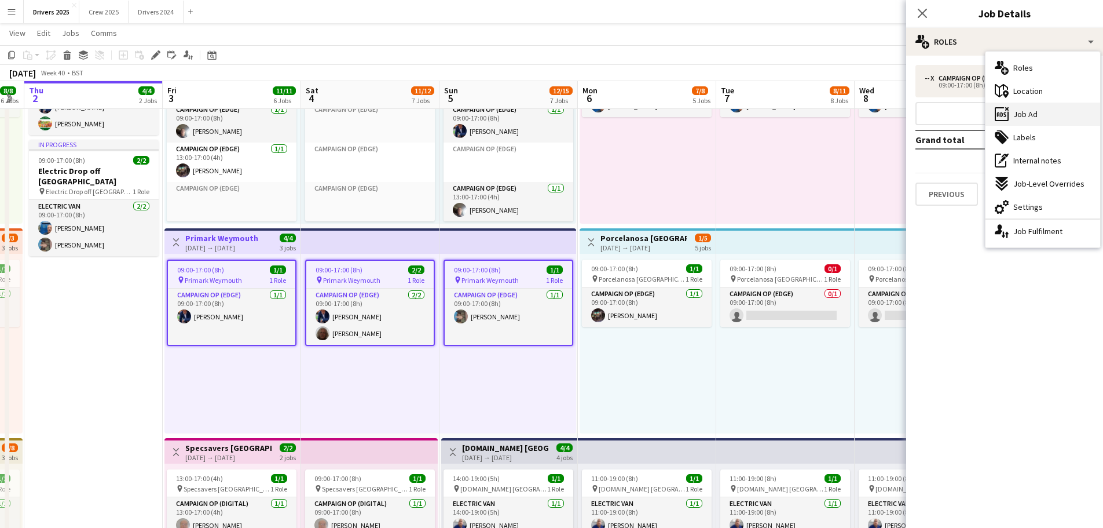
click at [1037, 116] on span "Job Ad" at bounding box center [1026, 114] width 24 height 10
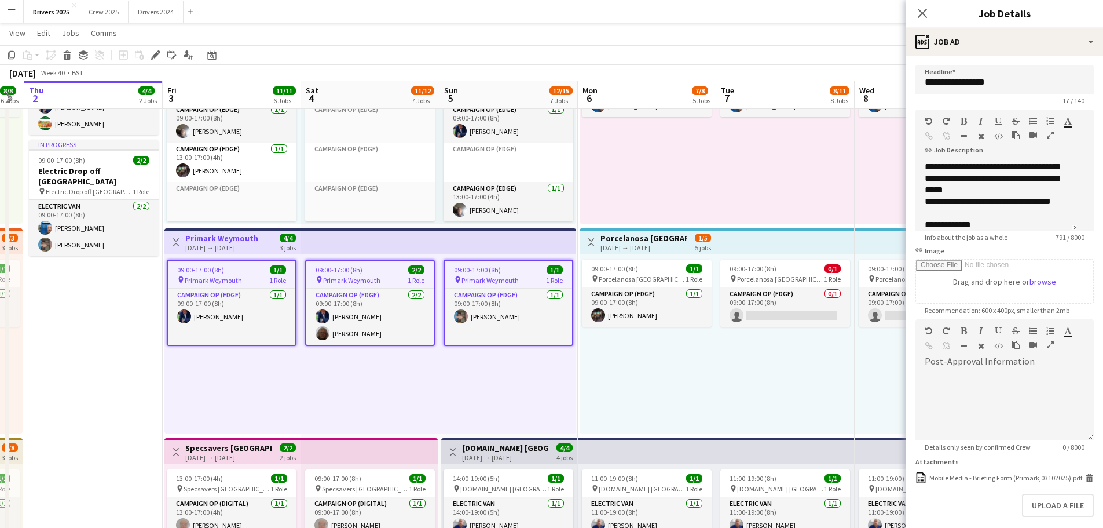
scroll to position [36, 0]
click at [1045, 515] on button "Upload a file" at bounding box center [1058, 504] width 72 height 23
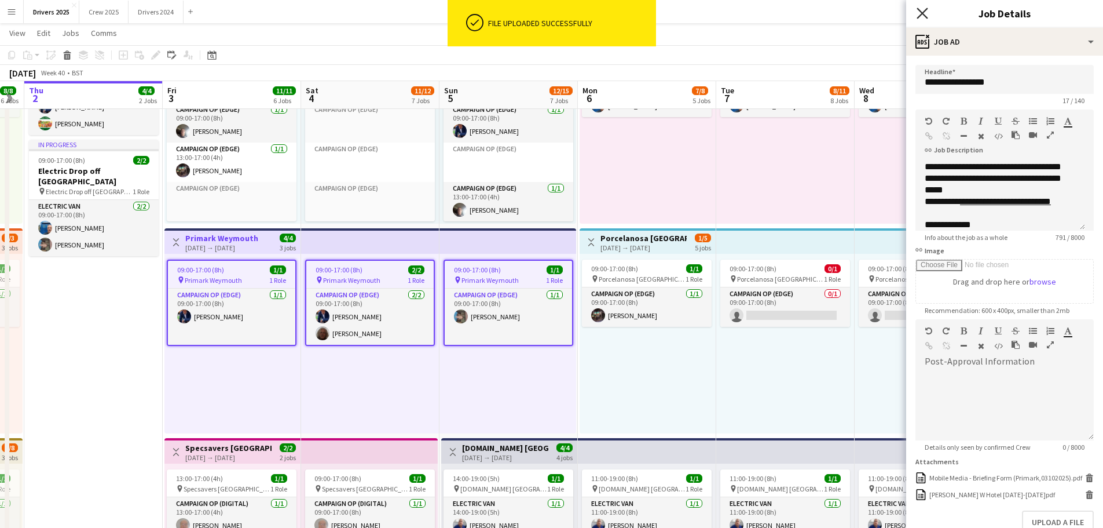
click at [927, 13] on icon "Close pop-in" at bounding box center [922, 13] width 11 height 11
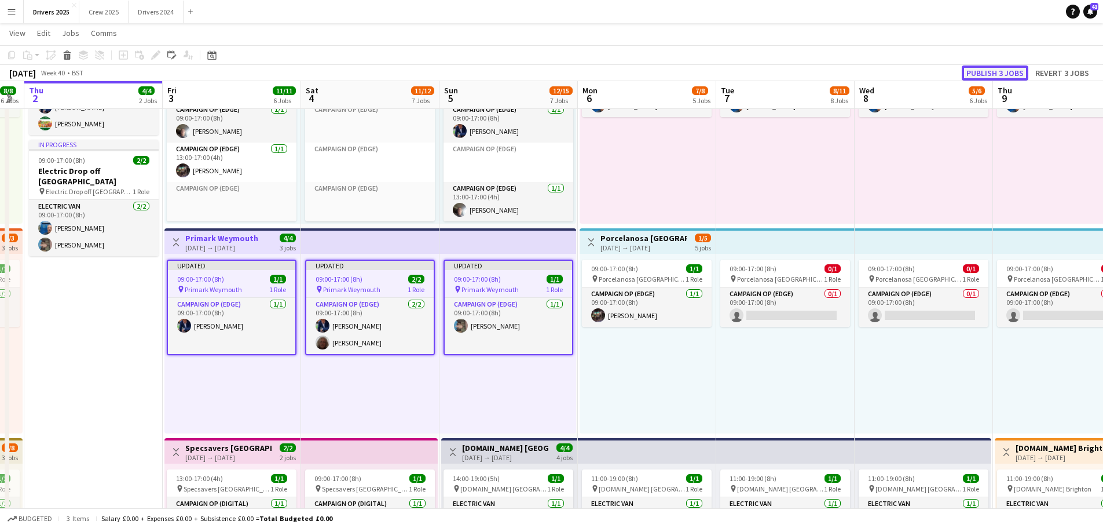
click at [993, 69] on button "Publish 3 jobs" at bounding box center [995, 72] width 67 height 15
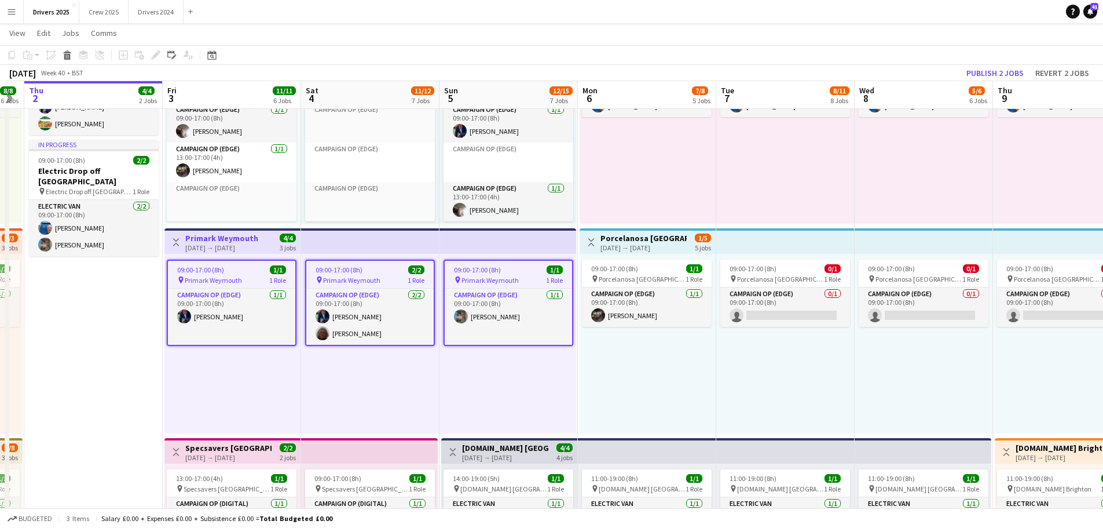
scroll to position [0, 355]
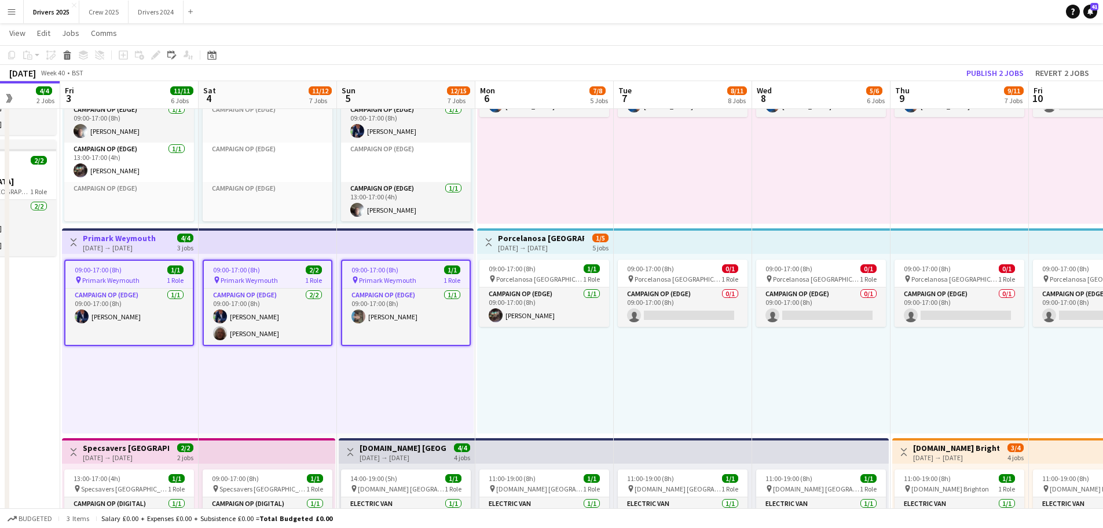
drag, startPoint x: 671, startPoint y: 388, endPoint x: 569, endPoint y: 388, distance: 102.5
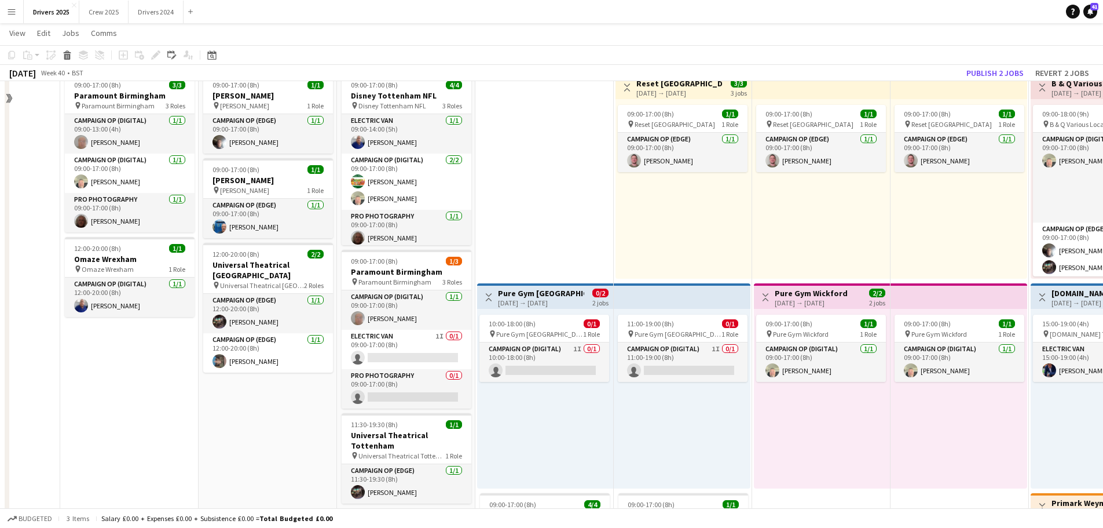
scroll to position [985, 0]
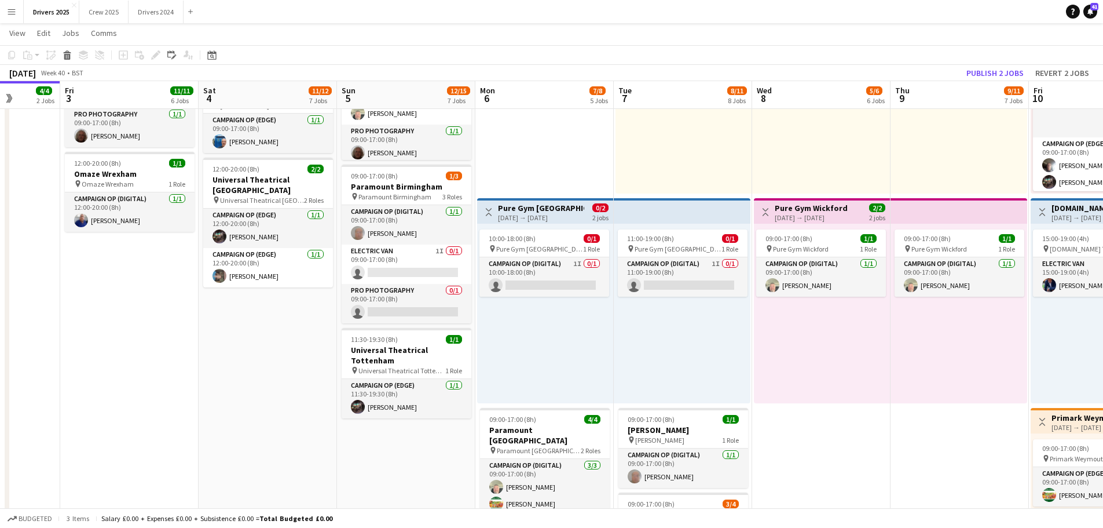
click at [544, 204] on h3 "Pure Gym [GEOGRAPHIC_DATA]" at bounding box center [541, 208] width 86 height 10
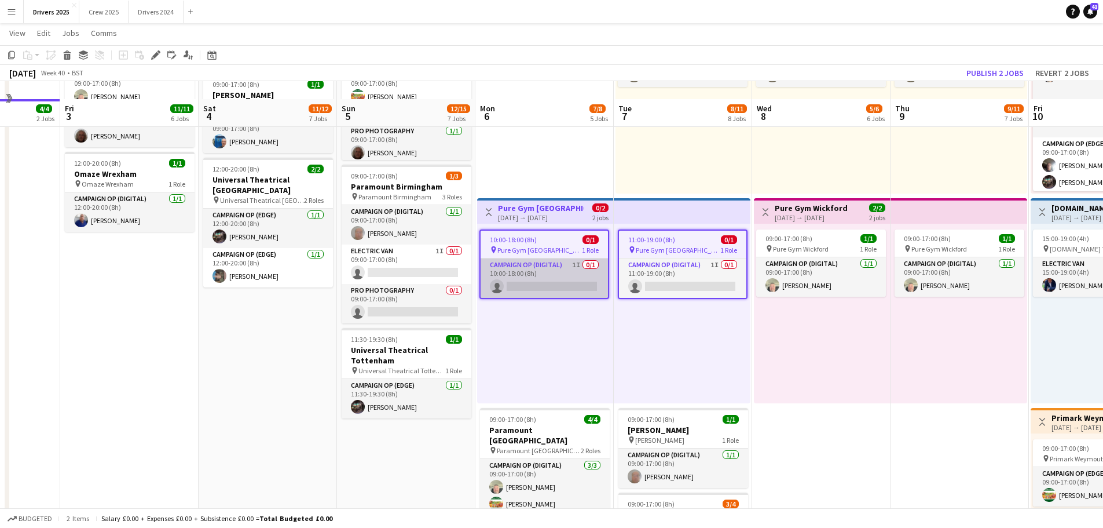
scroll to position [1100, 0]
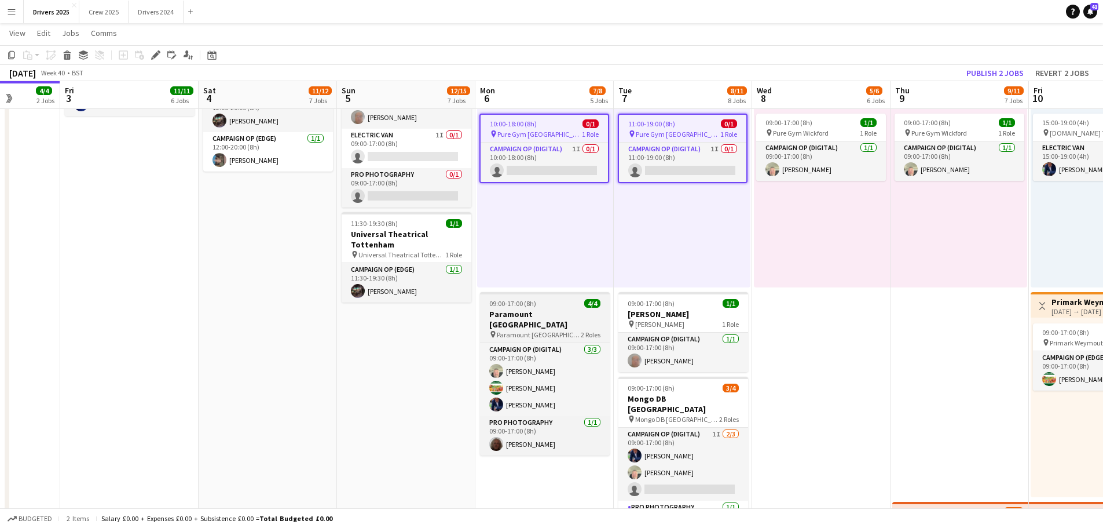
click at [542, 308] on app-job-card "09:00-17:00 (8h) 4/4 Paramount London pin Paramount London 2 Roles Campaign Op …" at bounding box center [545, 373] width 130 height 163
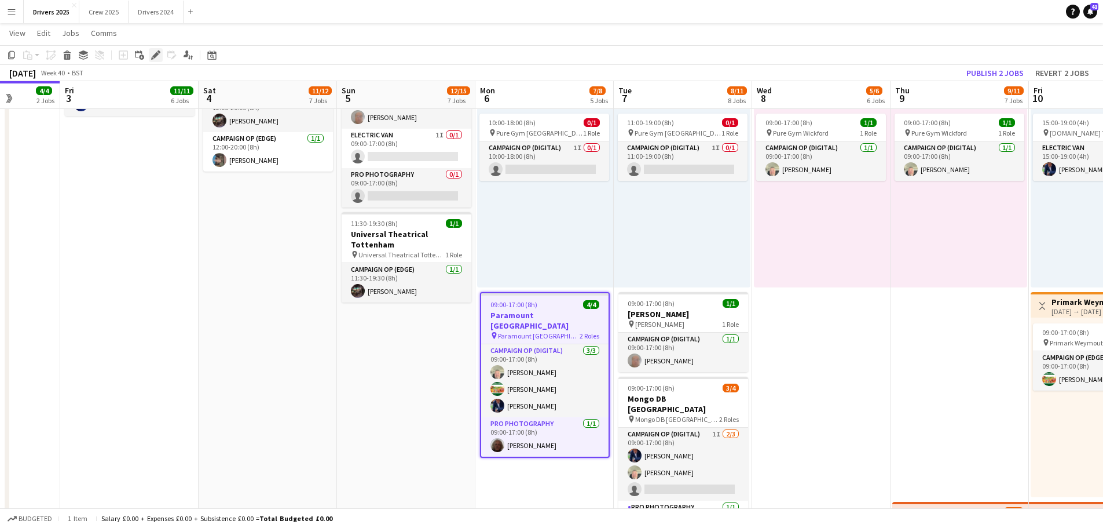
click at [159, 53] on icon "Edit" at bounding box center [155, 54] width 9 height 9
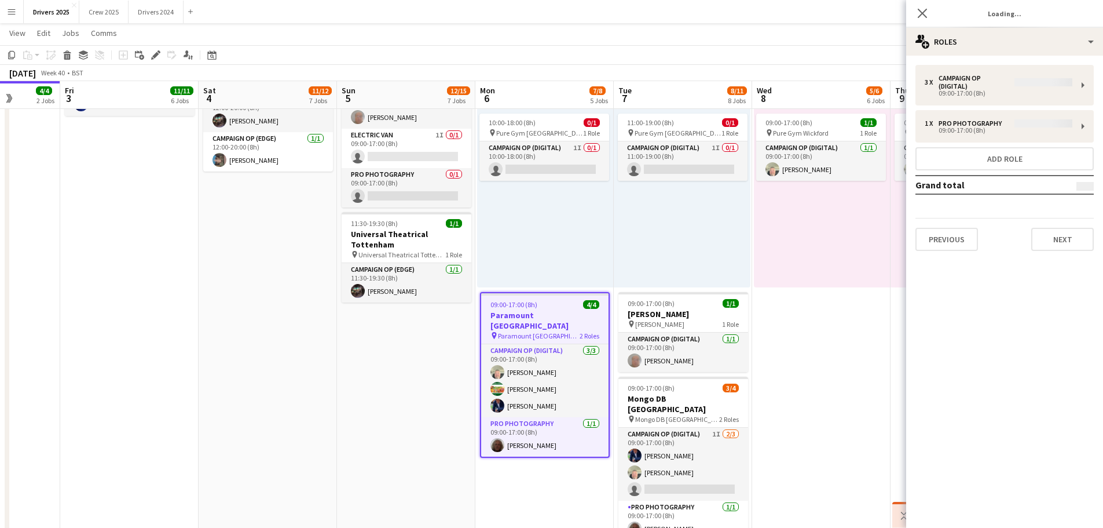
type input "**********"
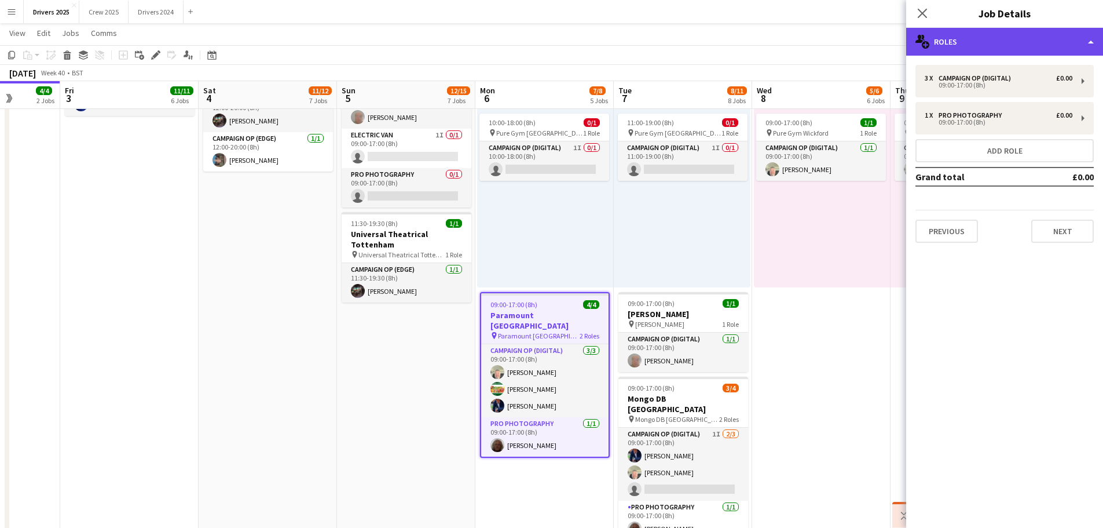
click at [980, 39] on div "multiple-users-add Roles" at bounding box center [1004, 42] width 197 height 28
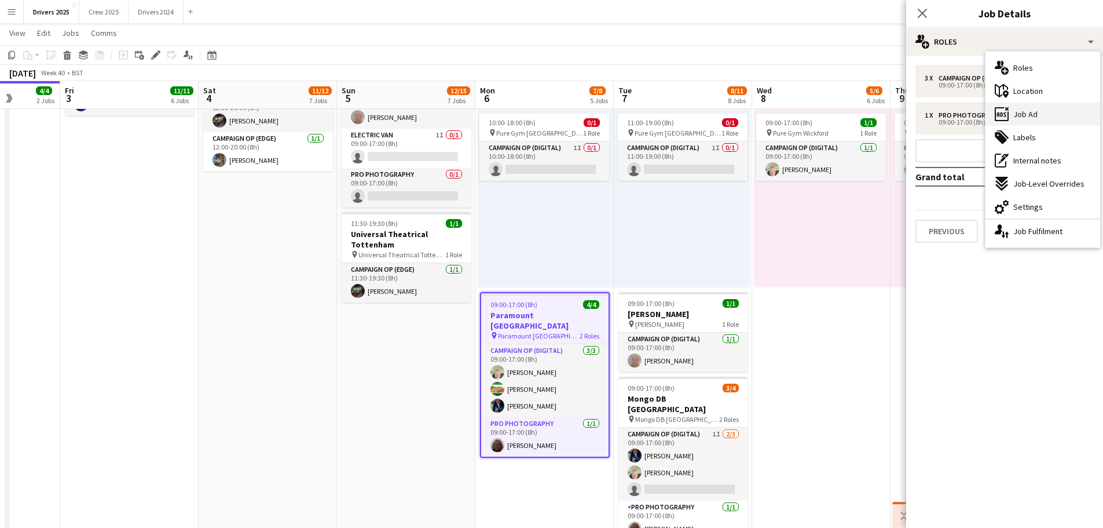
click at [1042, 111] on div "ads-window Job Ad" at bounding box center [1043, 114] width 115 height 23
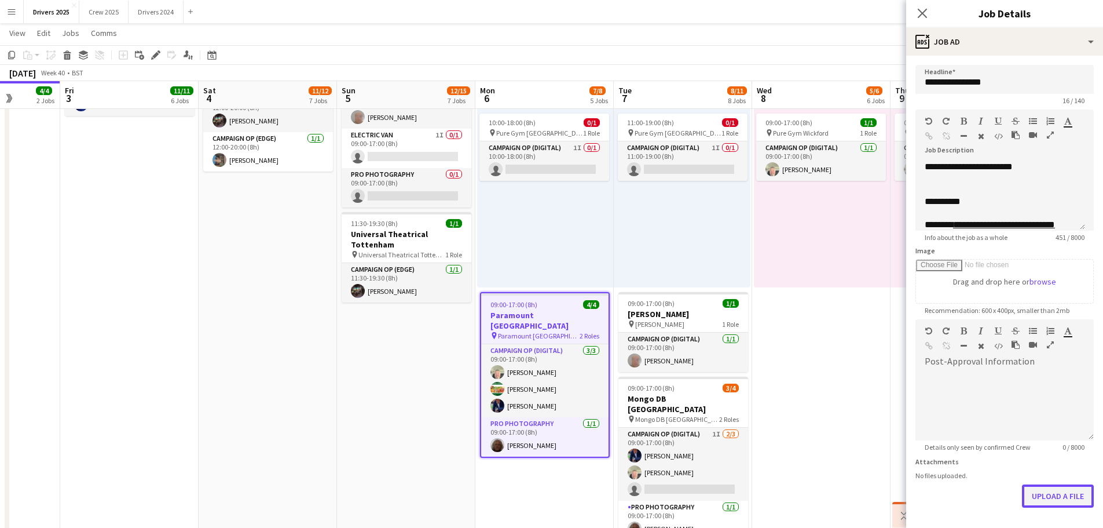
click at [1073, 494] on button "Upload a file" at bounding box center [1058, 495] width 72 height 23
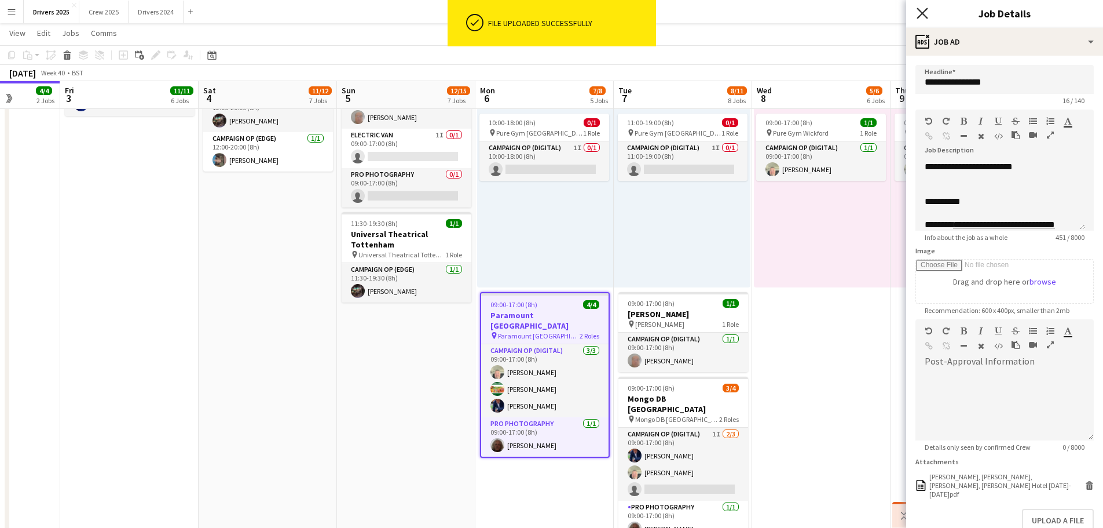
click at [921, 13] on icon "Close pop-in" at bounding box center [922, 13] width 11 height 11
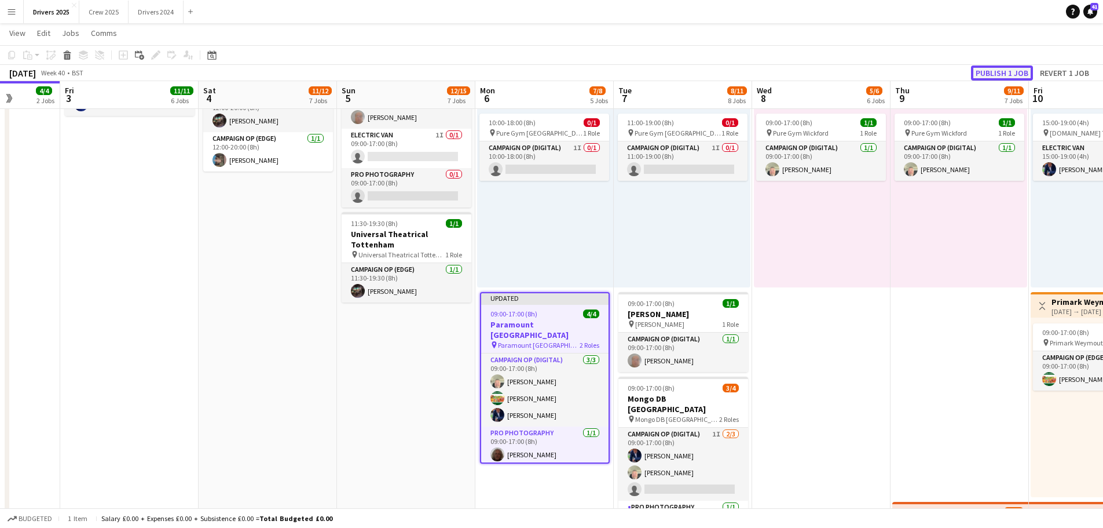
click at [1023, 71] on button "Publish 1 job" at bounding box center [1002, 72] width 62 height 15
